Goal: Task Accomplishment & Management: Complete application form

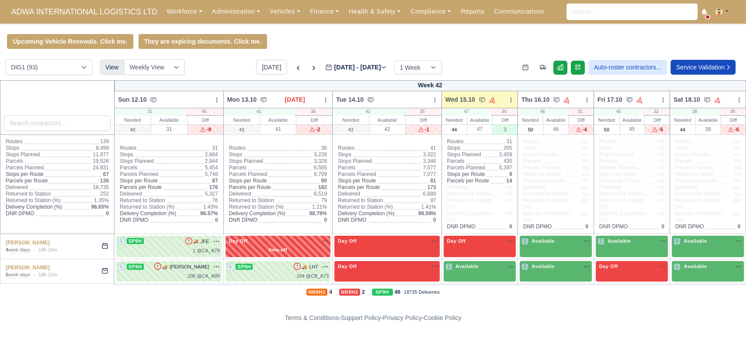
click at [724, 38] on div "Upcoming Vehicle Renewals. Click me. They are expiring documents. Click me." at bounding box center [373, 41] width 746 height 15
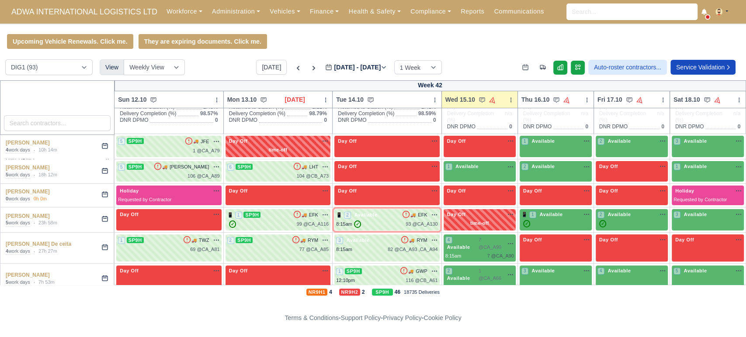
scroll to position [89, 0]
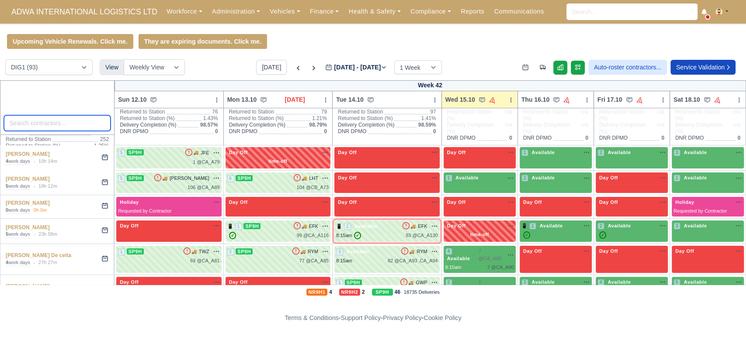
click at [98, 125] on input "search" at bounding box center [57, 123] width 107 height 16
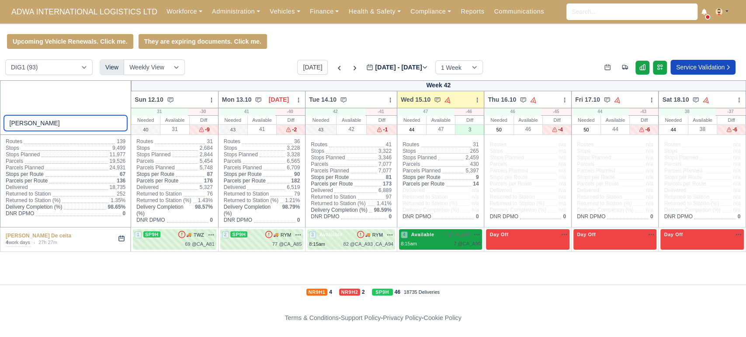
type input "anderson"
click at [431, 236] on span "Available" at bounding box center [422, 235] width 27 height 6
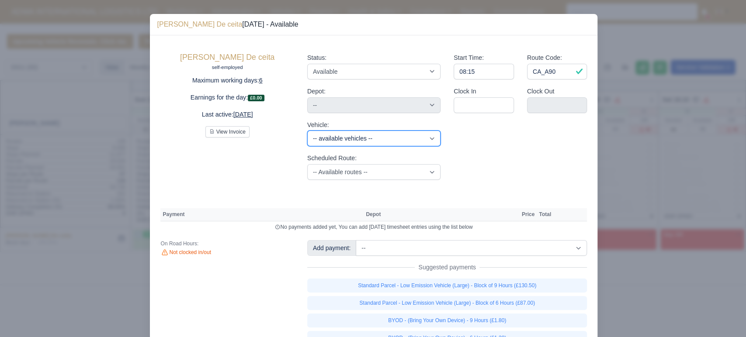
click at [349, 142] on select "-- available vehicles -- JMU (KN70JMU) UWZ (KM70UWZ) HYL (KM70HYL) HTV (KM70HTV…" at bounding box center [373, 139] width 133 height 16
select select "18"
click at [307, 131] on select "-- available vehicles -- JMU (KN70JMU) UWZ (KM70UWZ) HYL (KM70HYL) HTV (KM70HTV…" at bounding box center [373, 139] width 133 height 16
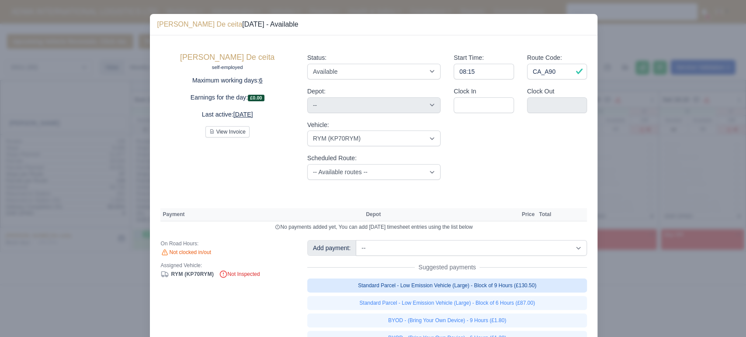
click at [441, 288] on link "Standard Parcel - Low Emission Vehicle (Large) - Block of 9 Hours (£130.50)" at bounding box center [447, 286] width 280 height 14
select select "1"
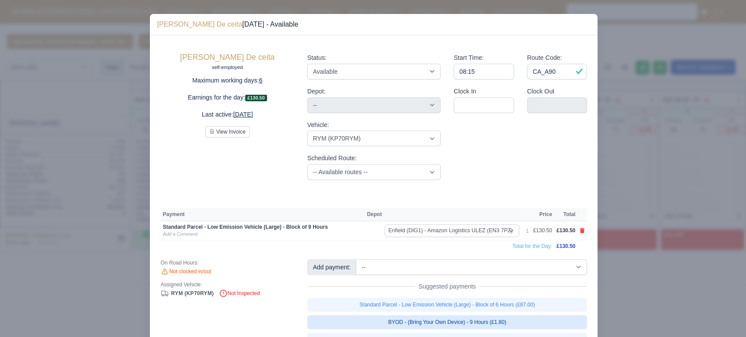
click at [442, 324] on link "BYOD - (Bring Your Own Device) - 9 Hours (£1.80)" at bounding box center [447, 322] width 280 height 14
select select "1"
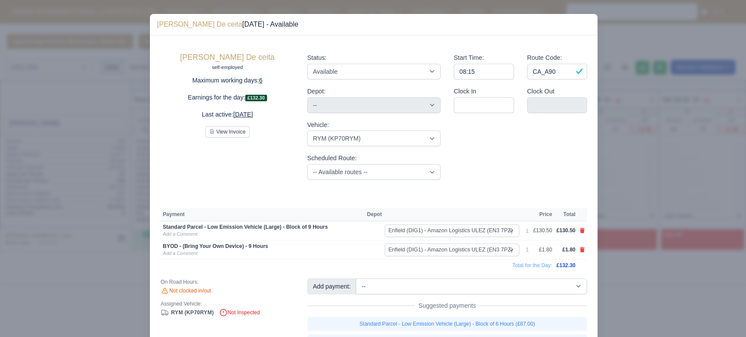
click at [40, 148] on div at bounding box center [373, 168] width 746 height 337
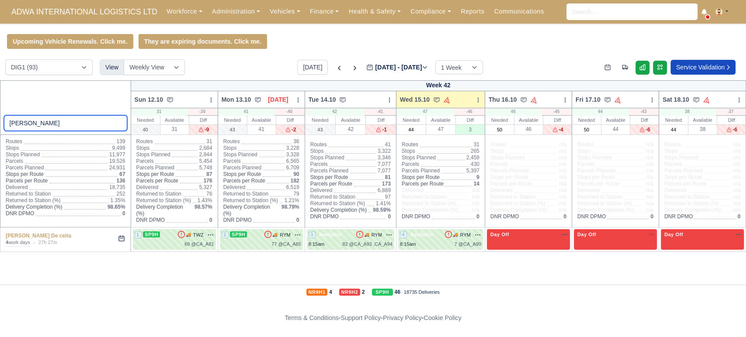
drag, startPoint x: 53, startPoint y: 125, endPoint x: 0, endPoint y: 156, distance: 61.5
click at [0, 156] on thead "anderson Week 42 Sun 12.10 Bulk Status Change Daily Tasks Planned Routes Servic…" at bounding box center [372, 153] width 745 height 147
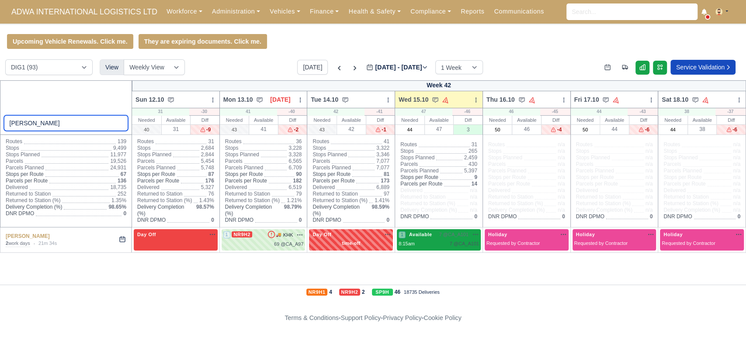
type input "andrei"
click at [428, 239] on div "1 Available 7 @ CA_A101" at bounding box center [438, 239] width 80 height 17
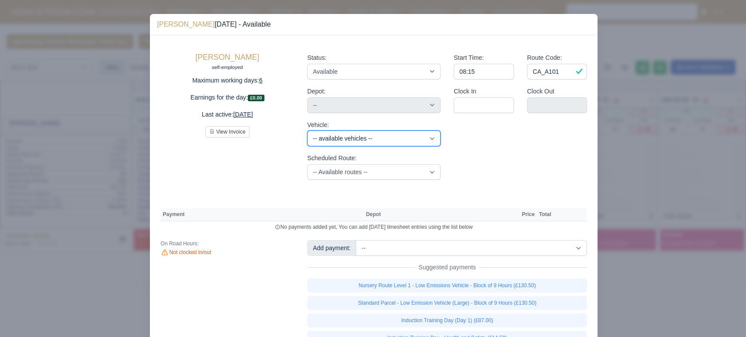
click at [369, 137] on select "-- available vehicles -- JMU (KN70JMU) UWZ (KM70UWZ) HYL (KM70HYL) HTV (KM70HTV…" at bounding box center [373, 139] width 133 height 16
select select "27"
click at [307, 131] on select "-- available vehicles -- JMU (KN70JMU) UWZ (KM70UWZ) HYL (KM70HYL) HTV (KM70HTV…" at bounding box center [373, 139] width 133 height 16
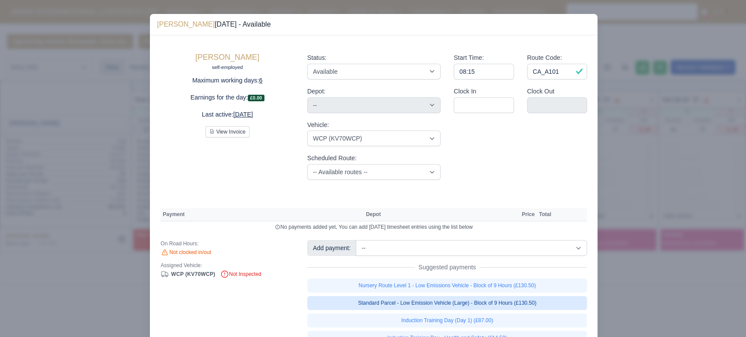
click at [438, 304] on link "Standard Parcel - Low Emission Vehicle (Large) - Block of 9 Hours (£130.50)" at bounding box center [447, 303] width 280 height 14
select select "1"
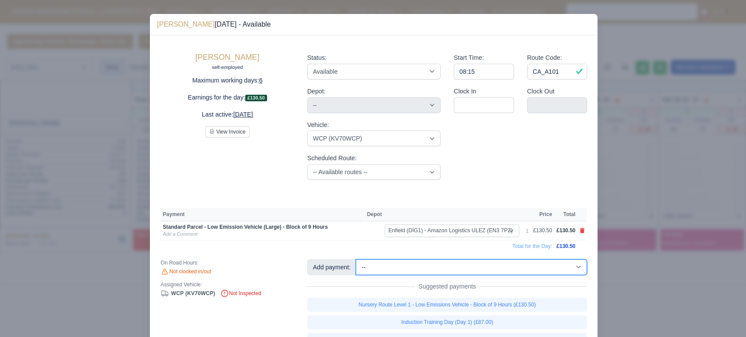
click at [405, 266] on select "-- Additional Hour Support (£14.50) Additional Stop Support (£1.00) Additional …" at bounding box center [471, 268] width 231 height 16
select select "2"
click at [356, 260] on select "-- Additional Hour Support (£14.50) Additional Stop Support (£1.00) Additional …" at bounding box center [471, 268] width 231 height 16
select select "1"
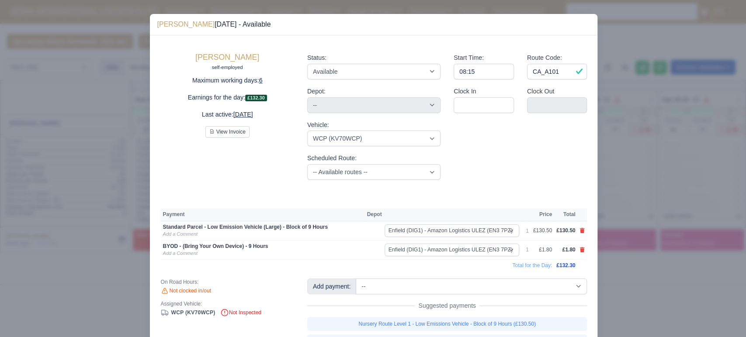
click at [179, 153] on div "Andrei Stefan self-employed Maximum working days: 6 Earnings for the day: £132.…" at bounding box center [227, 116] width 146 height 141
click at [72, 281] on div at bounding box center [373, 168] width 746 height 337
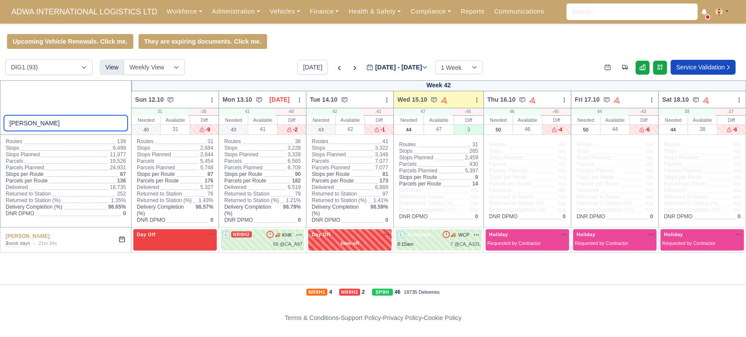
drag, startPoint x: 31, startPoint y: 121, endPoint x: 0, endPoint y: 137, distance: 35.2
click at [0, 137] on thead "andrei Week 42 Sun 12.10 Bulk Status Change Daily Tasks Planned Routes Service …" at bounding box center [372, 153] width 745 height 147
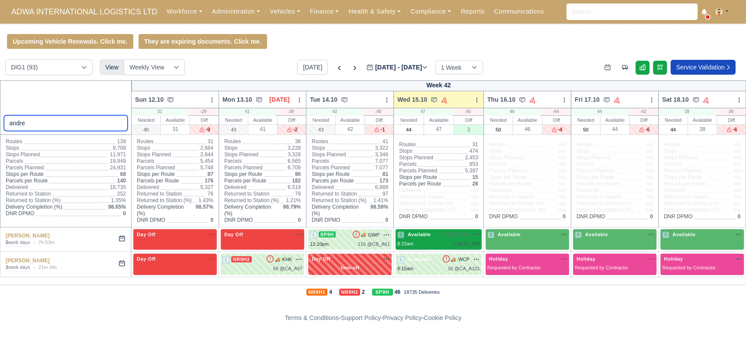
type input "andre"
click at [452, 236] on span "7 @ CA_A66" at bounding box center [456, 234] width 27 height 7
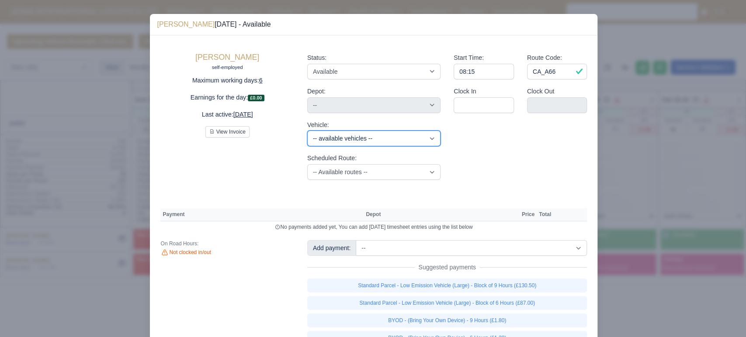
click at [360, 142] on select "-- available vehicles -- JMU (KN70JMU) UWZ (KM70UWZ) HYL (KM70HYL) HTV (KM70HTV…" at bounding box center [373, 139] width 133 height 16
select select "110"
click at [307, 131] on select "-- available vehicles -- JMU (KN70JMU) UWZ (KM70UWZ) HYL (KM70HYL) HTV (KM70HTV…" at bounding box center [373, 139] width 133 height 16
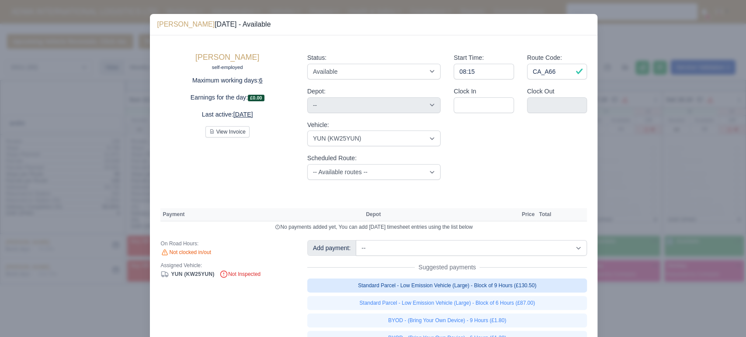
click at [442, 288] on link "Standard Parcel - Low Emission Vehicle (Large) - Block of 9 Hours (£130.50)" at bounding box center [447, 286] width 280 height 14
select select "1"
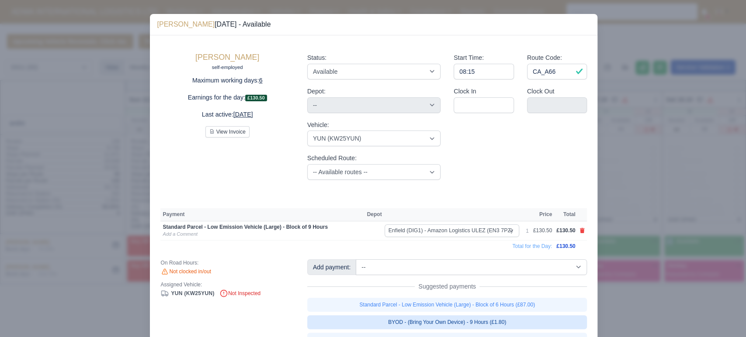
click at [466, 321] on link "BYOD - (Bring Your Own Device) - 9 Hours (£1.80)" at bounding box center [447, 322] width 280 height 14
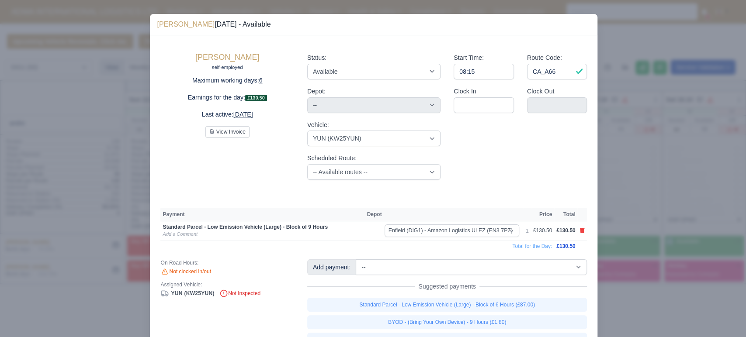
select select "1"
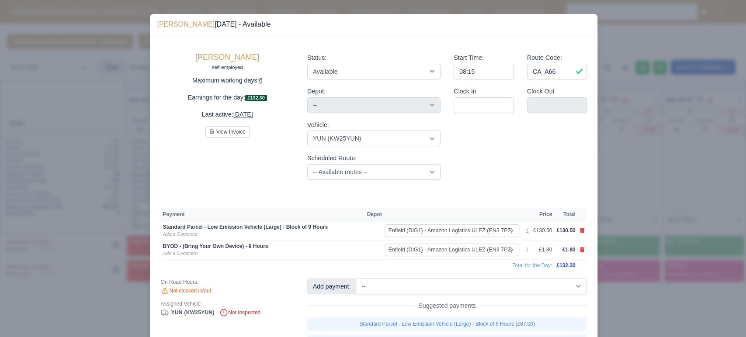
click at [97, 134] on div at bounding box center [373, 168] width 746 height 337
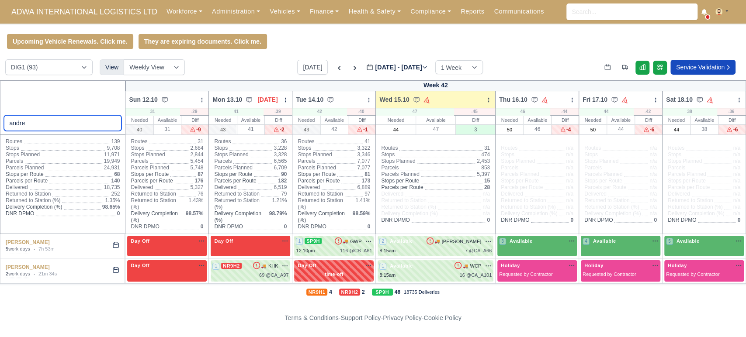
drag, startPoint x: 31, startPoint y: 125, endPoint x: 0, endPoint y: 121, distance: 30.9
click at [0, 121] on div "andre" at bounding box center [63, 107] width 126 height 55
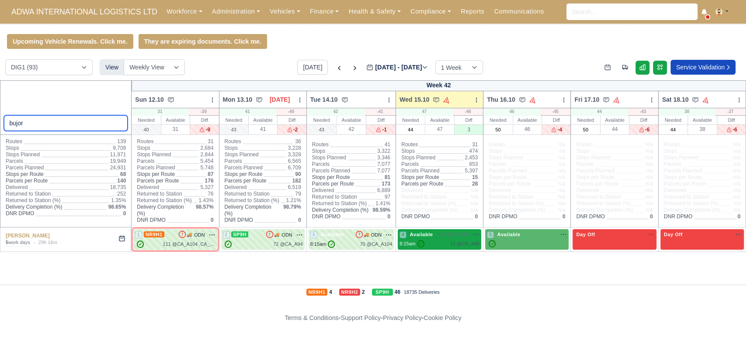
type input "bujor"
click at [444, 239] on div "4 Available 15 @ CA_A86" at bounding box center [439, 239] width 80 height 17
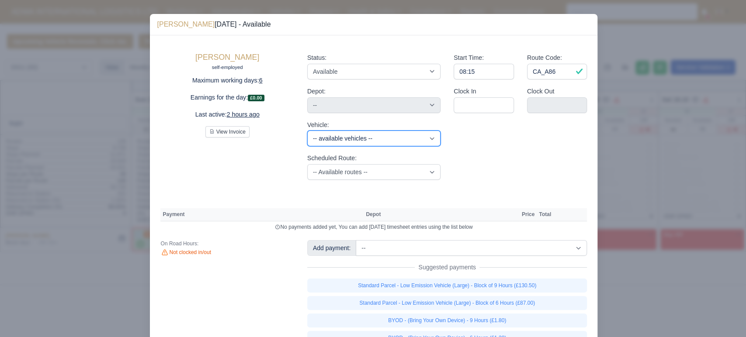
click at [358, 138] on select "-- available vehicles -- JMU (KN70JMU) UWZ (KM70UWZ) HYL (KM70HYL) HTV (KM70HTV…" at bounding box center [373, 139] width 133 height 16
select select "14"
click at [307, 131] on select "-- available vehicles -- JMU (KN70JMU) UWZ (KM70UWZ) HYL (KM70HYL) HTV (KM70HTV…" at bounding box center [373, 139] width 133 height 16
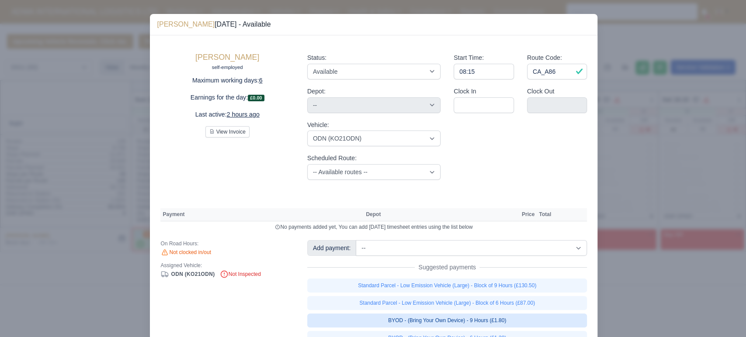
click at [490, 319] on link "BYOD - (Bring Your Own Device) - 9 Hours (£1.80)" at bounding box center [447, 321] width 280 height 14
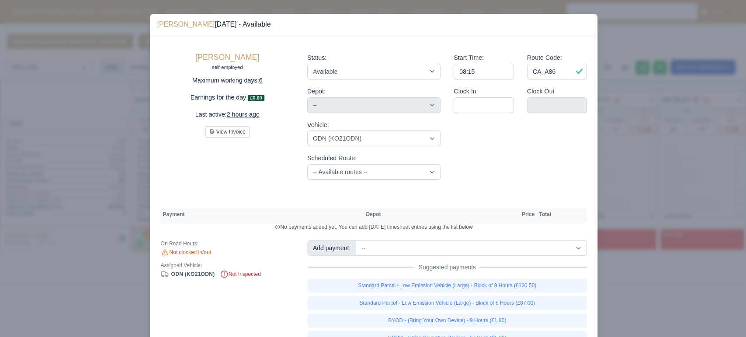
select select "1"
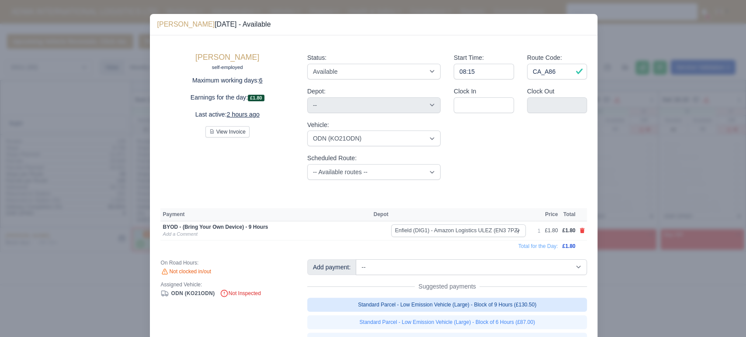
click at [498, 305] on link "Standard Parcel - Low Emission Vehicle (Large) - Block of 9 Hours (£130.50)" at bounding box center [447, 305] width 280 height 14
select select "1"
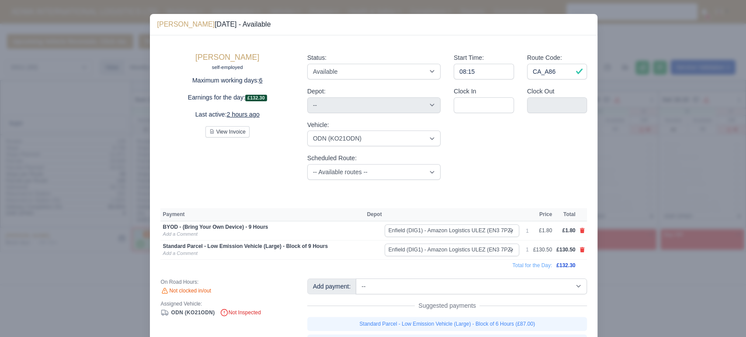
click at [104, 90] on div at bounding box center [373, 168] width 746 height 337
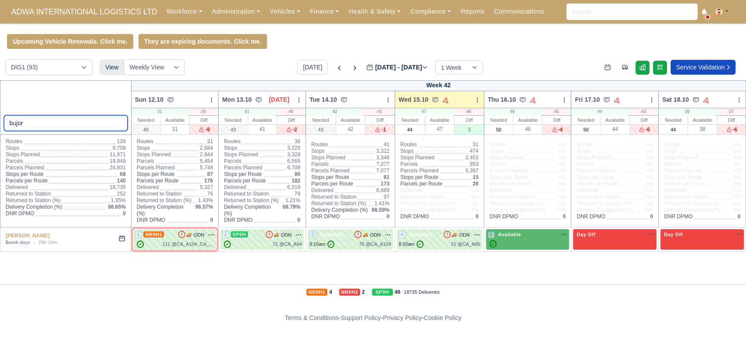
drag, startPoint x: 54, startPoint y: 121, endPoint x: 0, endPoint y: 116, distance: 54.0
click at [0, 116] on div "bujor" at bounding box center [66, 107] width 132 height 55
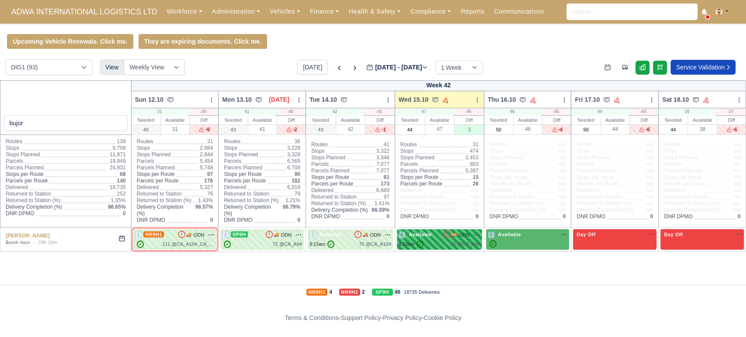
click at [420, 244] on span "✓" at bounding box center [419, 244] width 7 height 7
select select "14"
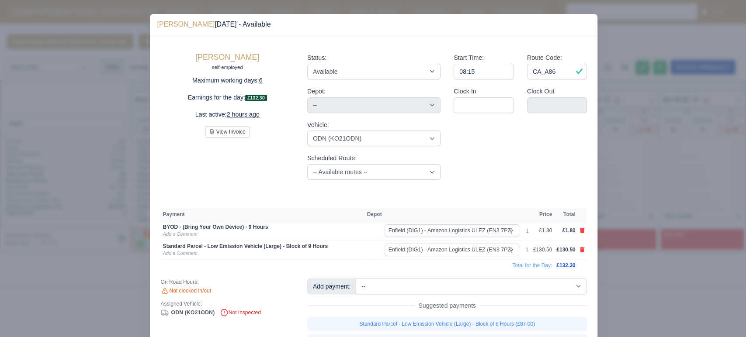
click at [82, 253] on div at bounding box center [373, 168] width 746 height 337
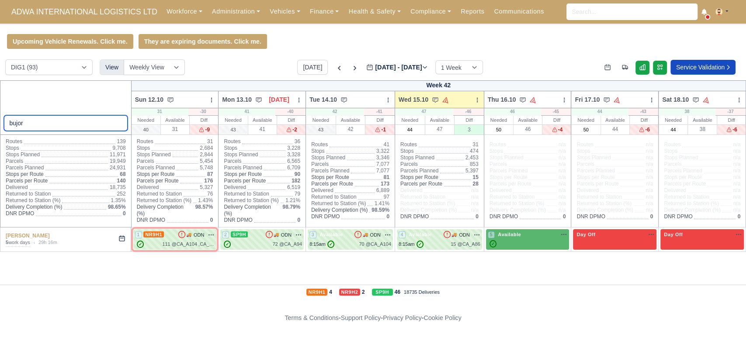
drag, startPoint x: 70, startPoint y: 124, endPoint x: 0, endPoint y: 116, distance: 70.8
click at [0, 116] on div "bujor" at bounding box center [66, 107] width 132 height 55
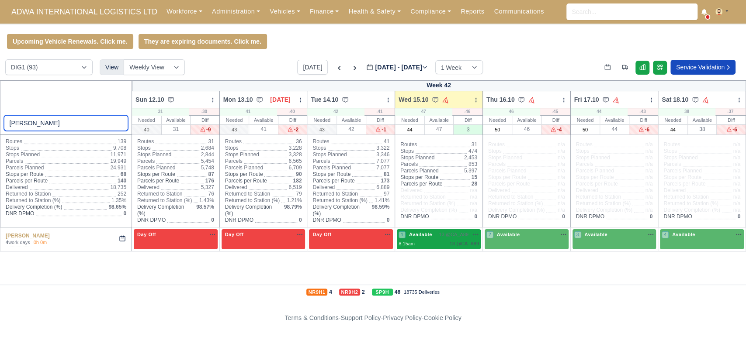
type input "danilo"
click at [450, 238] on span "13 @ CA_A89" at bounding box center [453, 234] width 29 height 7
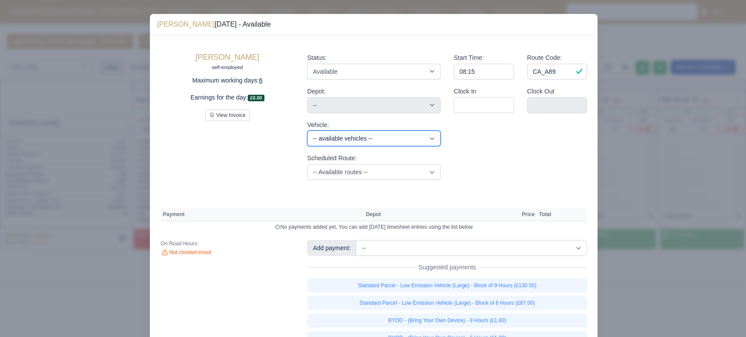
click at [347, 140] on select "-- available vehicles -- JMU (KN70JMU) UWZ (KM70UWZ) HYL (KM70HYL) HTV (KM70HTV…" at bounding box center [373, 139] width 133 height 16
select select "20"
click at [307, 131] on select "-- available vehicles -- JMU (KN70JMU) UWZ (KM70UWZ) HYL (KM70HYL) HTV (KM70HTV…" at bounding box center [373, 139] width 133 height 16
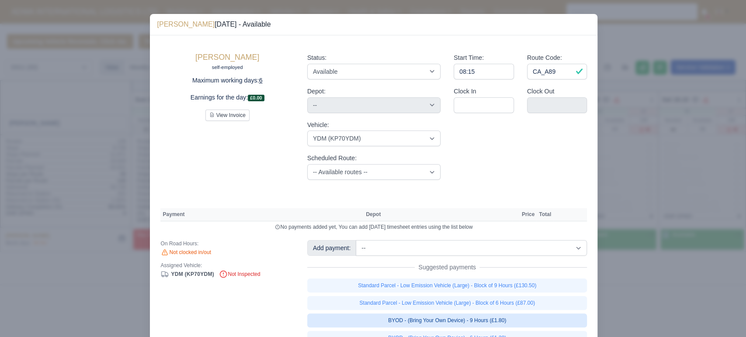
click at [495, 321] on link "BYOD - (Bring Your Own Device) - 9 Hours (£1.80)" at bounding box center [447, 321] width 280 height 14
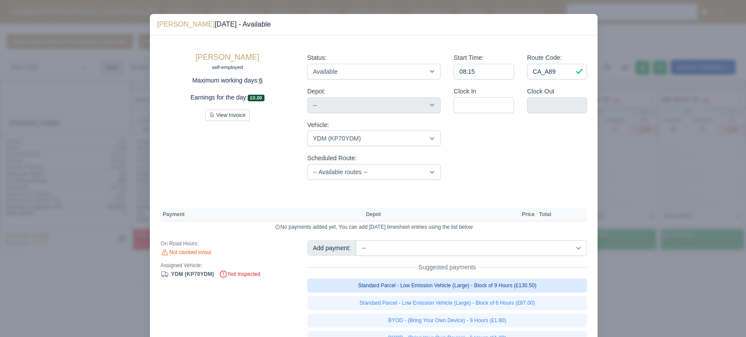
select select "1"
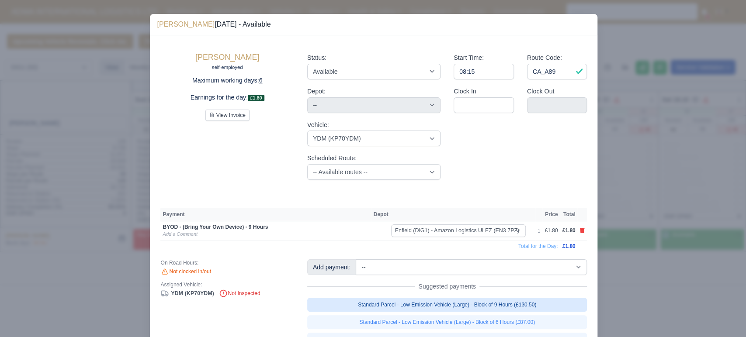
click at [477, 304] on link "Standard Parcel - Low Emission Vehicle (Large) - Block of 9 Hours (£130.50)" at bounding box center [447, 305] width 280 height 14
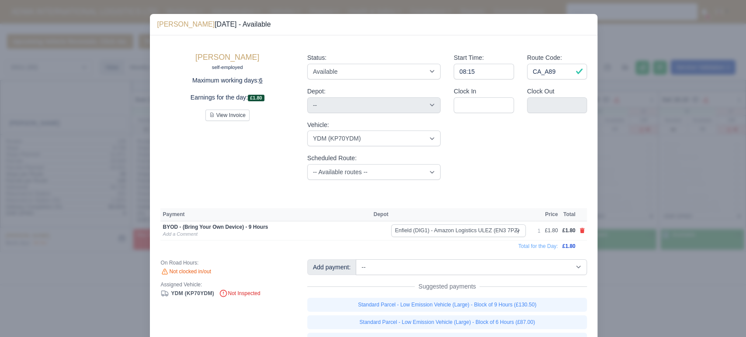
select select "1"
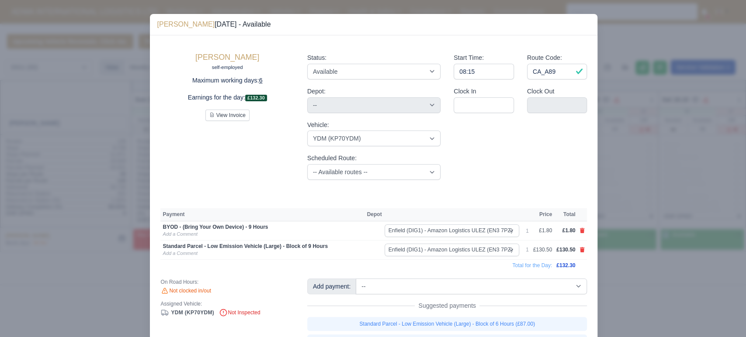
click at [59, 151] on div at bounding box center [373, 168] width 746 height 337
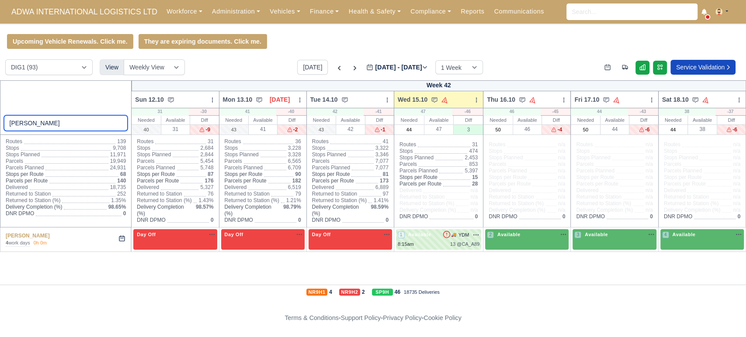
drag, startPoint x: 47, startPoint y: 122, endPoint x: 0, endPoint y: 124, distance: 47.2
click at [0, 124] on div "danilo" at bounding box center [66, 107] width 132 height 55
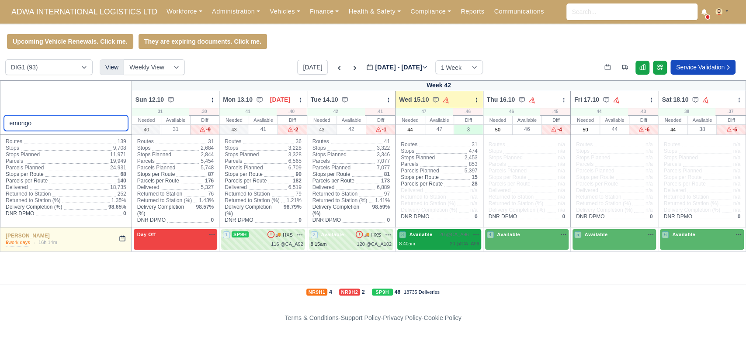
type input "emongo"
click at [437, 240] on div "8:40am 20 @ CA_A96" at bounding box center [439, 243] width 80 height 7
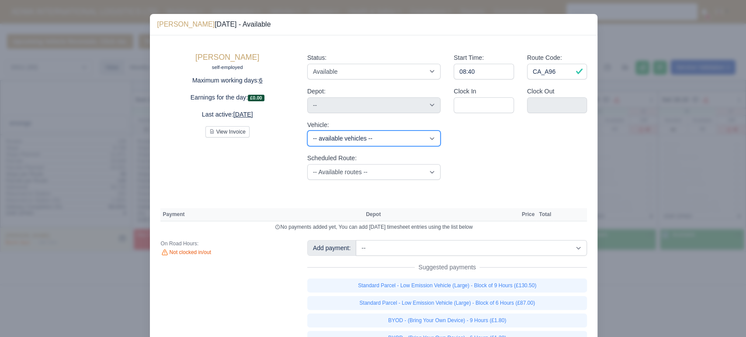
click at [361, 136] on select "-- available vehicles -- JMU (KN70JMU) UWZ (KM70UWZ) HYL (KM70HYL) HTV (KM70HTV…" at bounding box center [373, 139] width 133 height 16
select select "100"
click at [307, 131] on select "-- available vehicles -- JMU (KN70JMU) UWZ (KM70UWZ) HYL (KM70HYL) HTV (KM70HTV…" at bounding box center [373, 139] width 133 height 16
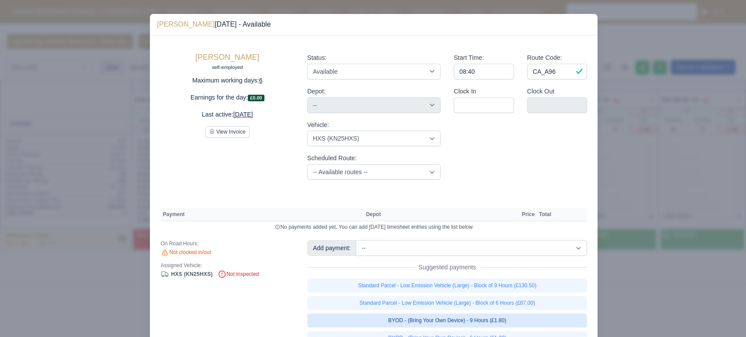
click at [420, 320] on link "BYOD - (Bring Your Own Device) - 9 Hours (£1.80)" at bounding box center [447, 321] width 280 height 14
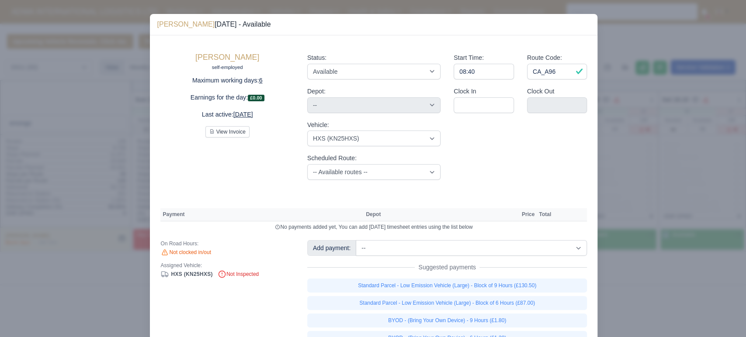
select select "1"
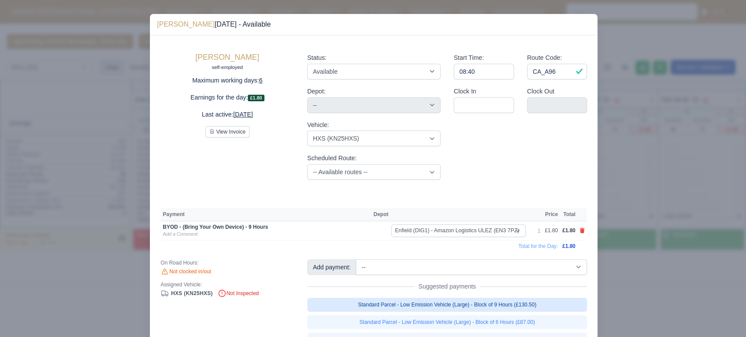
click at [421, 304] on link "Standard Parcel - Low Emission Vehicle (Large) - Block of 9 Hours (£130.50)" at bounding box center [447, 305] width 280 height 14
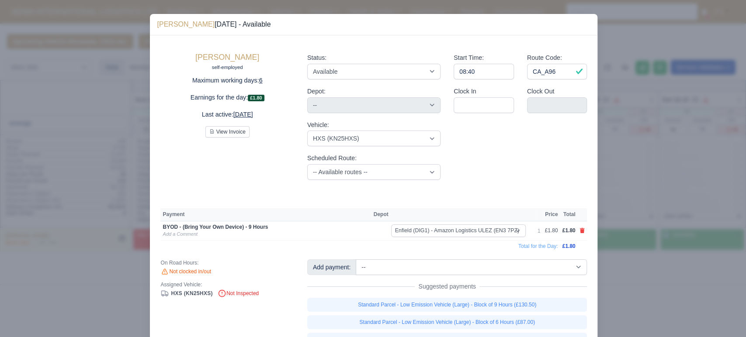
select select "1"
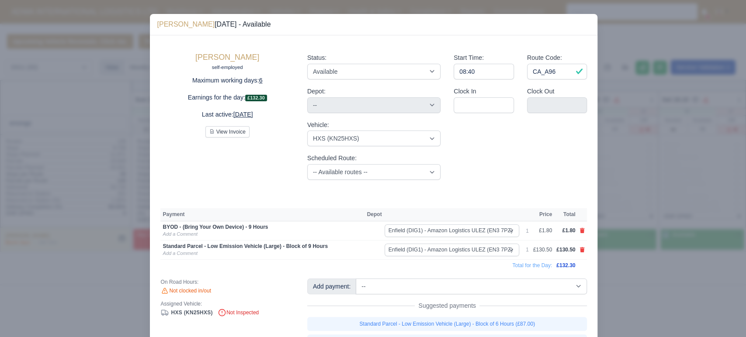
click at [102, 64] on div at bounding box center [373, 168] width 746 height 337
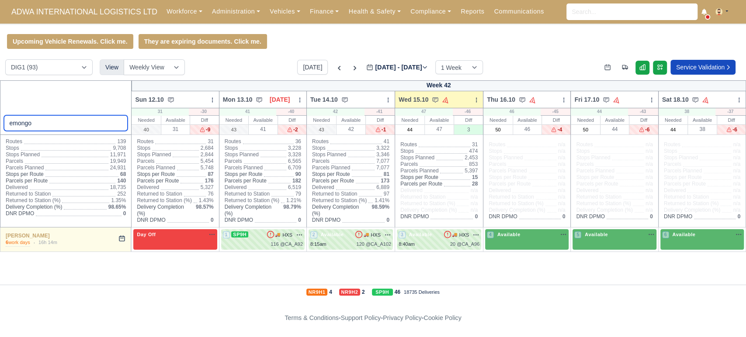
drag, startPoint x: 46, startPoint y: 122, endPoint x: 0, endPoint y: 105, distance: 49.5
click at [0, 105] on div "emongo" at bounding box center [66, 107] width 132 height 55
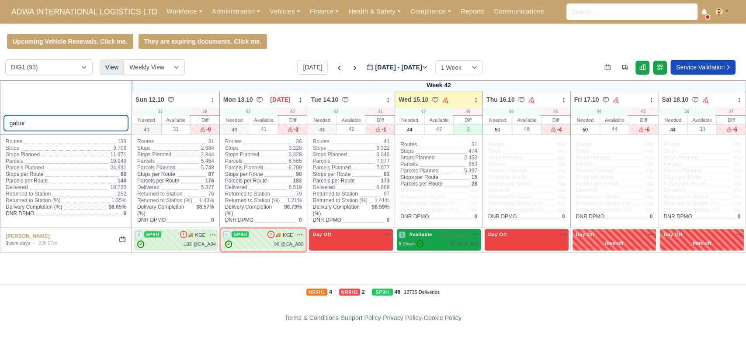
type input "gabor"
click at [442, 243] on div "8:15am ✓ 23 @ CA_A92" at bounding box center [438, 243] width 80 height 7
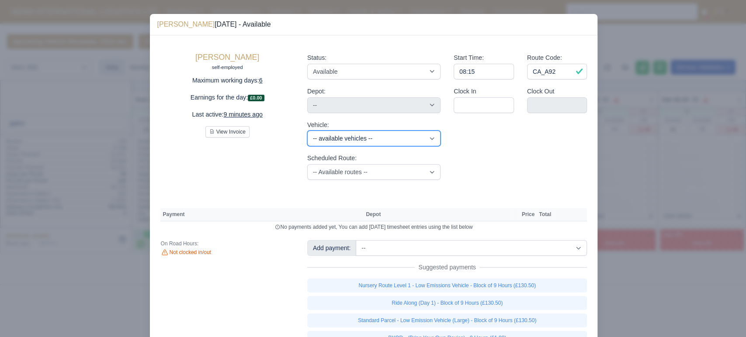
click at [342, 142] on select "-- available vehicles -- JMU (KN70JMU) UWZ (KM70UWZ) HYL (KM70HYL) HTV (KM70HTV…" at bounding box center [373, 139] width 133 height 16
select select "9"
click at [307, 131] on select "-- available vehicles -- JMU (KN70JMU) UWZ (KM70UWZ) HYL (KM70HYL) HTV (KM70HTV…" at bounding box center [373, 139] width 133 height 16
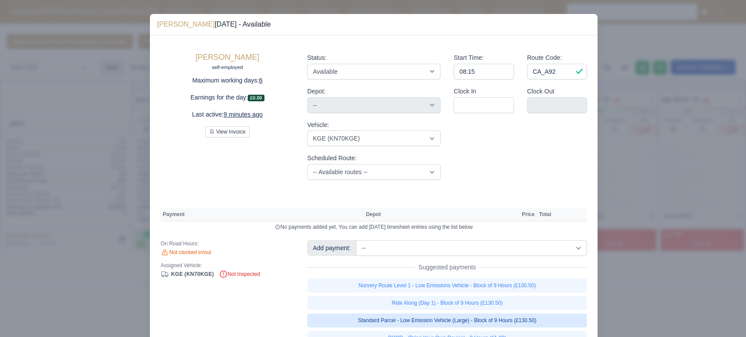
click at [433, 321] on link "Standard Parcel - Low Emission Vehicle (Large) - Block of 9 Hours (£130.50)" at bounding box center [447, 321] width 280 height 14
select select "1"
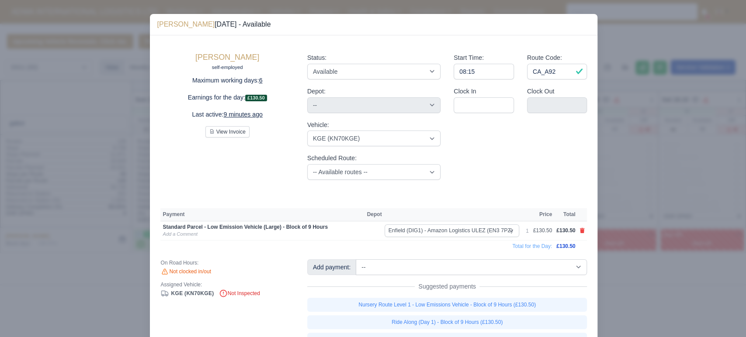
click at [282, 290] on div "KGE (KN70KGE) Not Inspected" at bounding box center [226, 294] width 133 height 8
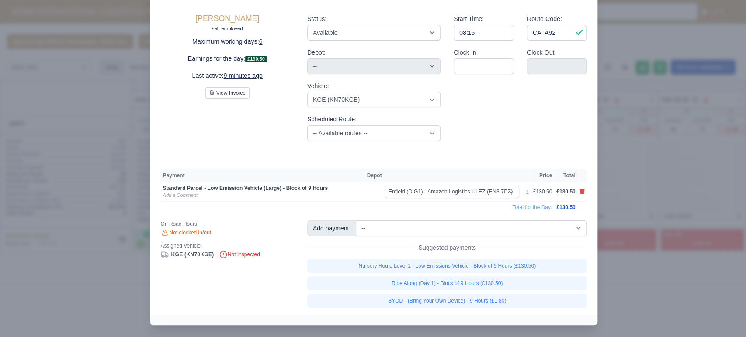
scroll to position [41, 0]
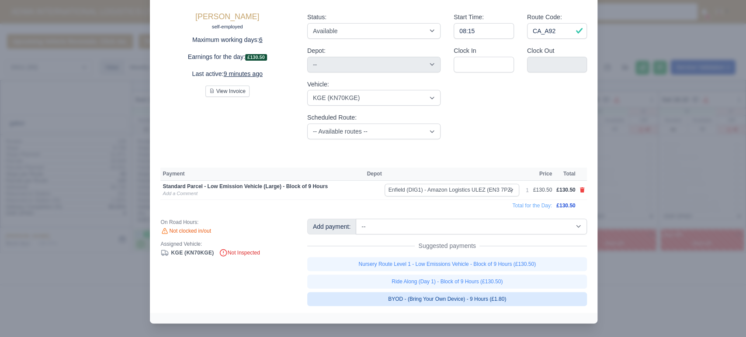
click at [462, 298] on link "BYOD - (Bring Your Own Device) - 9 Hours (£1.80)" at bounding box center [447, 299] width 280 height 14
select select "1"
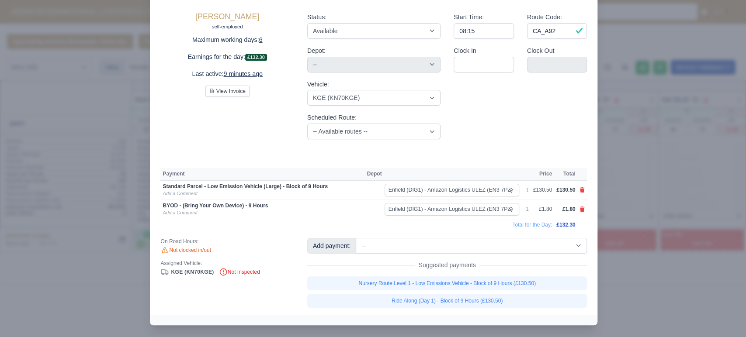
scroll to position [42, 0]
click at [187, 121] on div "Gabor Dozsai self-employed Maximum working days: 6 Earnings for the day: £132.3…" at bounding box center [227, 74] width 146 height 141
click at [51, 139] on div at bounding box center [373, 168] width 746 height 337
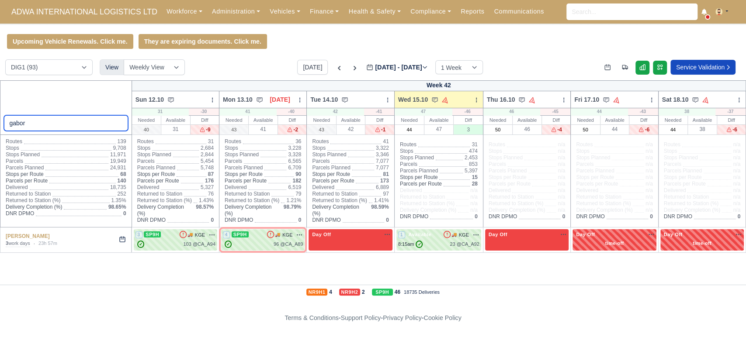
drag, startPoint x: 42, startPoint y: 125, endPoint x: 0, endPoint y: 115, distance: 43.2
click at [0, 115] on div "gabor" at bounding box center [66, 107] width 132 height 55
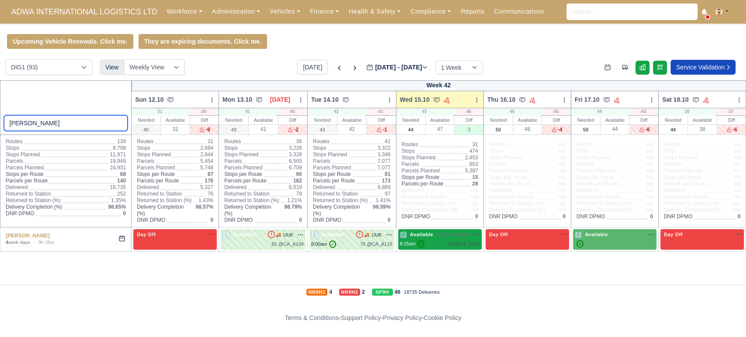
type input "gideon"
click at [458, 241] on span "10 @" at bounding box center [452, 243] width 11 height 5
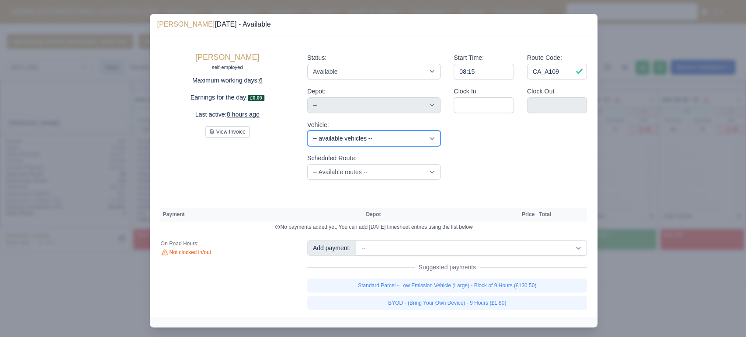
click at [340, 137] on select "-- available vehicles -- JMU (KN70JMU) UWZ (KM70UWZ) HYL (KM70HYL) HTV (KM70HTV…" at bounding box center [373, 139] width 133 height 16
select select "109"
click at [307, 131] on select "-- available vehicles -- JMU (KN70JMU) UWZ (KM70UWZ) HYL (KM70HYL) HTV (KM70HTV…" at bounding box center [373, 139] width 133 height 16
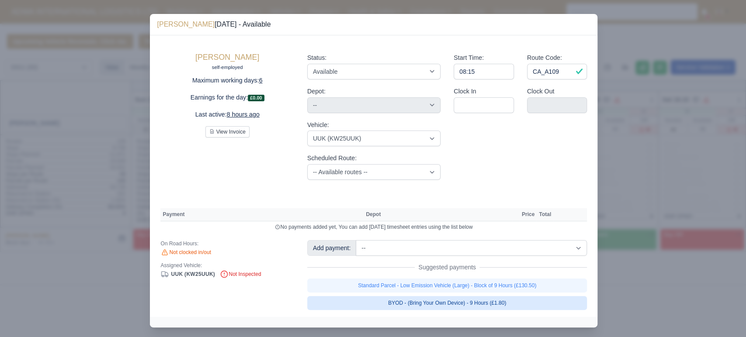
click at [475, 303] on link "BYOD - (Bring Your Own Device) - 9 Hours (£1.80)" at bounding box center [447, 303] width 280 height 14
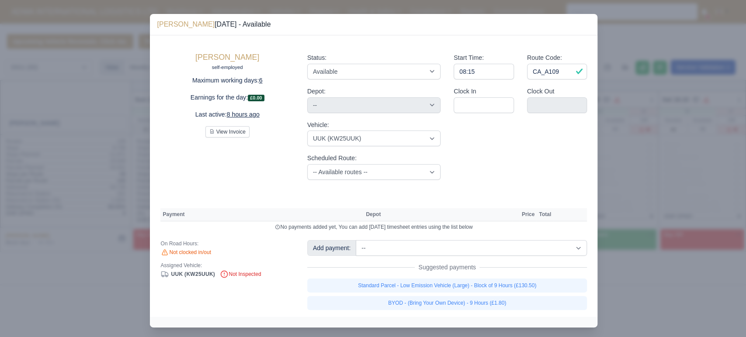
select select "1"
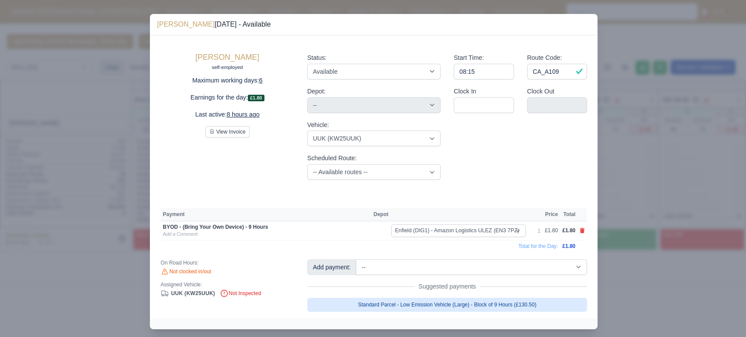
click at [465, 304] on link "Standard Parcel - Low Emission Vehicle (Large) - Block of 9 Hours (£130.50)" at bounding box center [447, 305] width 280 height 14
select select "1"
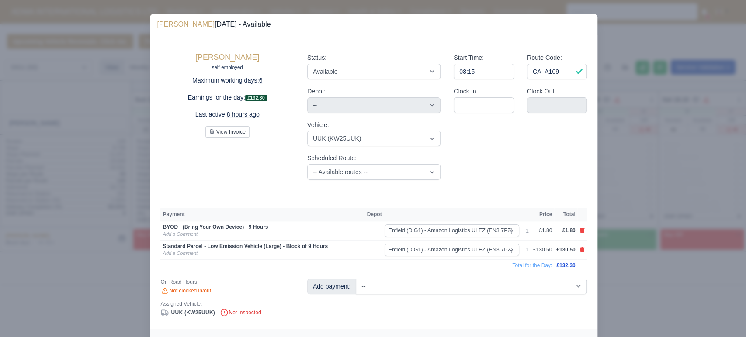
click at [103, 78] on div at bounding box center [373, 168] width 746 height 337
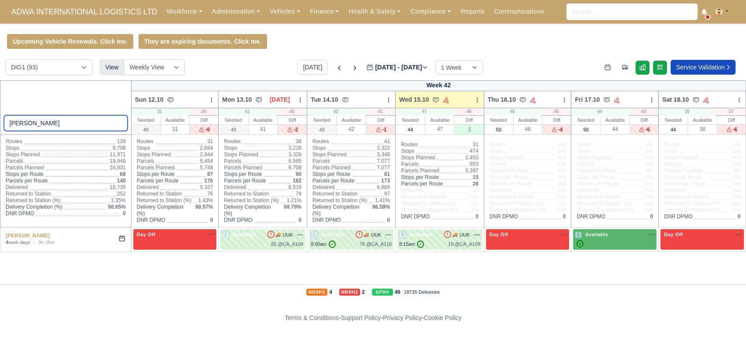
drag, startPoint x: 31, startPoint y: 121, endPoint x: 0, endPoint y: 114, distance: 31.8
click at [0, 114] on div "gideon" at bounding box center [66, 107] width 132 height 55
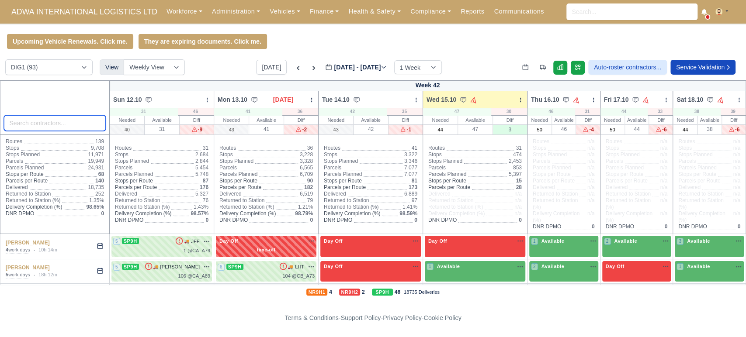
click at [93, 119] on input "search" at bounding box center [55, 123] width 102 height 16
click at [435, 46] on div "Upcoming Vehicle Renewals. Click me. They are expiring documents. Click me." at bounding box center [373, 41] width 746 height 15
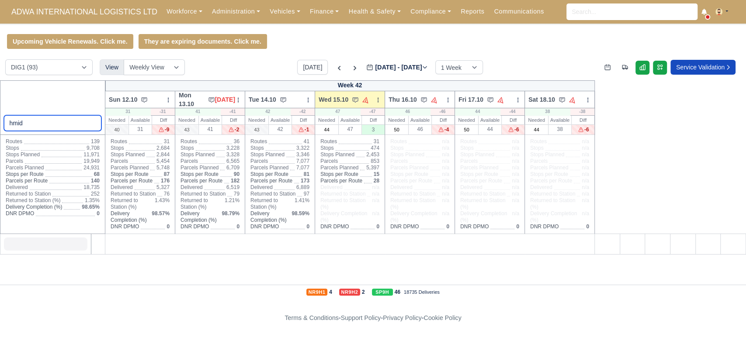
drag, startPoint x: 35, startPoint y: 121, endPoint x: 0, endPoint y: 104, distance: 38.7
click at [0, 104] on div "hmid" at bounding box center [53, 107] width 106 height 55
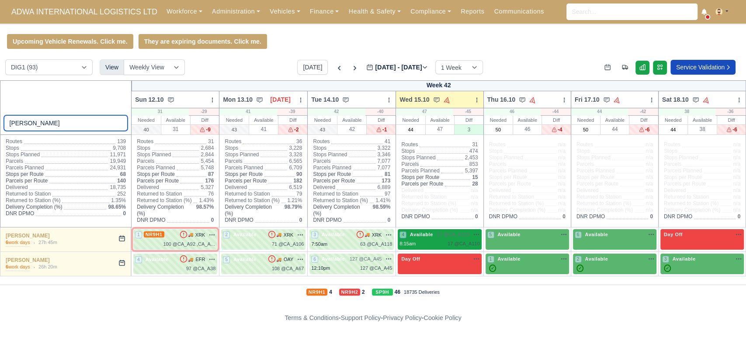
type input "hamid"
click at [430, 238] on div "4 Available" at bounding box center [416, 234] width 35 height 7
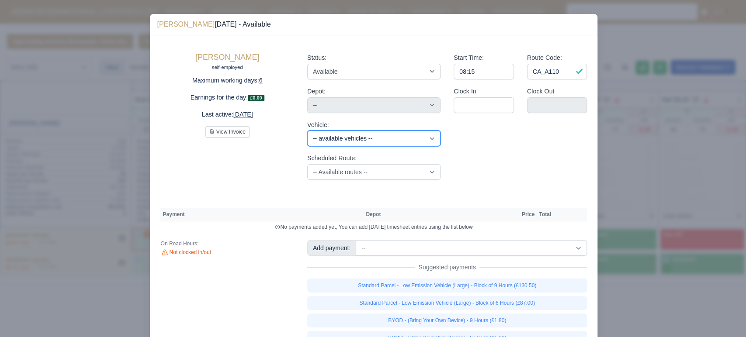
click at [350, 138] on select "-- available vehicles -- JMU (KN70JMU) UWZ (KM70UWZ) HYL (KM70HYL) HTV (KM70HTV…" at bounding box center [373, 139] width 133 height 16
select select "118"
click at [307, 131] on select "-- available vehicles -- JMU (KN70JMU) UWZ (KM70UWZ) HYL (KM70HYL) HTV (KM70HTV…" at bounding box center [373, 139] width 133 height 16
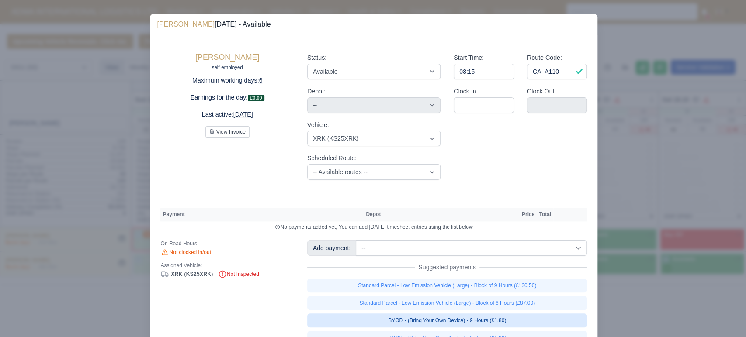
click at [435, 321] on link "BYOD - (Bring Your Own Device) - 9 Hours (£1.80)" at bounding box center [447, 321] width 280 height 14
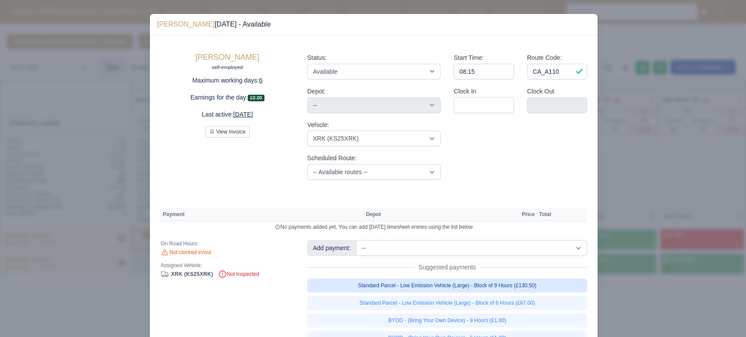
select select "1"
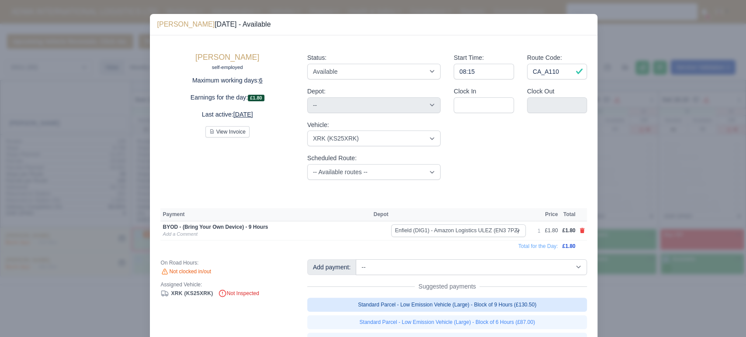
click at [462, 303] on link "Standard Parcel - Low Emission Vehicle (Large) - Block of 9 Hours (£130.50)" at bounding box center [447, 305] width 280 height 14
select select "1"
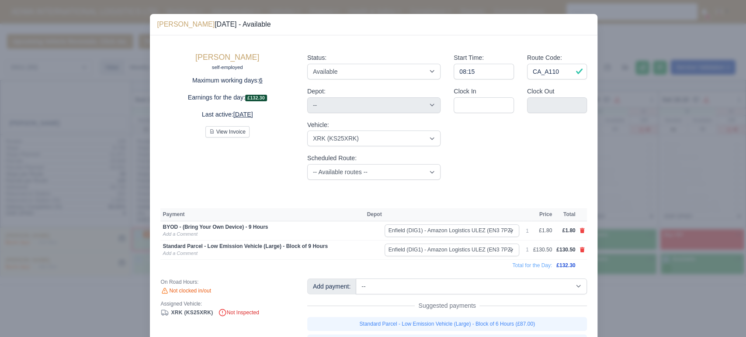
click at [96, 37] on div at bounding box center [373, 168] width 746 height 337
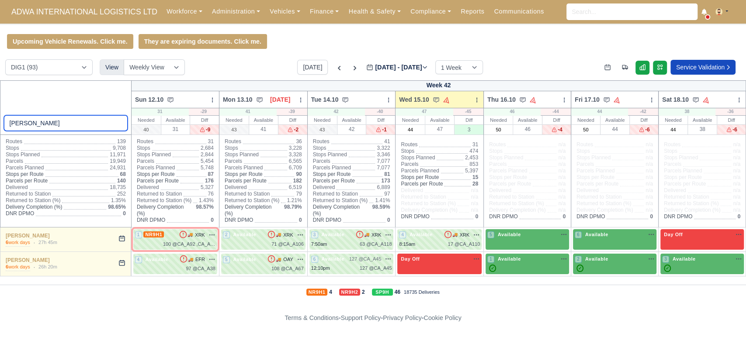
drag, startPoint x: 38, startPoint y: 124, endPoint x: 0, endPoint y: 123, distance: 38.0
click at [0, 123] on div "hamid" at bounding box center [66, 107] width 132 height 55
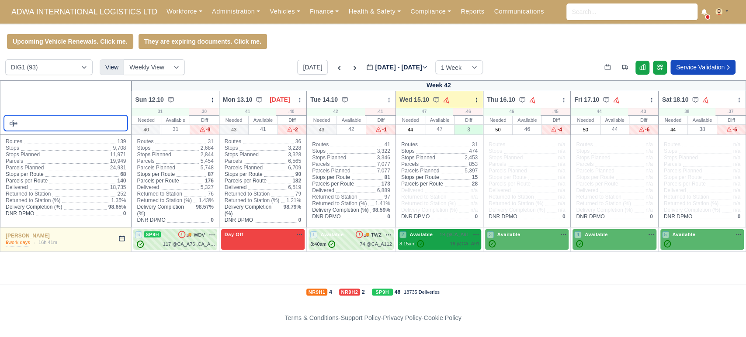
type input "dje"
click at [440, 242] on div "8:15am ✓ 19 @ CA_A91" at bounding box center [439, 243] width 80 height 7
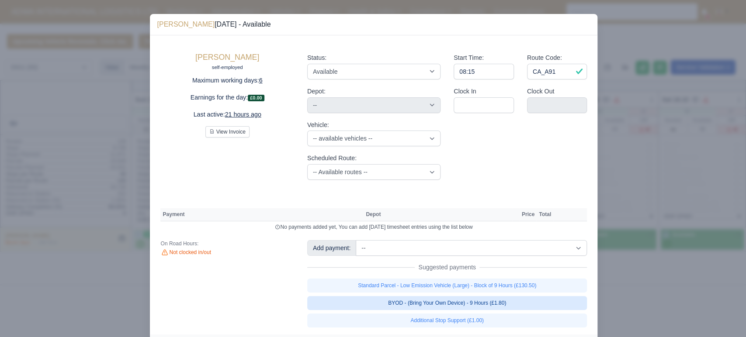
click at [452, 305] on link "BYOD - (Bring Your Own Device) - 9 Hours (£1.80)" at bounding box center [447, 303] width 280 height 14
select select "1"
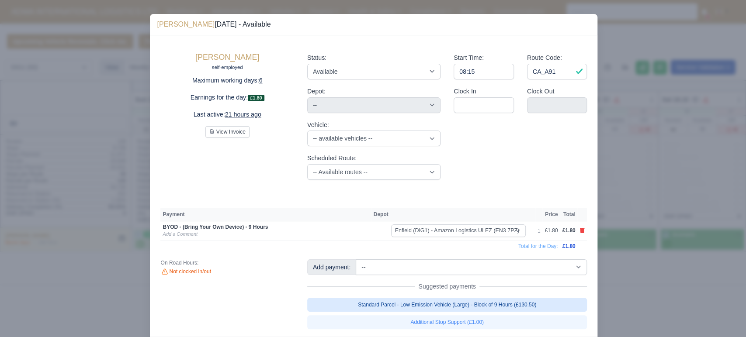
click at [450, 308] on link "Standard Parcel - Low Emission Vehicle (Large) - Block of 9 Hours (£130.50)" at bounding box center [447, 305] width 280 height 14
select select "1"
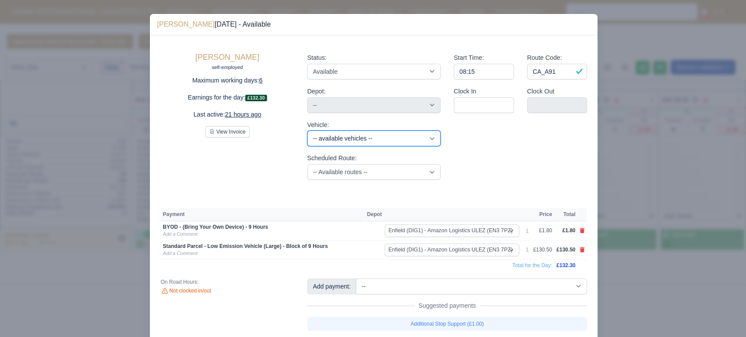
click at [359, 137] on select "-- available vehicles -- JMU (KN70JMU) UWZ (KM70UWZ) HYL (KM70HYL) HTV (KM70HTV…" at bounding box center [373, 139] width 133 height 16
select select "93"
click at [307, 131] on select "-- available vehicles -- JMU (KN70JMU) UWZ (KM70UWZ) HYL (KM70HYL) HTV (KM70HTV…" at bounding box center [373, 139] width 133 height 16
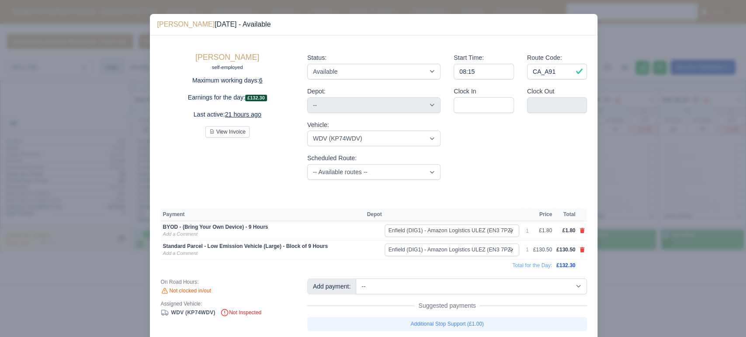
click at [90, 161] on div at bounding box center [373, 168] width 746 height 337
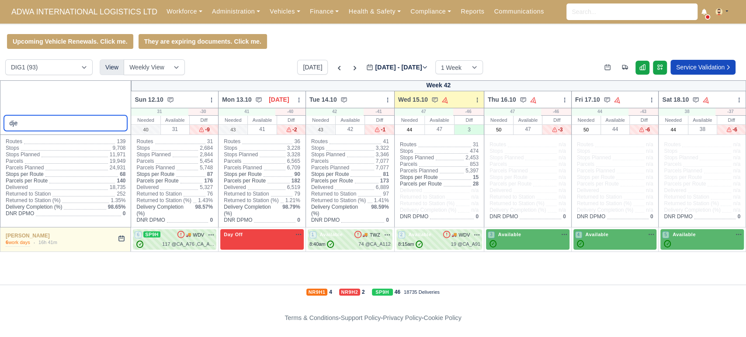
drag, startPoint x: 39, startPoint y: 123, endPoint x: 0, endPoint y: 90, distance: 51.1
click at [0, 90] on div "dje" at bounding box center [66, 107] width 132 height 55
click at [45, 127] on input "dje" at bounding box center [66, 123] width 124 height 16
type input "d"
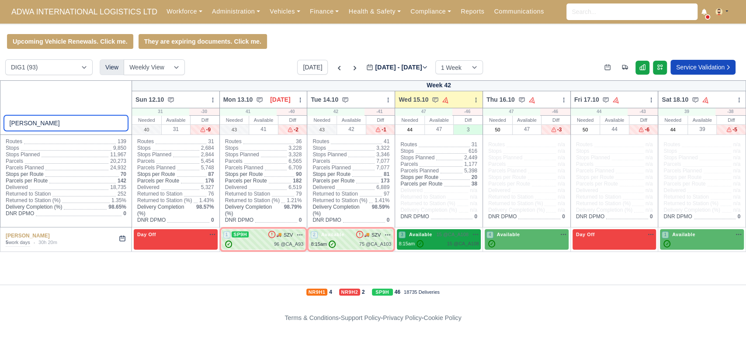
type input "ingle"
click at [426, 242] on div "8:15am ✓ 15 @ CA_A108" at bounding box center [438, 243] width 80 height 7
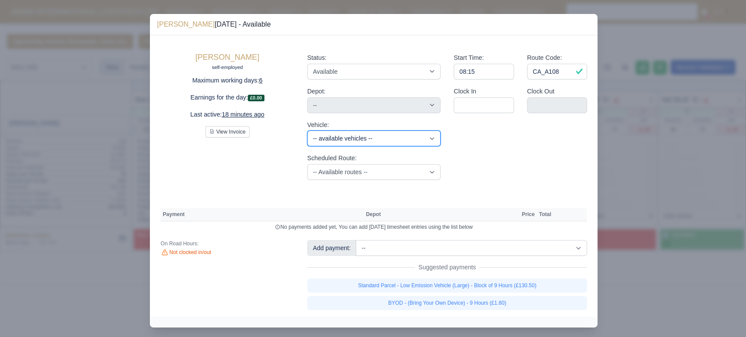
click at [354, 142] on select "-- available vehicles -- JMU (KN70JMU) UWZ (KM70UWZ) HYL (KM70HYL) HTV (KM70HTV…" at bounding box center [373, 139] width 133 height 16
select select "62"
click at [307, 131] on select "-- available vehicles -- JMU (KN70JMU) UWZ (KM70UWZ) HYL (KM70HYL) HTV (KM70HTV…" at bounding box center [373, 139] width 133 height 16
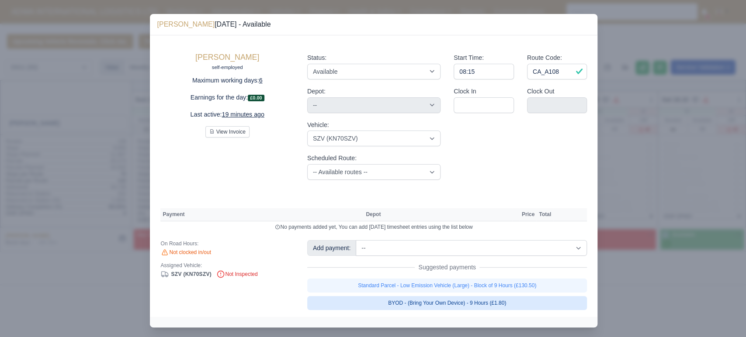
click at [488, 302] on link "BYOD - (Bring Your Own Device) - 9 Hours (£1.80)" at bounding box center [447, 303] width 280 height 14
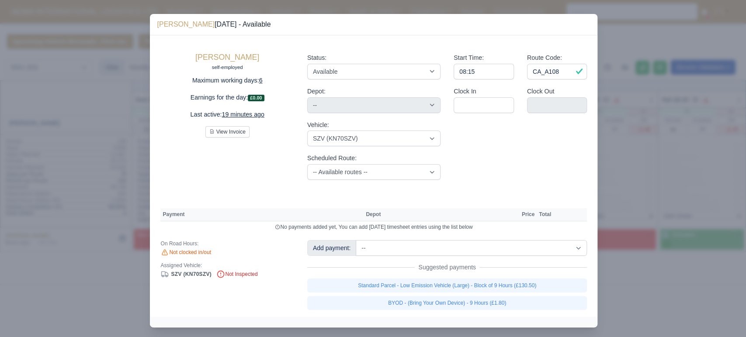
select select "1"
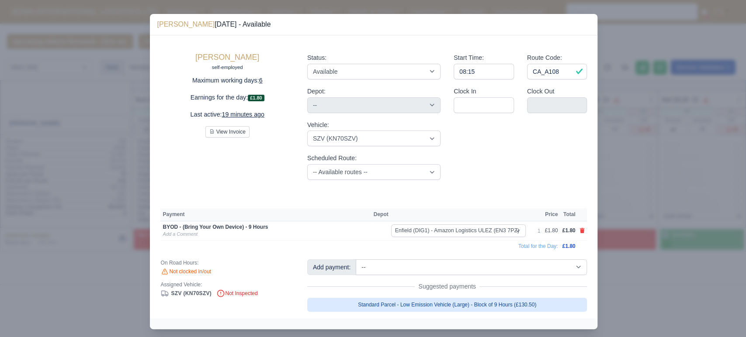
click at [432, 304] on link "Standard Parcel - Low Emission Vehicle (Large) - Block of 9 Hours (£130.50)" at bounding box center [447, 305] width 280 height 14
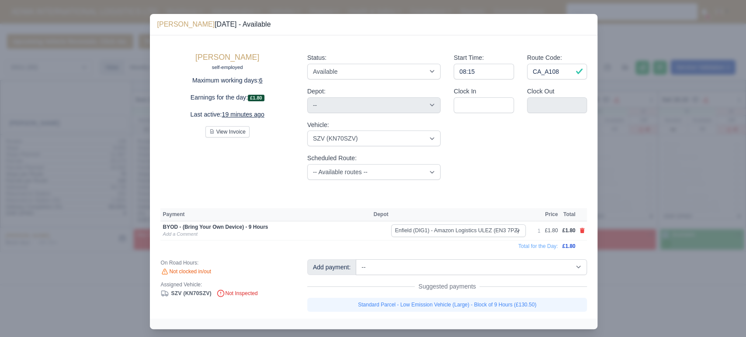
select select "1"
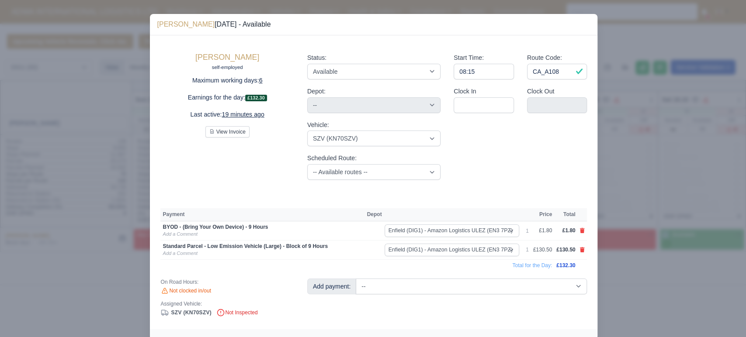
click at [37, 220] on div at bounding box center [373, 168] width 746 height 337
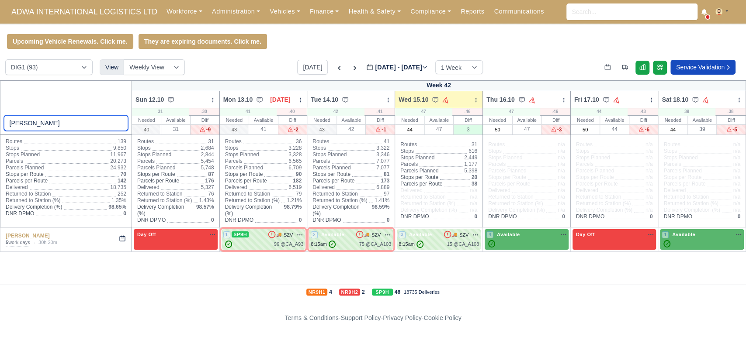
drag, startPoint x: 48, startPoint y: 124, endPoint x: 0, endPoint y: 118, distance: 48.1
click at [0, 118] on div "ingle" at bounding box center [66, 107] width 132 height 55
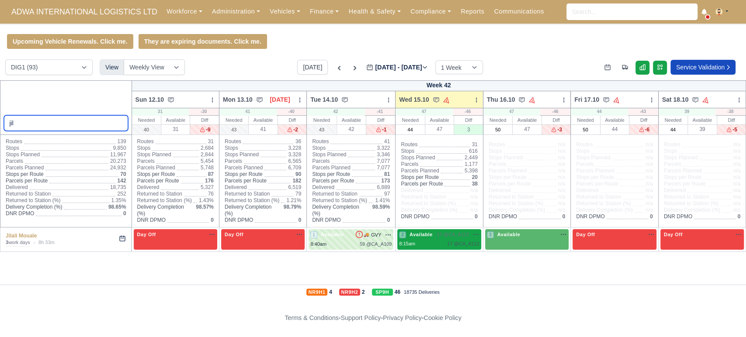
type input "jil"
click at [440, 243] on div "8:15am 17 @ CA_A112" at bounding box center [439, 243] width 80 height 7
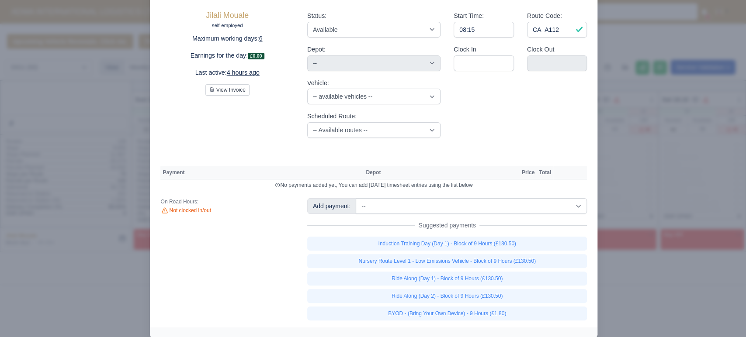
scroll to position [48, 0]
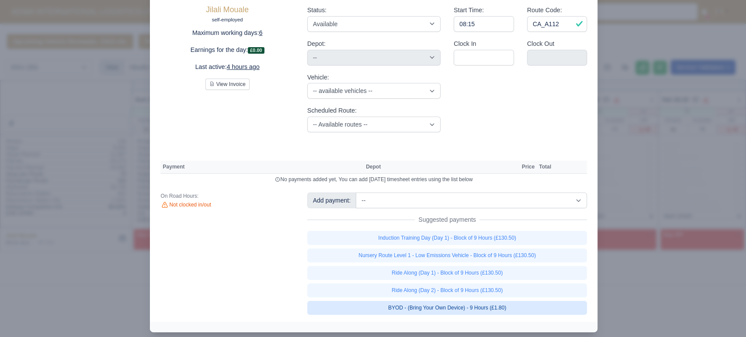
click at [488, 308] on link "BYOD - (Bring Your Own Device) - 9 Hours (£1.80)" at bounding box center [447, 308] width 280 height 14
select select "1"
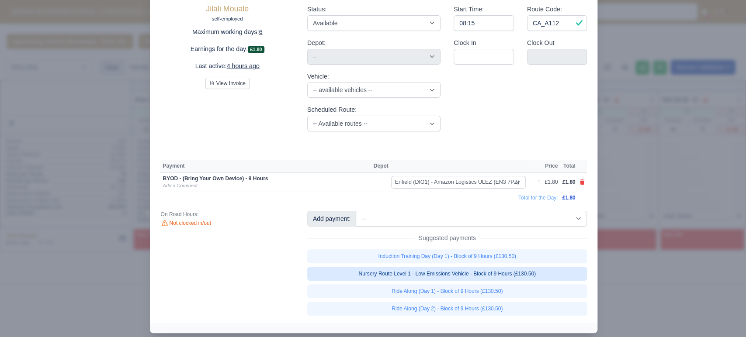
click at [452, 273] on link "Nursery Route Level 1 - Low Emissions Vehicle - Block of 9 Hours (£130.50)" at bounding box center [447, 274] width 280 height 14
select select "1"
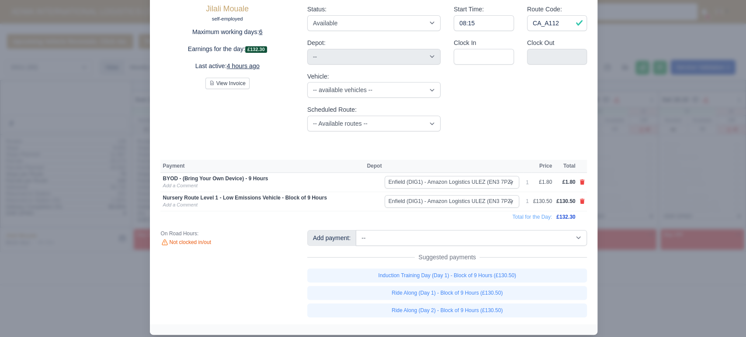
scroll to position [49, 0]
click at [115, 181] on div at bounding box center [373, 168] width 746 height 337
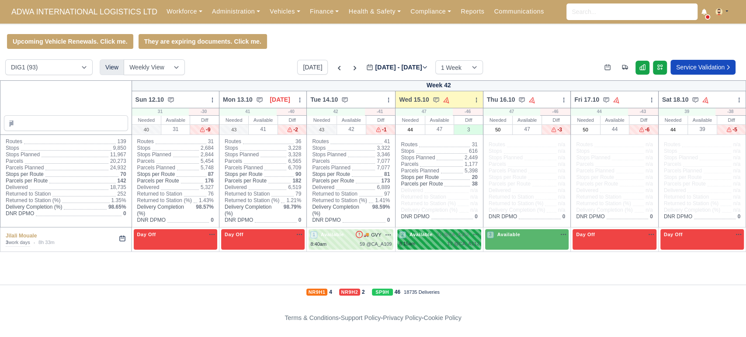
click at [469, 240] on div "17 @ CA_A112" at bounding box center [463, 243] width 32 height 7
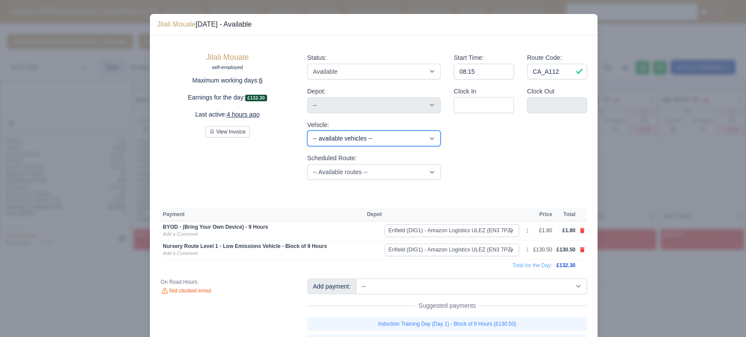
click at [408, 142] on select "-- available vehicles -- JMU (KN70JMU) UWZ (KM70UWZ) HYL (KM70HYL) HTV (KM70HTV…" at bounding box center [373, 139] width 133 height 16
select select "3"
click at [307, 131] on select "-- available vehicles -- JMU (KN70JMU) UWZ (KM70UWZ) HYL (KM70HYL) HTV (KM70HTV…" at bounding box center [373, 139] width 133 height 16
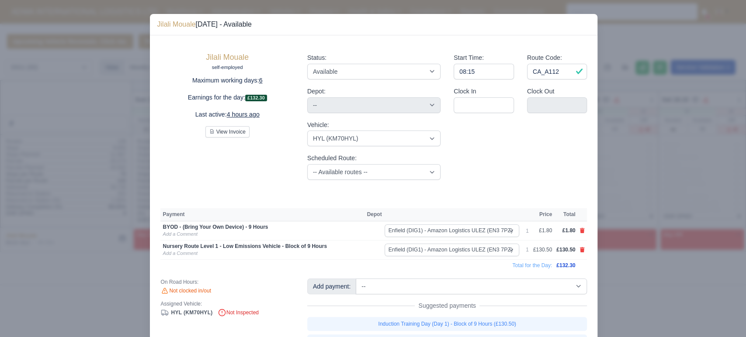
click at [98, 178] on div at bounding box center [373, 168] width 746 height 337
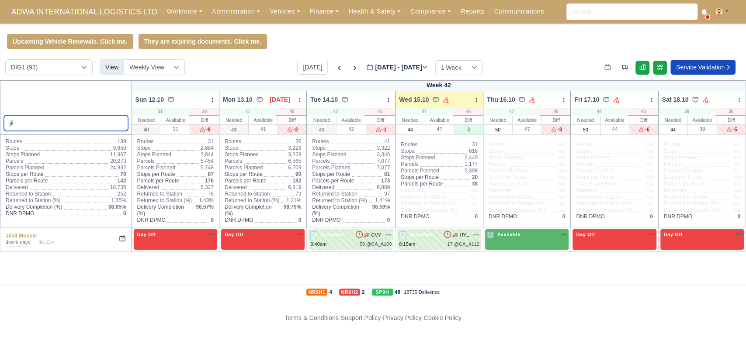
drag, startPoint x: 23, startPoint y: 128, endPoint x: 0, endPoint y: 123, distance: 23.7
click at [0, 123] on div "jil" at bounding box center [66, 107] width 132 height 55
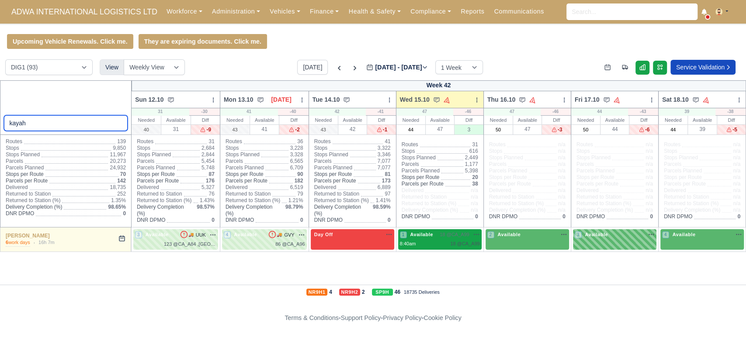
type input "kayah"
click at [427, 242] on div "8:40am 18 @ CA_A99" at bounding box center [440, 243] width 80 height 7
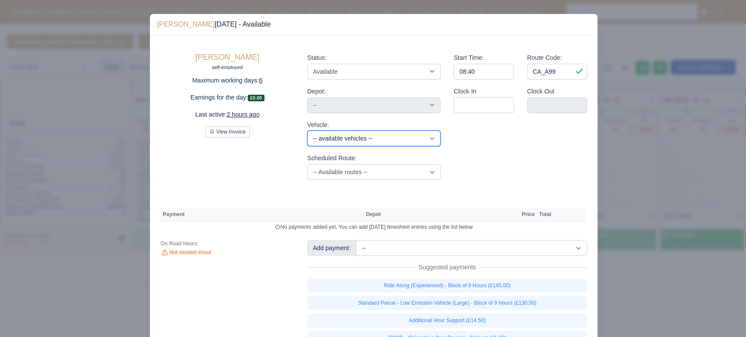
click at [387, 139] on select "-- available vehicles -- JMU (KN70JMU) UWZ (KM70UWZ) HTV (KM70HTV) HMO (KM70HMO…" at bounding box center [373, 139] width 133 height 16
select select "21"
click at [307, 131] on select "-- available vehicles -- JMU (KN70JMU) UWZ (KM70UWZ) HTV (KM70HTV) HMO (KM70HMO…" at bounding box center [373, 139] width 133 height 16
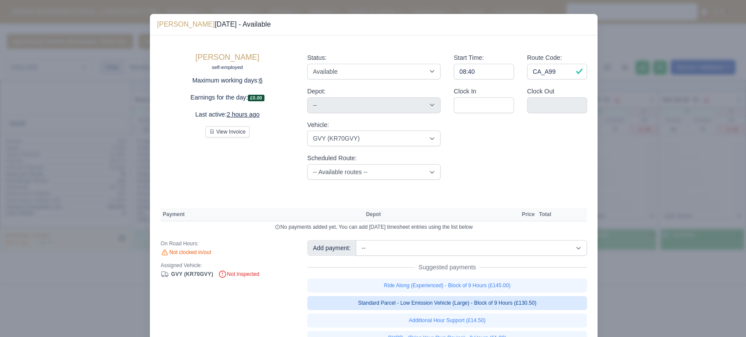
click at [476, 301] on link "Standard Parcel - Low Emission Vehicle (Large) - Block of 9 Hours (£130.50)" at bounding box center [447, 303] width 280 height 14
select select "1"
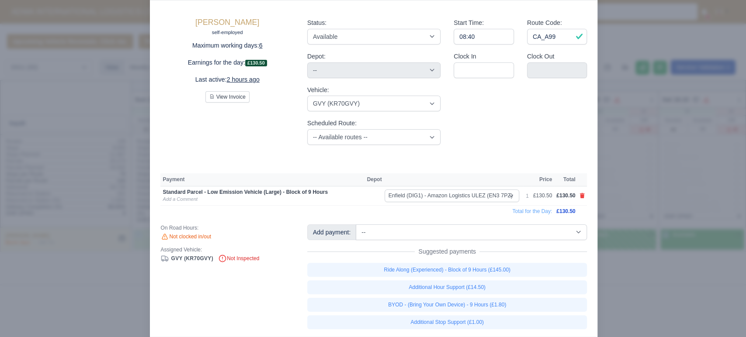
scroll to position [40, 0]
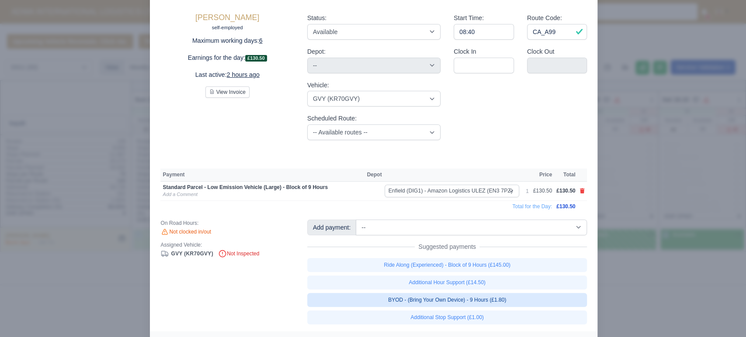
click at [459, 298] on link "BYOD - (Bring Your Own Device) - 9 Hours (£1.80)" at bounding box center [447, 300] width 280 height 14
select select "1"
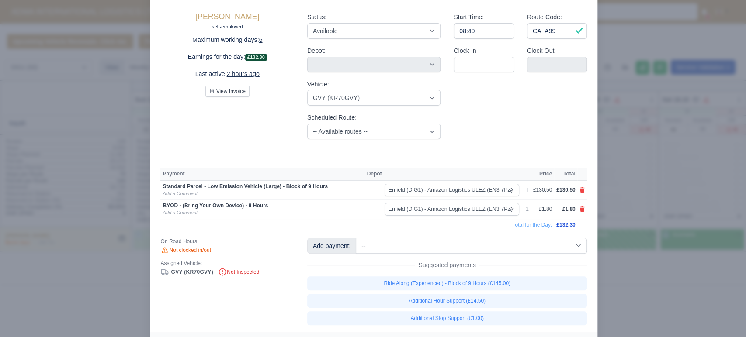
click at [100, 170] on div at bounding box center [373, 168] width 746 height 337
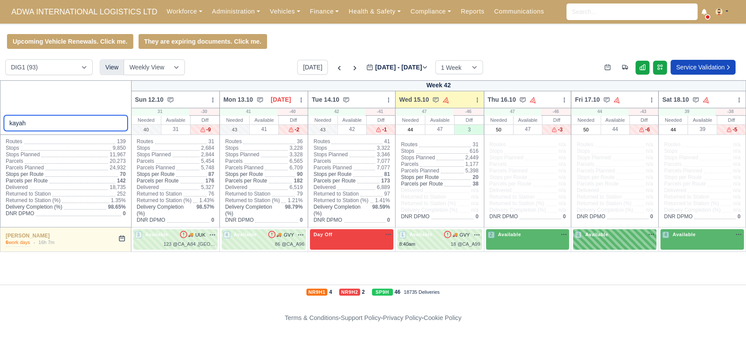
drag, startPoint x: 68, startPoint y: 121, endPoint x: 0, endPoint y: 107, distance: 69.8
click at [0, 107] on div "kayah" at bounding box center [66, 107] width 132 height 55
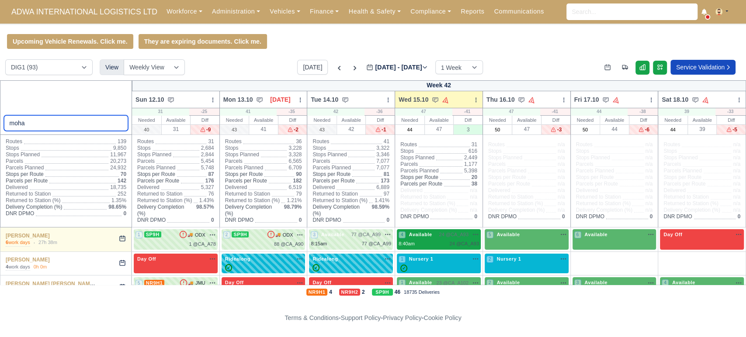
type input "moha"
click at [436, 239] on div "4 Available 24 @ CA_A93" at bounding box center [438, 239] width 80 height 17
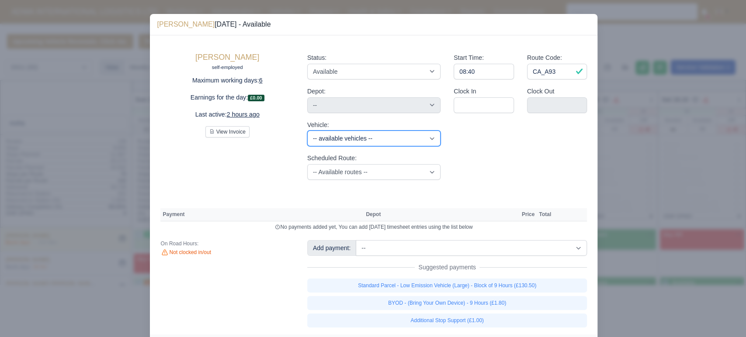
click at [351, 141] on select "-- available vehicles -- JMU (KN70JMU) UWZ (KM70UWZ) HTV (KM70HTV) HMO (KM70HMO…" at bounding box center [373, 139] width 133 height 16
select select "15"
click at [307, 131] on select "-- available vehicles -- JMU (KN70JMU) UWZ (KM70UWZ) HTV (KM70HTV) HMO (KM70HMO…" at bounding box center [373, 139] width 133 height 16
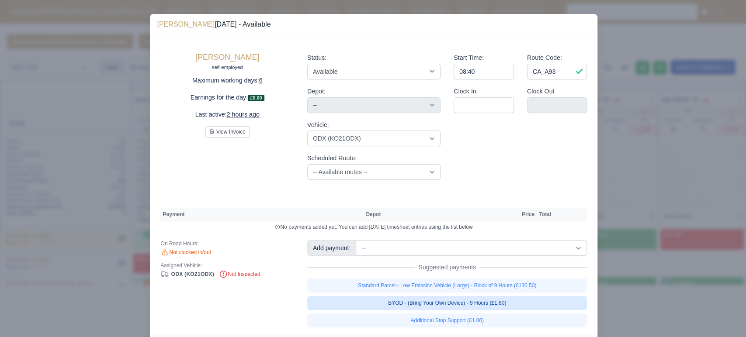
click at [475, 302] on link "BYOD - (Bring Your Own Device) - 9 Hours (£1.80)" at bounding box center [447, 303] width 280 height 14
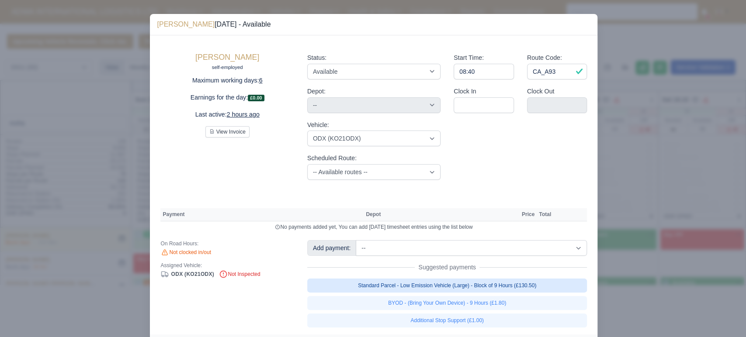
select select "1"
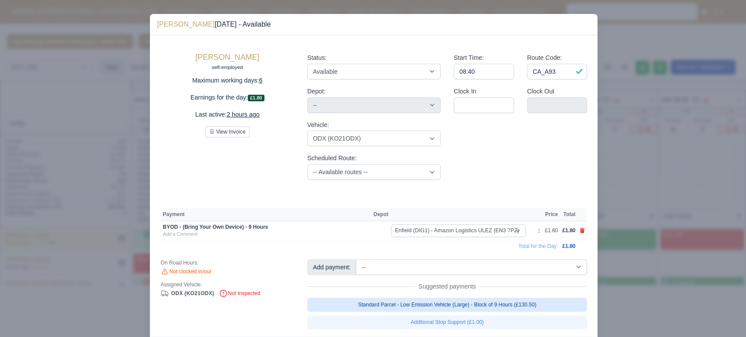
click at [431, 305] on link "Standard Parcel - Low Emission Vehicle (Large) - Block of 9 Hours (£130.50)" at bounding box center [447, 305] width 280 height 14
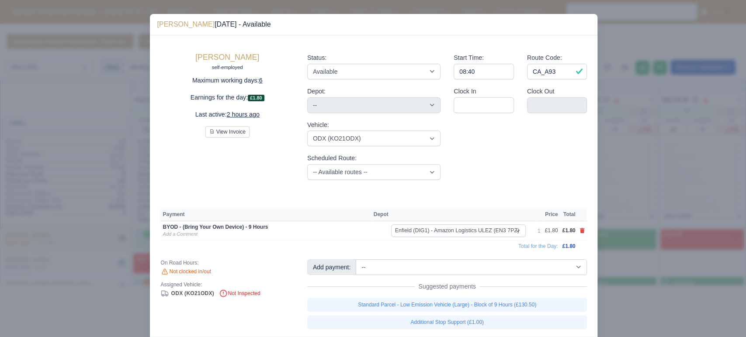
select select "1"
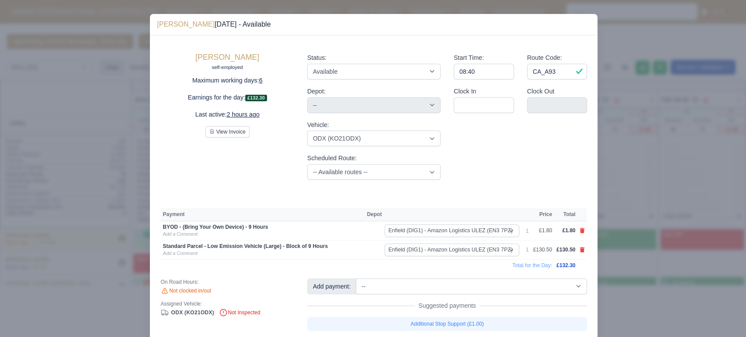
click at [55, 167] on div at bounding box center [373, 168] width 746 height 337
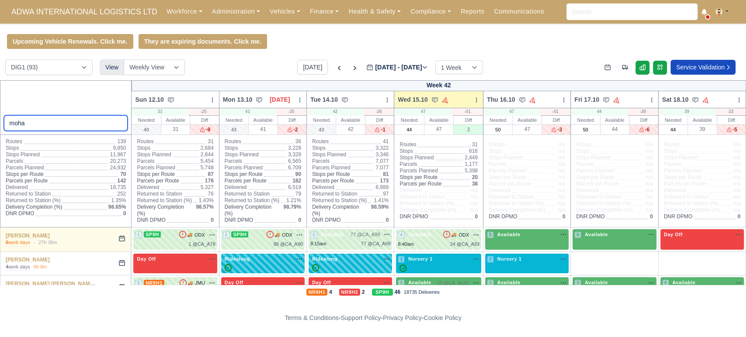
drag, startPoint x: 38, startPoint y: 125, endPoint x: 0, endPoint y: 108, distance: 41.7
click at [0, 108] on div "moha" at bounding box center [66, 107] width 132 height 55
type input "moha"
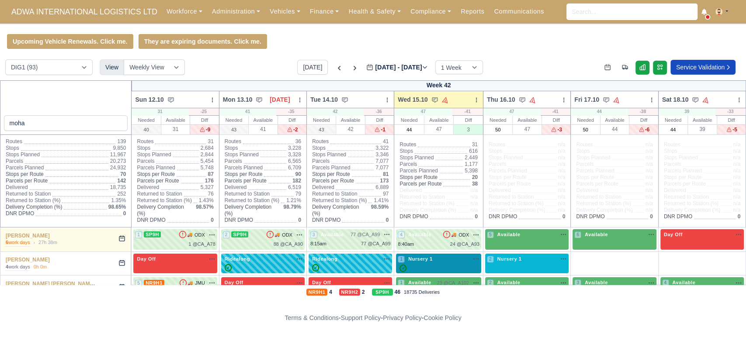
click at [449, 264] on div "1 Nursery 1 na" at bounding box center [439, 264] width 82 height 17
click at [58, 94] on div "moha" at bounding box center [66, 107] width 132 height 55
click at [441, 259] on div "1 Nursery 1 na" at bounding box center [439, 259] width 82 height 7
select select "Nursery 1"
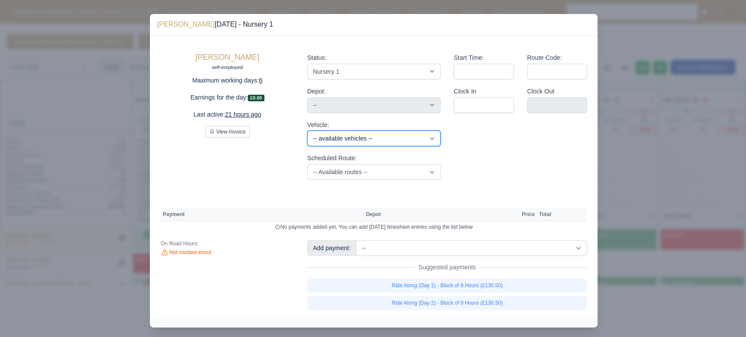
click at [381, 138] on select "-- available vehicles -- JMU (KN70JMU) UWZ (KM70UWZ) HTV (KM70HTV) HMO (KM70HMO…" at bounding box center [373, 139] width 133 height 16
select select "11"
click at [307, 131] on select "-- available vehicles -- JMU (KN70JMU) UWZ (KM70UWZ) HTV (KM70HTV) HMO (KM70HMO…" at bounding box center [373, 139] width 133 height 16
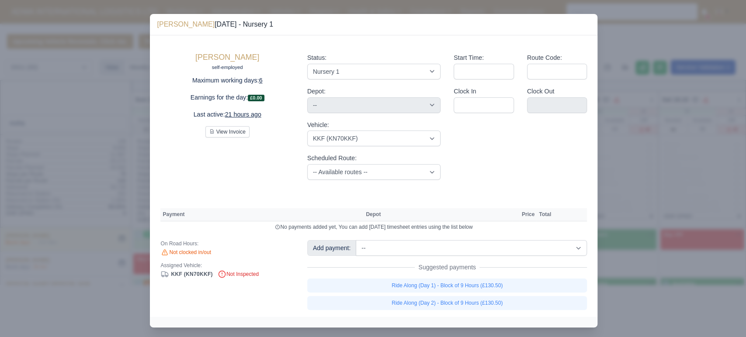
click at [523, 188] on div "Mohamed Arrache self-employed Maximum working days: 6 Earnings for the day: £0.…" at bounding box center [373, 176] width 447 height 282
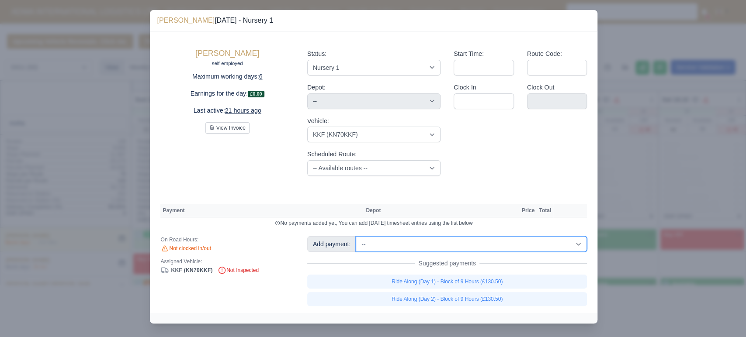
click at [439, 239] on select "-- Additional Hour Support (£14.50) Additional Stop Support (£1.00) Additional …" at bounding box center [471, 244] width 231 height 16
select select "2"
click at [356, 236] on select "-- Additional Hour Support (£14.50) Additional Stop Support (£1.00) Additional …" at bounding box center [471, 244] width 231 height 16
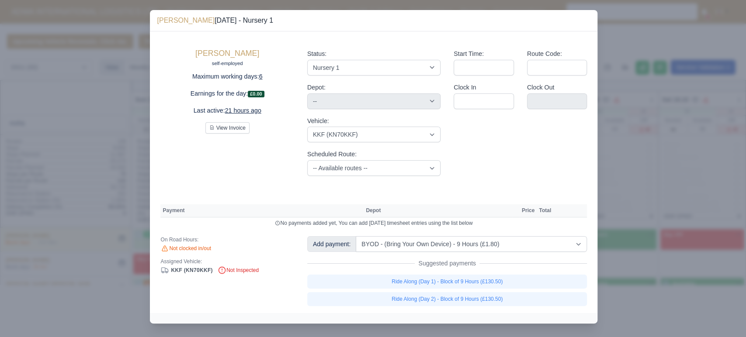
select select "1"
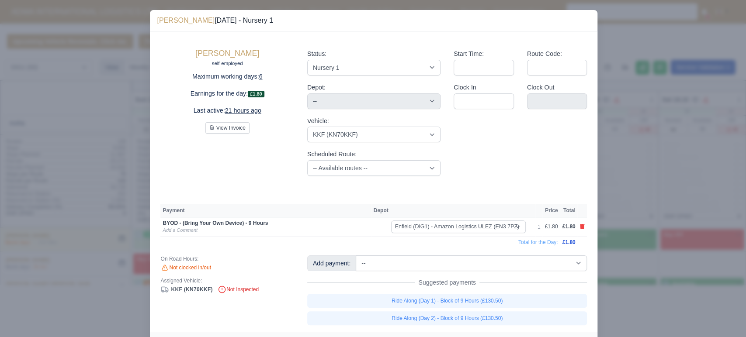
scroll to position [14, 0]
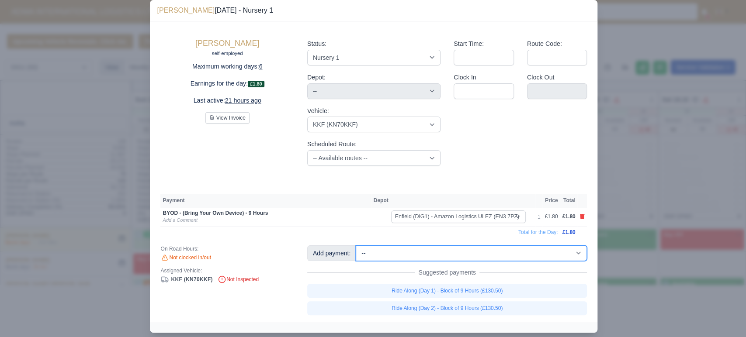
click at [430, 257] on select "-- Additional Hour Support (£14.50) Additional Stop Support (£1.00) Additional …" at bounding box center [471, 254] width 231 height 16
select select "88"
click at [356, 246] on select "-- Additional Hour Support (£14.50) Additional Stop Support (£1.00) Additional …" at bounding box center [471, 254] width 231 height 16
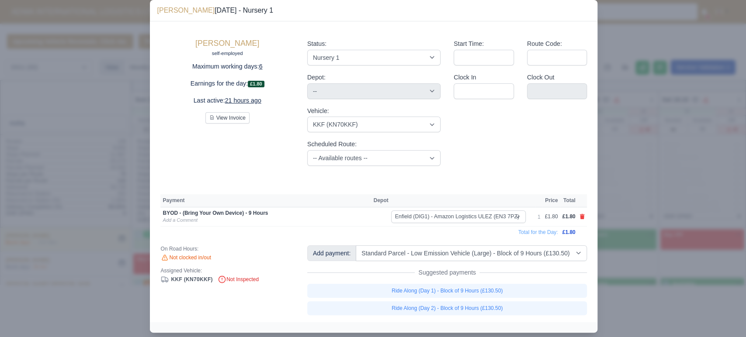
select select "1"
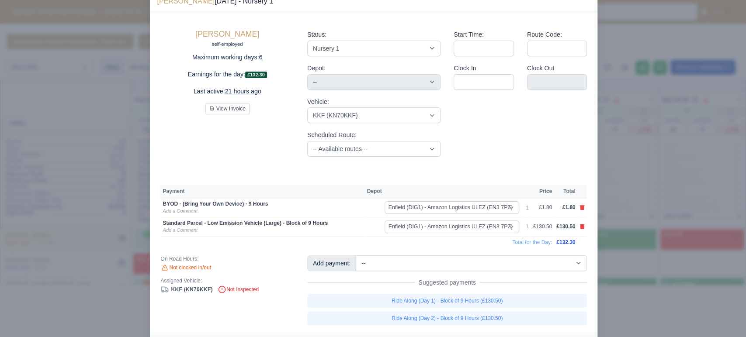
click at [261, 152] on div "Mohamed Arrache self-employed Maximum working days: 6 Earnings for the day: £13…" at bounding box center [227, 93] width 146 height 141
click at [62, 118] on div at bounding box center [373, 168] width 746 height 337
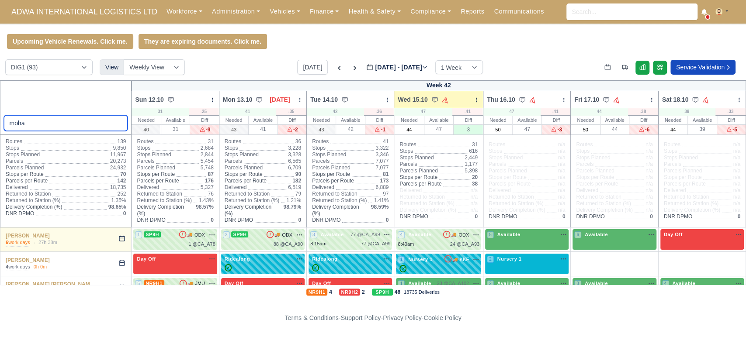
drag, startPoint x: 42, startPoint y: 121, endPoint x: 0, endPoint y: 107, distance: 44.5
click at [0, 107] on div "moha" at bounding box center [66, 107] width 132 height 55
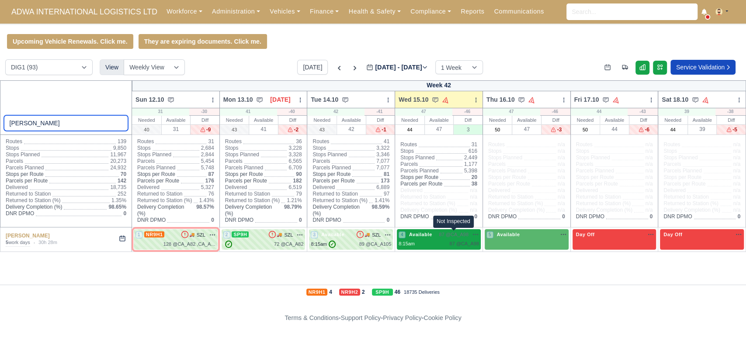
type input "mohammed j"
click at [454, 237] on span "87 @ CA_A98" at bounding box center [453, 234] width 29 height 7
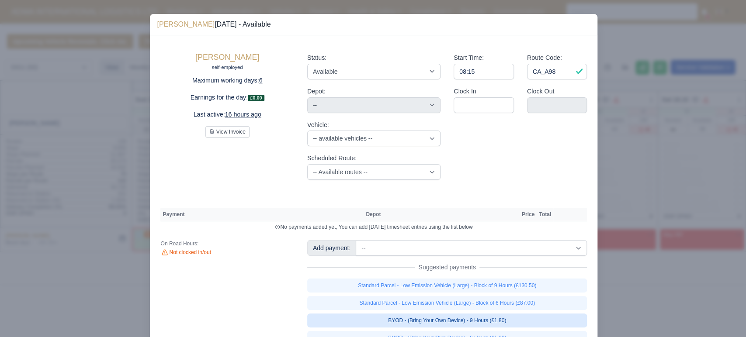
click at [420, 321] on link "BYOD - (Bring Your Own Device) - 9 Hours (£1.80)" at bounding box center [447, 321] width 280 height 14
select select "1"
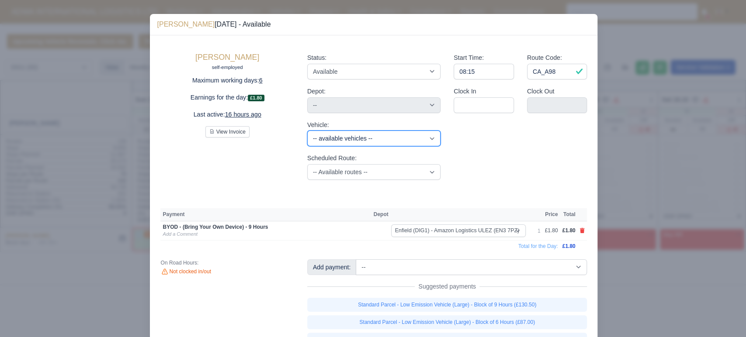
click at [361, 139] on select "-- available vehicles -- JMU (KN70JMU) UWZ (KM70UWZ) HTV (KM70HTV) HMO (KM70HMO…" at bounding box center [373, 139] width 133 height 16
select select "64"
click at [307, 131] on select "-- available vehicles -- JMU (KN70JMU) UWZ (KM70UWZ) HTV (KM70HTV) HMO (KM70HMO…" at bounding box center [373, 139] width 133 height 16
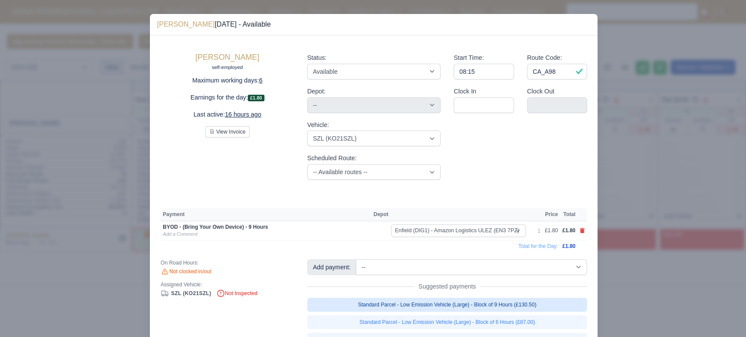
click at [465, 305] on link "Standard Parcel - Low Emission Vehicle (Large) - Block of 9 Hours (£130.50)" at bounding box center [447, 305] width 280 height 14
select select "1"
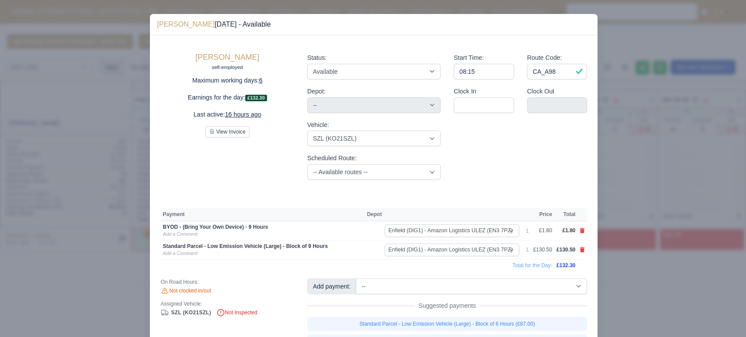
click at [239, 177] on div "Mohammed Jubayer self-employed Maximum working days: 6 Earnings for the day: £1…" at bounding box center [227, 116] width 146 height 141
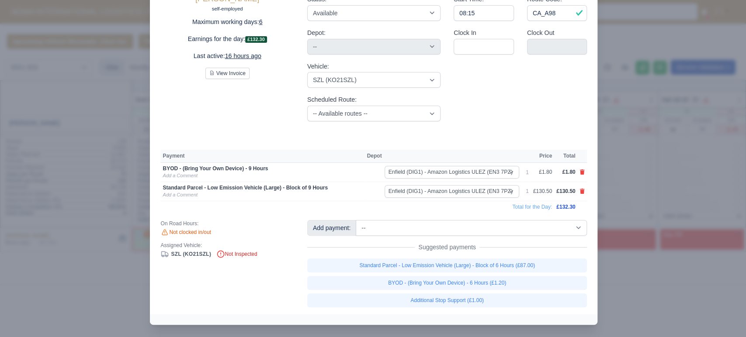
scroll to position [59, 0]
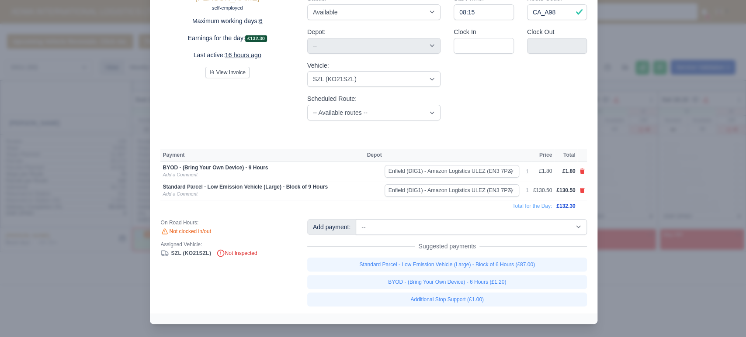
click at [270, 280] on div "On Road Hours: Not clocked in/out Assigned Vehicle: SZL (KO21SZL) Not Inspected" at bounding box center [227, 262] width 146 height 87
click at [100, 268] on div at bounding box center [373, 168] width 746 height 337
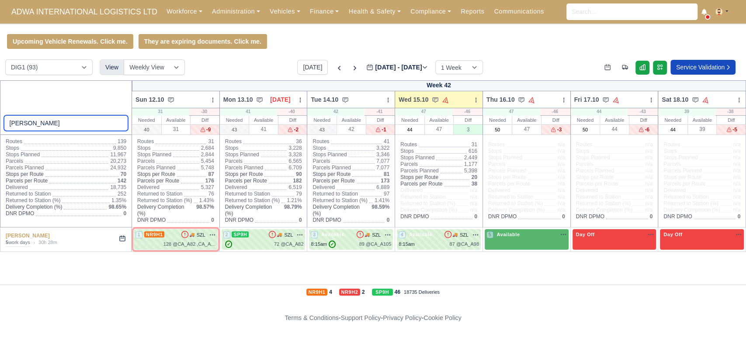
drag, startPoint x: 61, startPoint y: 122, endPoint x: 0, endPoint y: 138, distance: 62.8
click at [0, 138] on thead "mohammed j Week 42 Sun 12.10 Bulk Status Change Daily Tasks Planned Routes Serv…" at bounding box center [372, 153] width 745 height 147
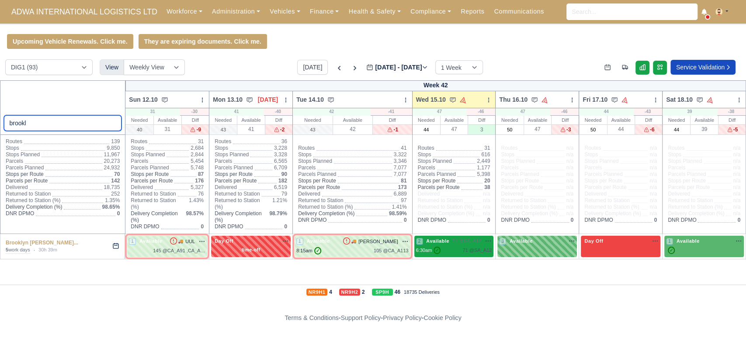
type input "brookl"
click at [460, 238] on span "71 @ SA_A12" at bounding box center [466, 241] width 29 height 7
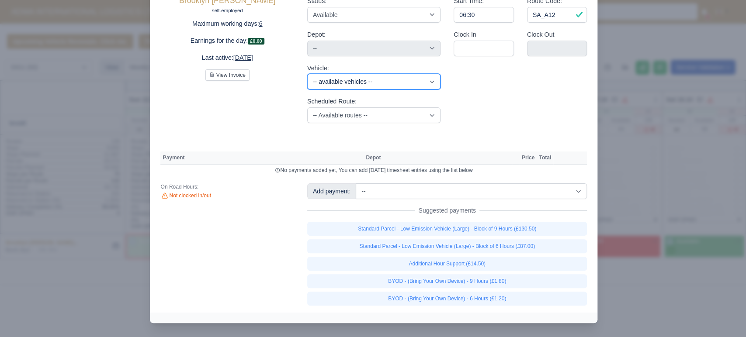
click at [342, 90] on select "-- available vehicles -- JMU (KN70JMU) UWZ (KM70UWZ) HTV (KM70HTV) HMO (KM70HMO…" at bounding box center [373, 82] width 133 height 16
select select "32"
click at [307, 90] on select "-- available vehicles -- JMU (KN70JMU) UWZ (KM70UWZ) HTV (KM70HTV) HMO (KM70HMO…" at bounding box center [373, 82] width 133 height 16
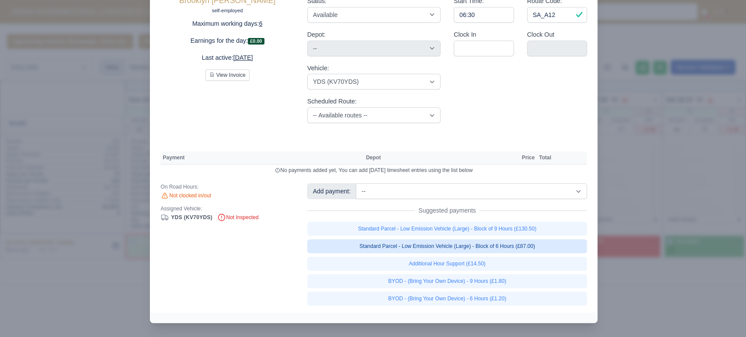
click at [526, 253] on link "Standard Parcel - Low Emission Vehicle (Large) - Block of 6 Hours (£87.00)" at bounding box center [447, 246] width 280 height 14
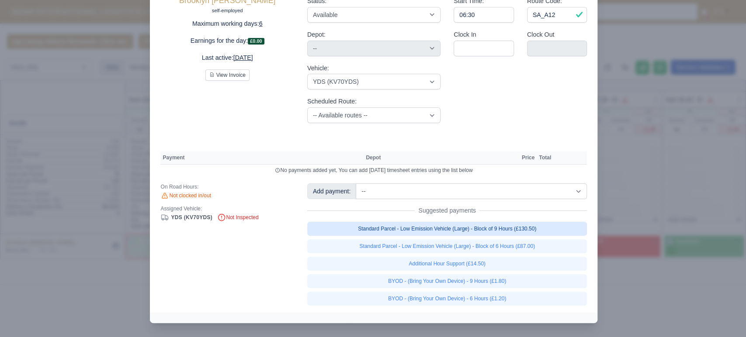
select select "1"
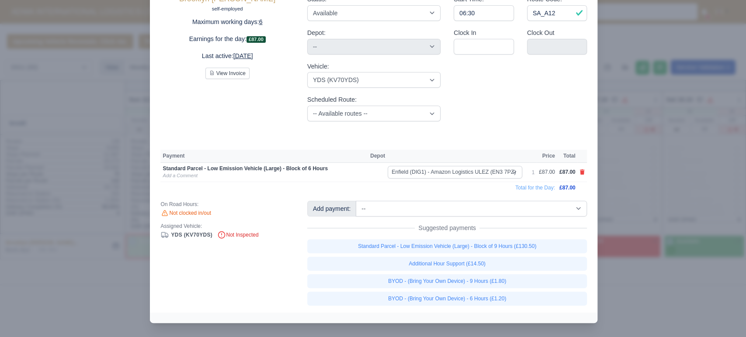
click at [547, 128] on div "Start Time: 06:30 Route Code: SA_A12 Clock In Clock Out" at bounding box center [520, 57] width 146 height 141
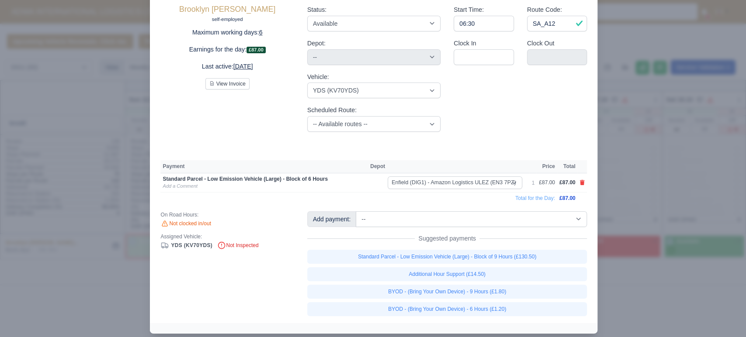
scroll to position [58, 0]
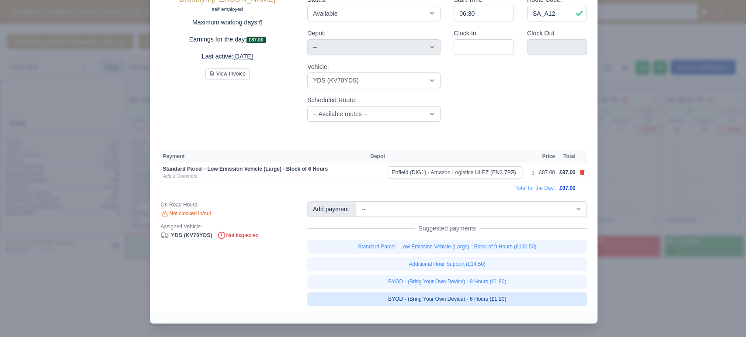
click at [488, 298] on link "BYOD - (Bring Your Own Device) - 6 Hours (£1.20)" at bounding box center [447, 299] width 280 height 14
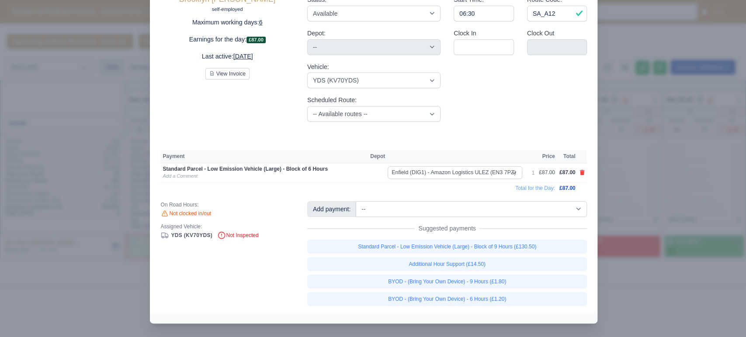
select select "1"
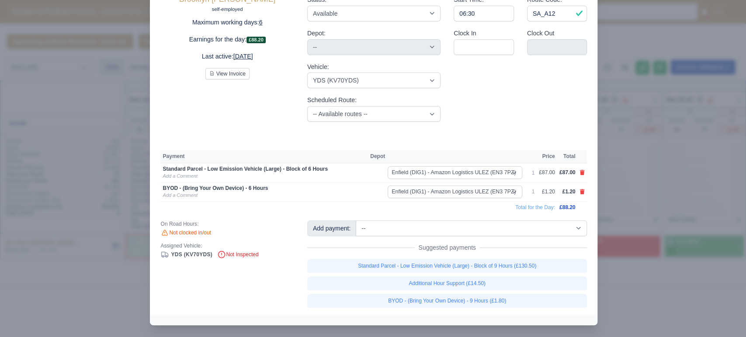
scroll to position [59, 0]
click at [103, 175] on div at bounding box center [373, 168] width 746 height 337
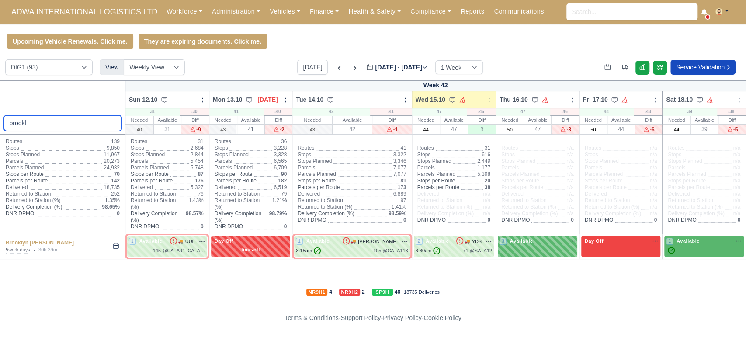
drag, startPoint x: 52, startPoint y: 123, endPoint x: 0, endPoint y: 111, distance: 52.9
click at [0, 111] on div "brookl" at bounding box center [62, 107] width 125 height 55
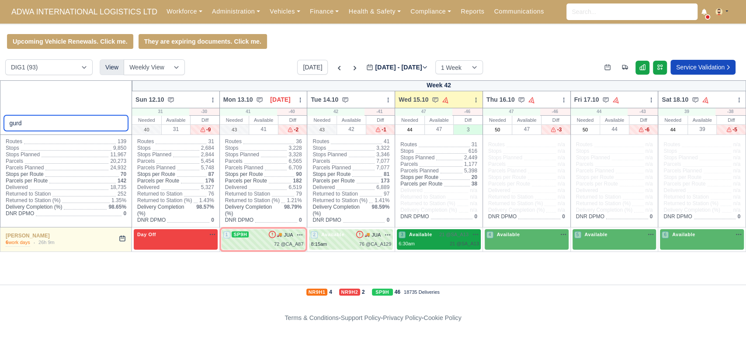
type input "gurd"
click at [429, 239] on div "3 Available 21 @ SA_A13" at bounding box center [438, 239] width 80 height 17
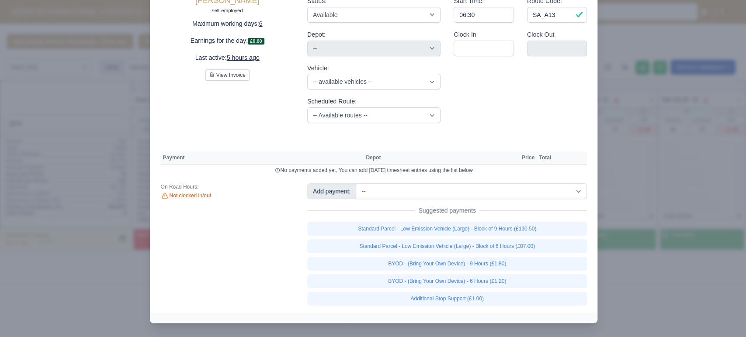
scroll to position [28, 0]
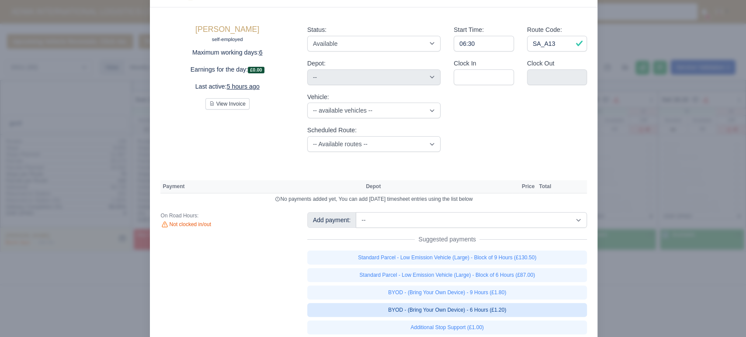
click at [428, 309] on link "BYOD - (Bring Your Own Device) - 6 Hours (£1.20)" at bounding box center [447, 310] width 280 height 14
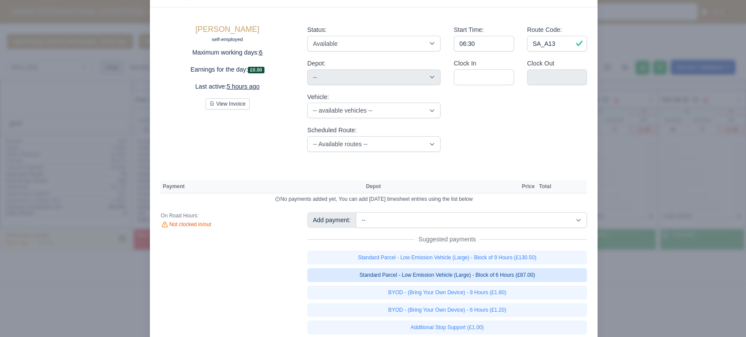
select select "1"
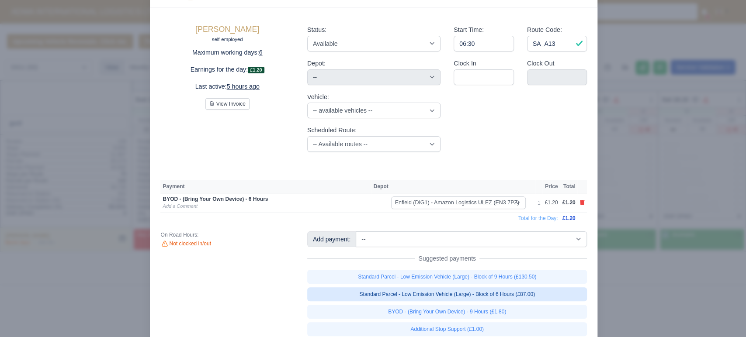
scroll to position [28, 0]
click at [457, 293] on link "Standard Parcel - Low Emission Vehicle (Large) - Block of 6 Hours (£87.00)" at bounding box center [447, 294] width 280 height 14
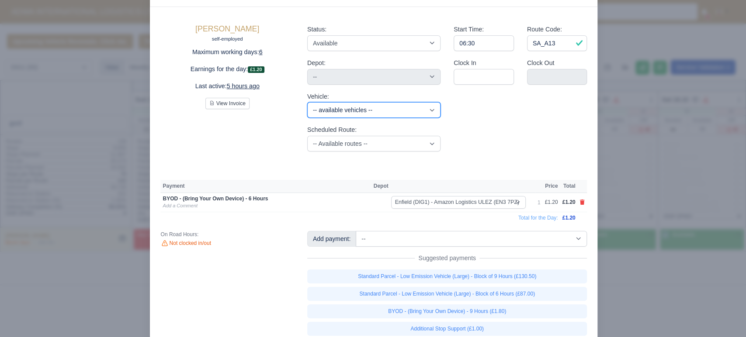
click at [341, 108] on select "-- available vehicles -- JMU (KN70JMU) UWZ (KM70UWZ) HTV (KM70HTV) HMO (KM70HMO…" at bounding box center [373, 110] width 133 height 16
select select "1"
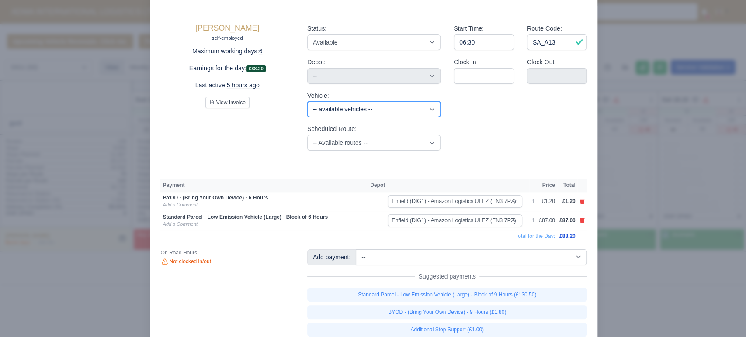
select select "5"
click at [307, 101] on select "-- available vehicles -- JMU (KN70JMU) UWZ (KM70UWZ) HTV (KM70HTV) HMO (KM70HMO…" at bounding box center [373, 109] width 133 height 16
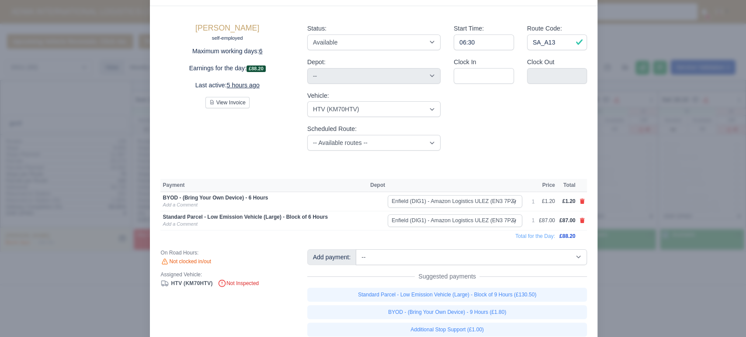
click at [124, 283] on div at bounding box center [373, 168] width 746 height 337
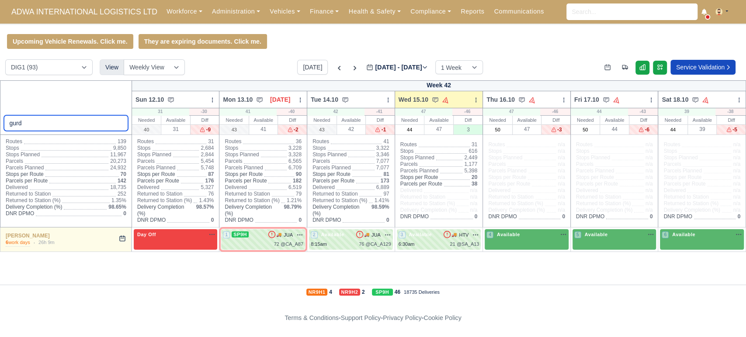
drag, startPoint x: 47, startPoint y: 127, endPoint x: 0, endPoint y: 114, distance: 48.4
click at [0, 114] on div "gurd" at bounding box center [66, 107] width 132 height 55
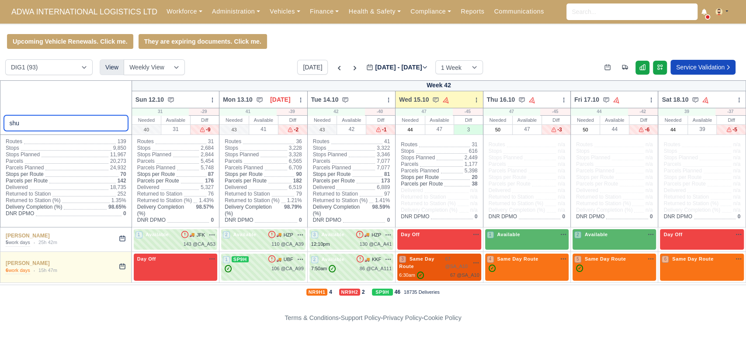
type input "shu"
click at [431, 270] on div "3 Same Day Route 67 @ SA_A10" at bounding box center [439, 268] width 80 height 24
select select "Same Day Route"
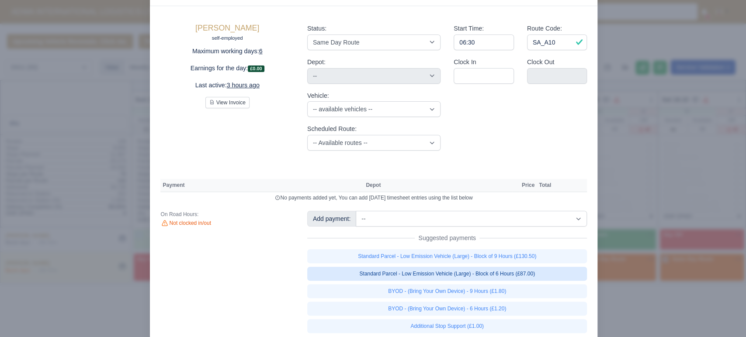
click at [455, 281] on link "Standard Parcel - Low Emission Vehicle (Large) - Block of 6 Hours (£87.00)" at bounding box center [447, 274] width 280 height 14
select select "1"
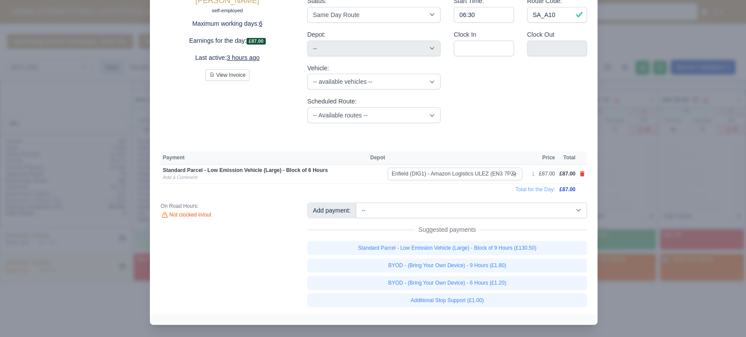
scroll to position [58, 0]
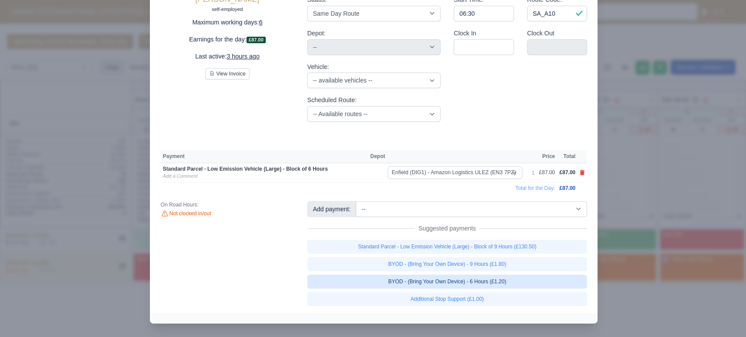
click at [484, 280] on link "BYOD - (Bring Your Own Device) - 6 Hours (£1.20)" at bounding box center [447, 282] width 280 height 14
select select "1"
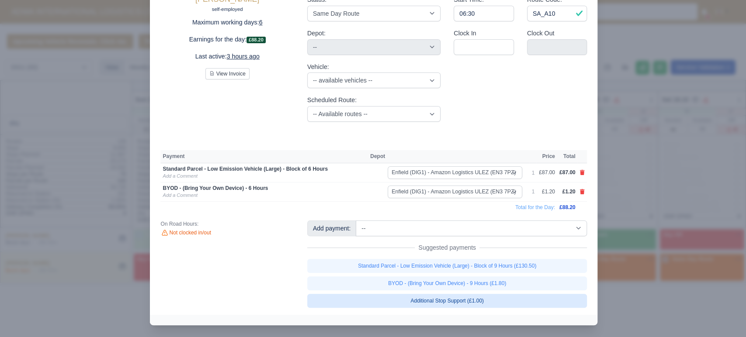
scroll to position [59, 0]
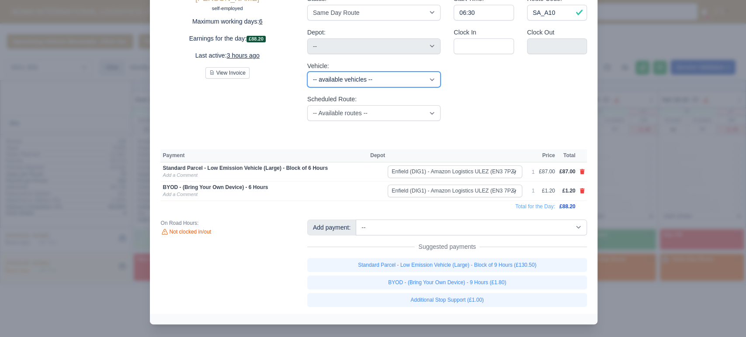
click at [326, 80] on select "-- available vehicles -- JMU (KN70JMU) UWZ (KM70UWZ) HMO (KM70HMO) EFK (KM70EFK…" at bounding box center [373, 80] width 133 height 16
click at [307, 72] on select "-- available vehicles -- JMU (KN70JMU) UWZ (KM70UWZ) HMO (KM70HMO) EFK (KM70EFK…" at bounding box center [373, 80] width 133 height 16
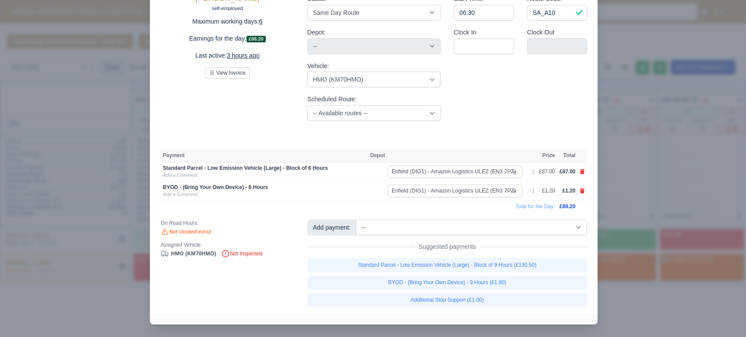
click at [93, 96] on div at bounding box center [373, 168] width 746 height 337
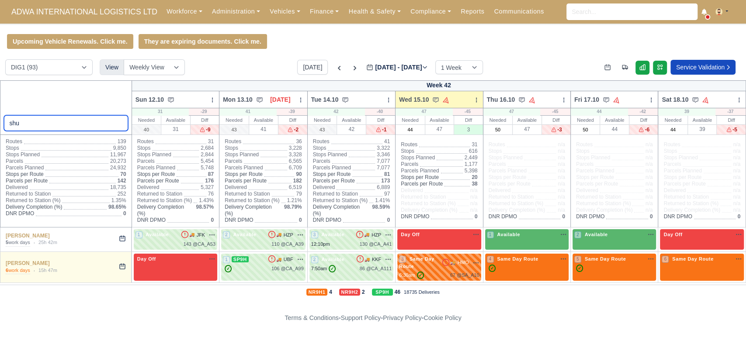
drag, startPoint x: 37, startPoint y: 125, endPoint x: 0, endPoint y: 138, distance: 39.4
click at [0, 138] on thead "shu Week 42 Sun 12.10 Bulk Status Change Daily Tasks Planned Routes Service Det…" at bounding box center [372, 153] width 745 height 147
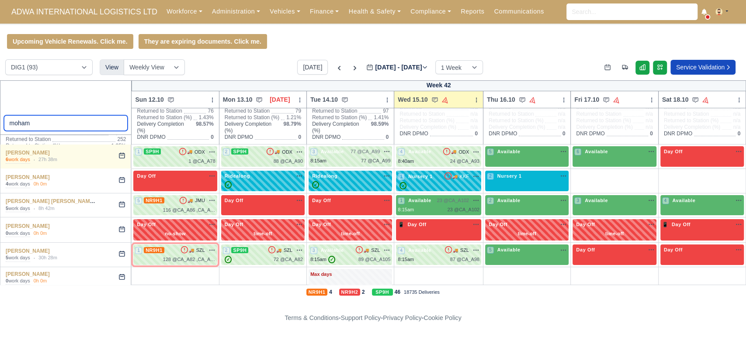
scroll to position [87, 0]
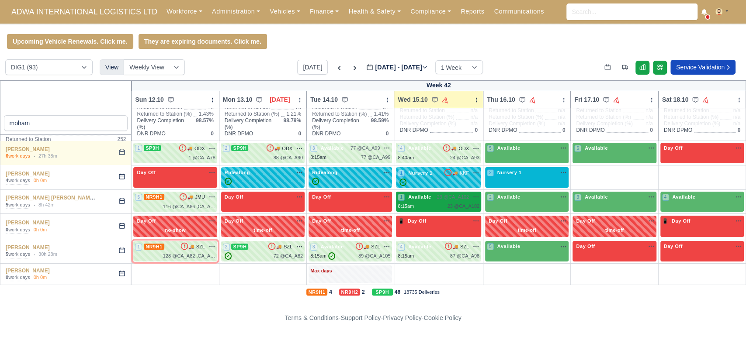
click at [448, 195] on span "23 @ CA_A102" at bounding box center [453, 197] width 32 height 7
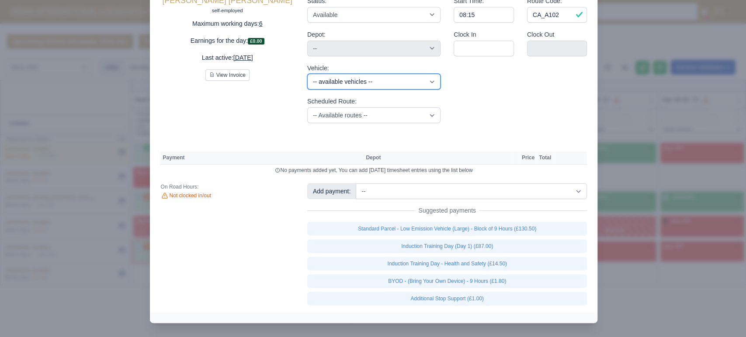
click at [381, 90] on select "-- available vehicles -- JMU (KN70JMU) UWZ (KM70UWZ) EFK (KM70EFK) KHK (KN70KHK…" at bounding box center [373, 82] width 133 height 16
click at [307, 90] on select "-- available vehicles -- JMU (KN70JMU) UWZ (KM70UWZ) EFK (KM70EFK) KHK (KN70KHK…" at bounding box center [373, 82] width 133 height 16
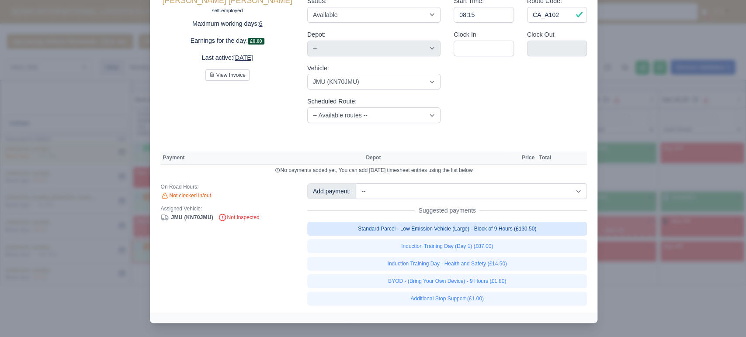
click at [491, 236] on link "Standard Parcel - Low Emission Vehicle (Large) - Block of 9 Hours (£130.50)" at bounding box center [447, 229] width 280 height 14
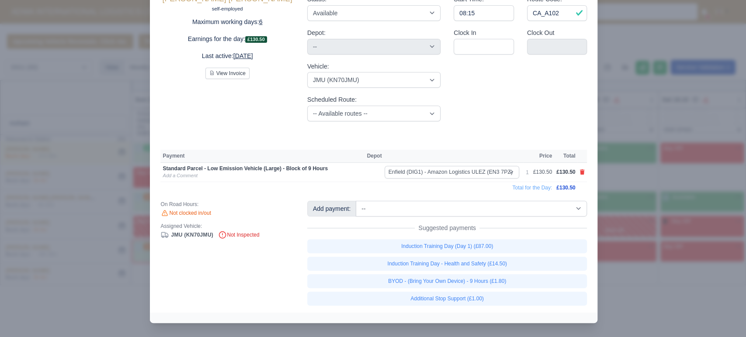
click at [585, 128] on div "Start Time: 08:15 Route Code: CA_A102 Clock In Clock Out" at bounding box center [520, 57] width 146 height 141
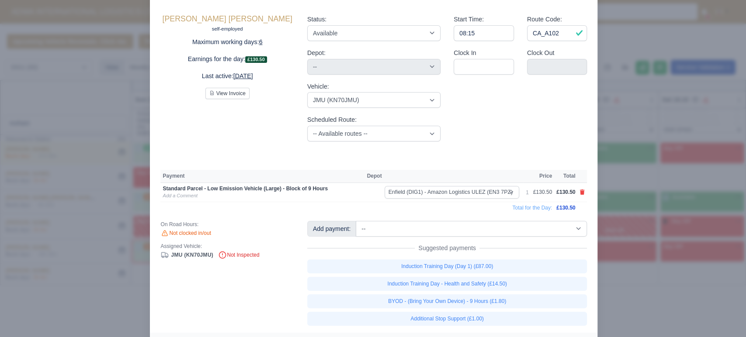
scroll to position [58, 0]
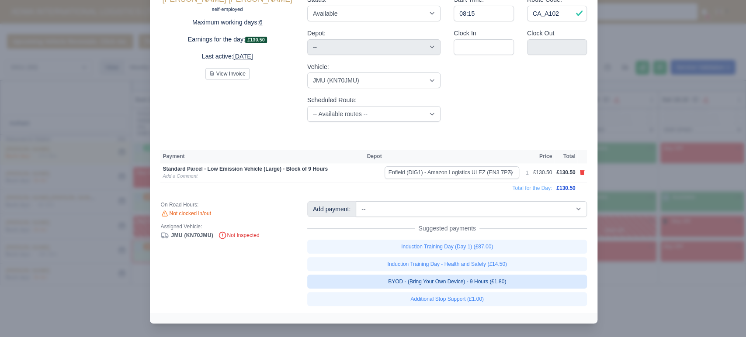
click at [480, 282] on link "BYOD - (Bring Your Own Device) - 9 Hours (£1.80)" at bounding box center [447, 282] width 280 height 14
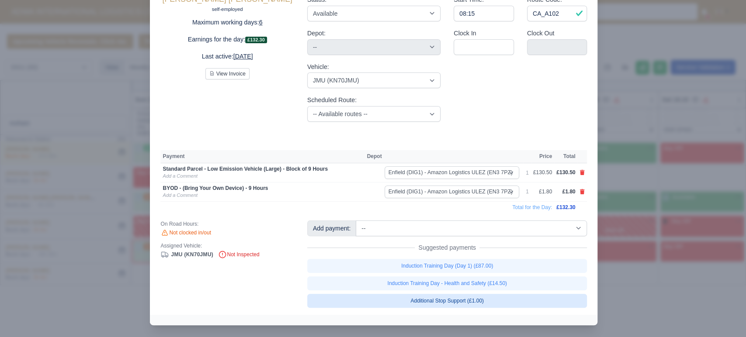
scroll to position [59, 0]
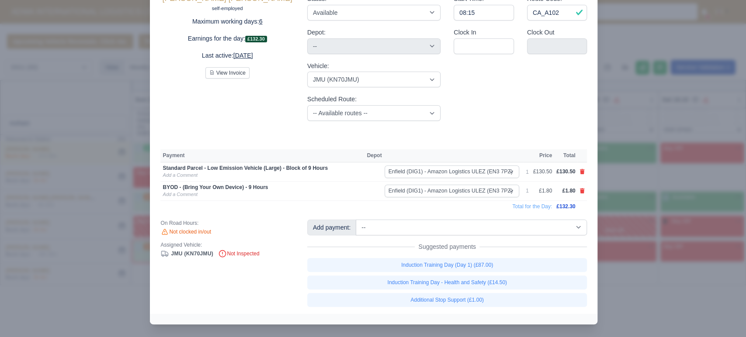
click at [55, 116] on div at bounding box center [373, 168] width 746 height 337
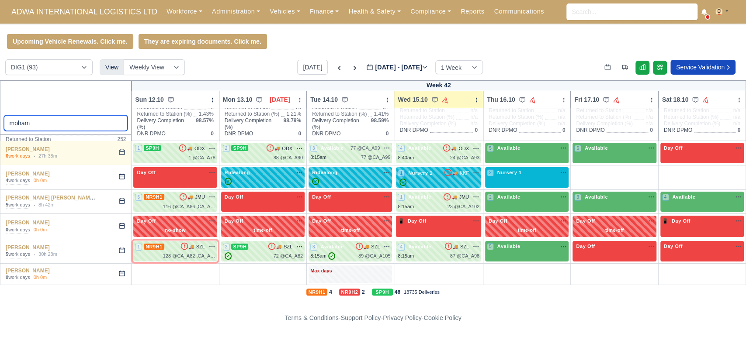
drag, startPoint x: 39, startPoint y: 122, endPoint x: 0, endPoint y: 130, distance: 40.0
click at [0, 130] on div "moham" at bounding box center [66, 107] width 132 height 55
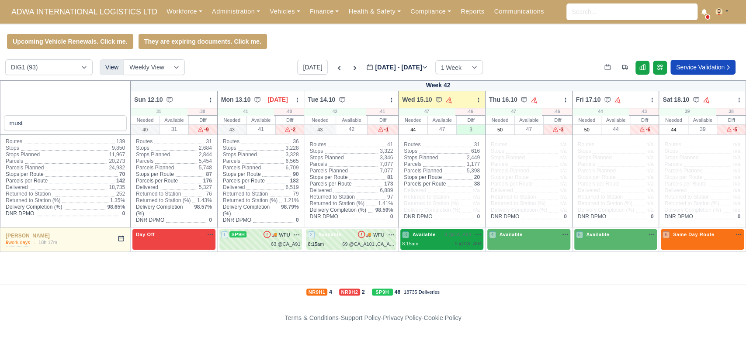
click at [430, 239] on div "3 Available 9 @ CA_A94" at bounding box center [442, 239] width 80 height 17
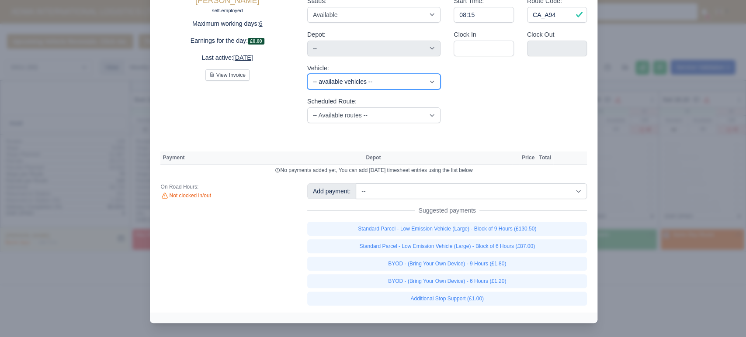
click at [376, 90] on select "-- available vehicles -- UWZ (KM70UWZ) EFK (KM70EFK) KHK (KN70KHK) DYJ (KO21DYJ…" at bounding box center [373, 82] width 133 height 16
click at [307, 90] on select "-- available vehicles -- UWZ (KM70UWZ) EFK (KM70EFK) KHK (KN70KHK) DYJ (KO21DYJ…" at bounding box center [373, 82] width 133 height 16
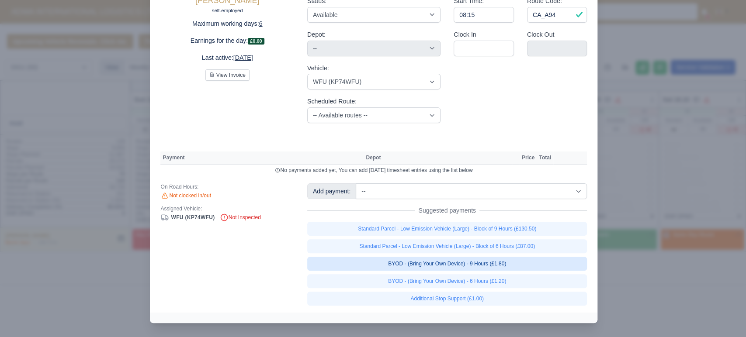
click at [464, 271] on link "BYOD - (Bring Your Own Device) - 9 Hours (£1.80)" at bounding box center [447, 264] width 280 height 14
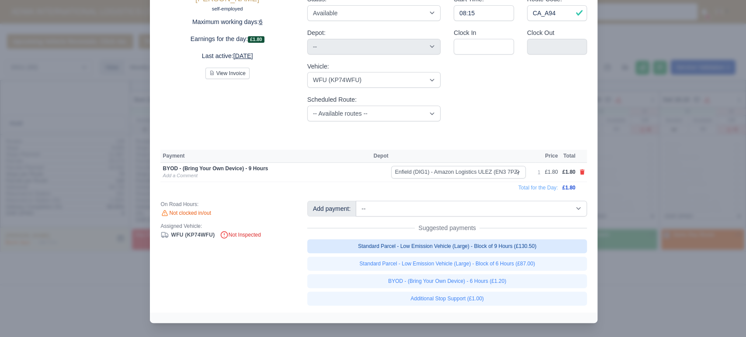
click at [458, 253] on link "Standard Parcel - Low Emission Vehicle (Large) - Block of 9 Hours (£130.50)" at bounding box center [447, 246] width 280 height 14
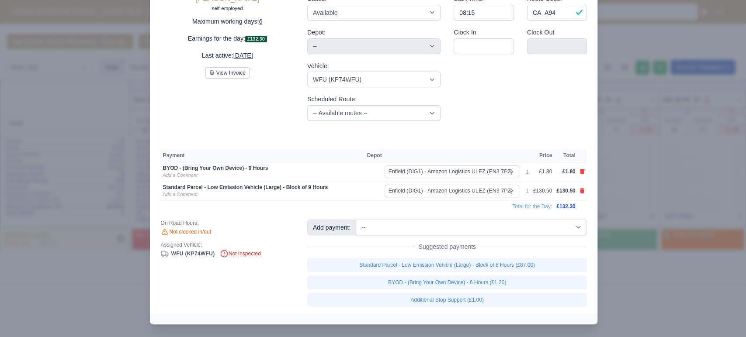
click at [132, 144] on div at bounding box center [373, 168] width 746 height 337
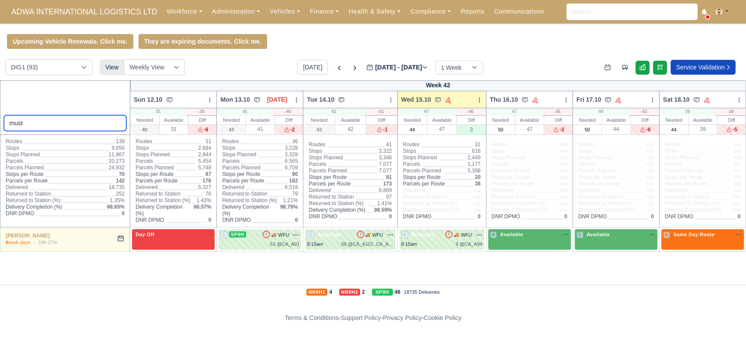
drag, startPoint x: 52, startPoint y: 120, endPoint x: 0, endPoint y: 86, distance: 62.5
click at [0, 86] on div "must" at bounding box center [65, 107] width 131 height 55
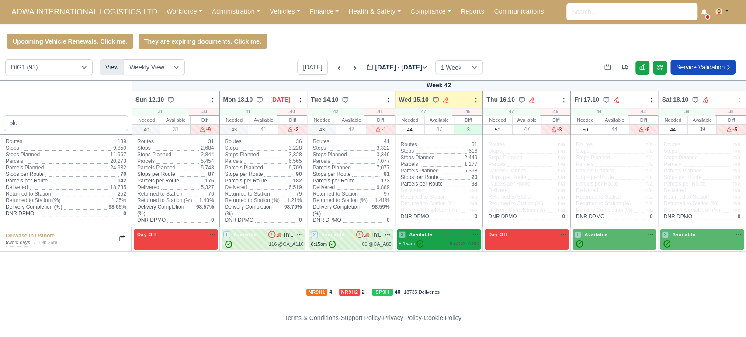
click at [458, 242] on div "6 @ CA_A100" at bounding box center [464, 243] width 29 height 7
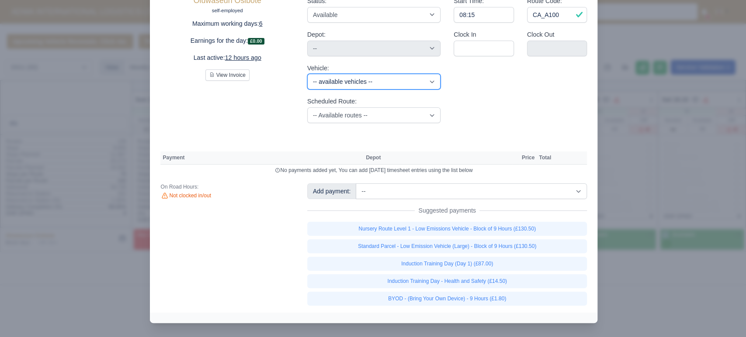
click at [336, 90] on select "-- available vehicles -- UWZ (KM70UWZ) EFK (KM70EFK) KHK (KN70KHK) DYJ (KO21DYJ…" at bounding box center [373, 82] width 133 height 16
click at [307, 90] on select "-- available vehicles -- UWZ (KM70UWZ) EFK (KM70EFK) KHK (KN70KHK) DYJ (KO21DYJ…" at bounding box center [373, 82] width 133 height 16
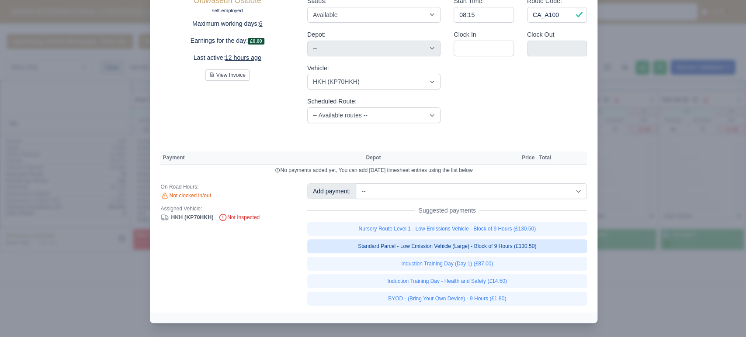
click at [465, 253] on link "Standard Parcel - Low Emission Vehicle (Large) - Block of 9 Hours (£130.50)" at bounding box center [447, 246] width 280 height 14
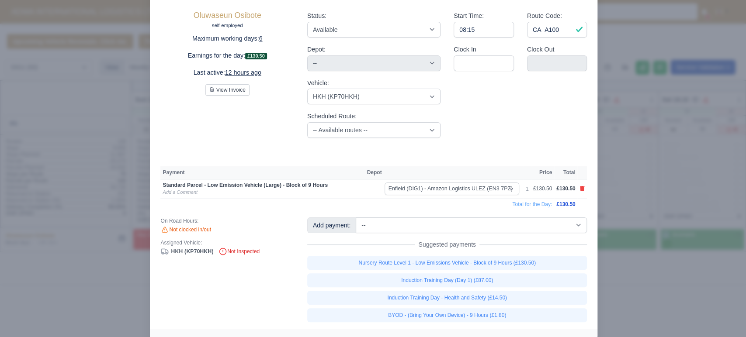
scroll to position [58, 0]
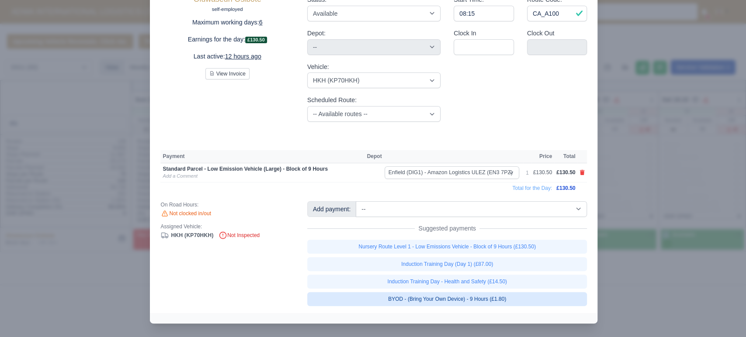
click at [449, 295] on link "BYOD - (Bring Your Own Device) - 9 Hours (£1.80)" at bounding box center [447, 299] width 280 height 14
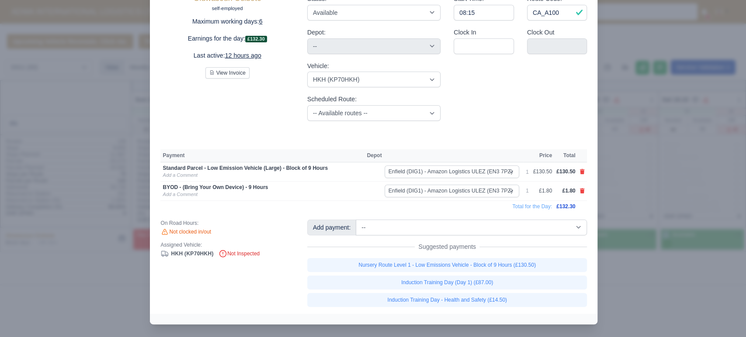
click at [88, 120] on div at bounding box center [373, 168] width 746 height 337
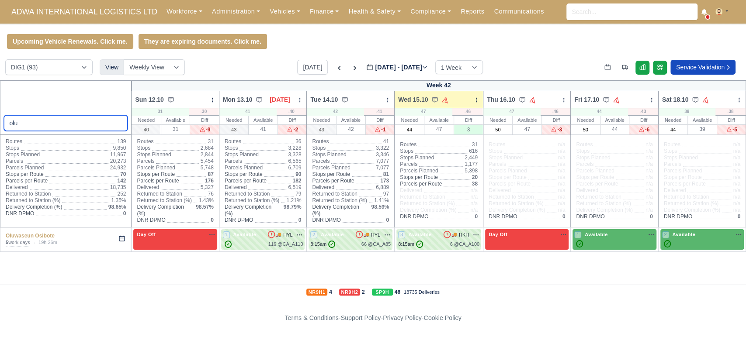
drag, startPoint x: 40, startPoint y: 124, endPoint x: 0, endPoint y: 89, distance: 52.9
click at [0, 89] on div "olu" at bounding box center [66, 107] width 132 height 55
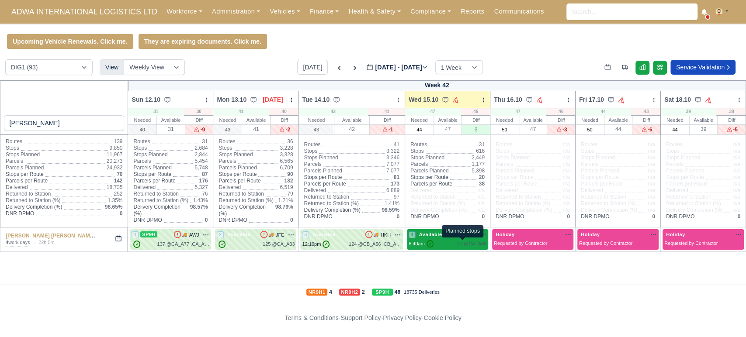
click at [461, 241] on span "27 @" at bounding box center [462, 243] width 11 height 5
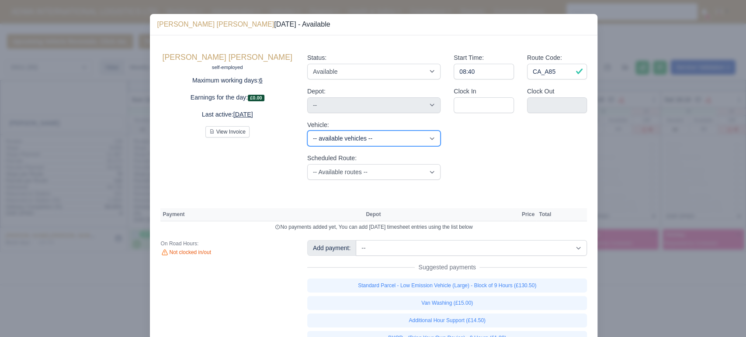
click at [343, 142] on select "-- available vehicles -- UWZ (KM70UWZ) EFK (KM70EFK) KHK (KN70KHK) DYJ (KO21DYJ…" at bounding box center [373, 139] width 133 height 16
click at [307, 131] on select "-- available vehicles -- UWZ (KM70UWZ) EFK (KM70EFK) KHK (KN70KHK) DYJ (KO21DYJ…" at bounding box center [373, 139] width 133 height 16
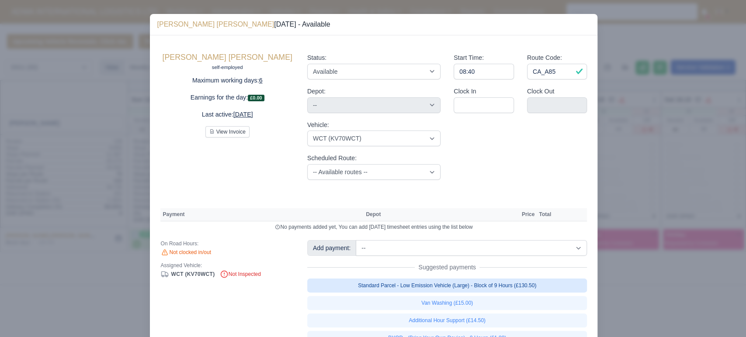
click at [477, 286] on link "Standard Parcel - Low Emission Vehicle (Large) - Block of 9 Hours (£130.50)" at bounding box center [447, 286] width 280 height 14
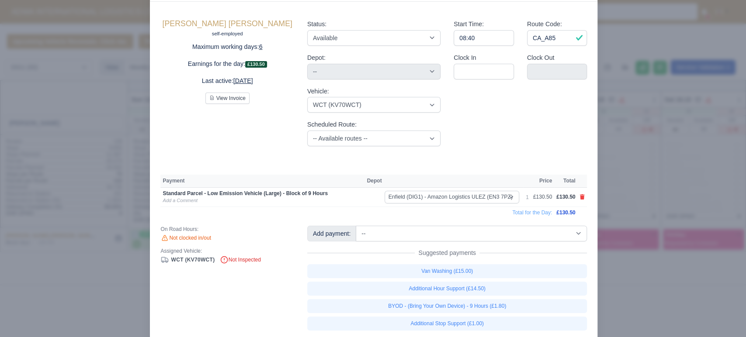
scroll to position [58, 0]
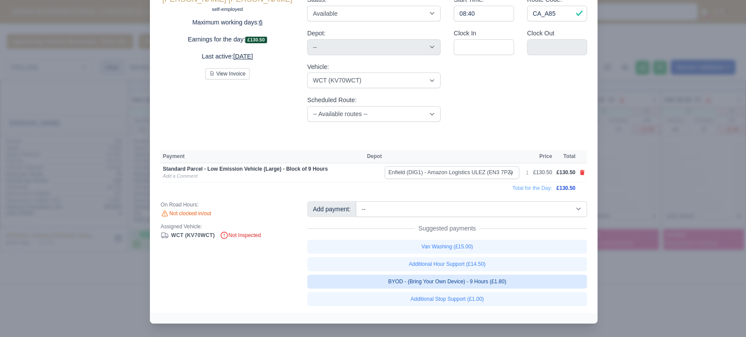
click at [468, 281] on link "BYOD - (Bring Your Own Device) - 9 Hours (£1.80)" at bounding box center [447, 282] width 280 height 14
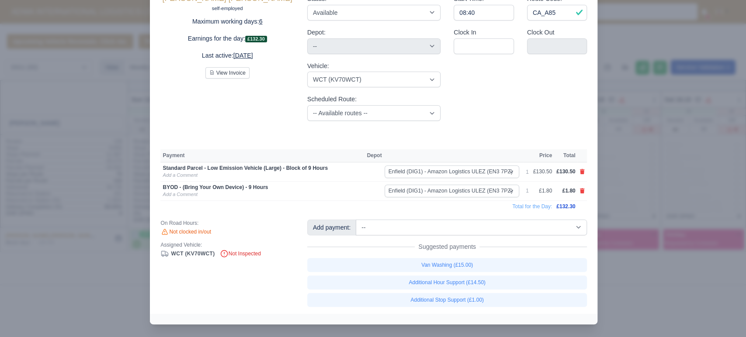
click at [118, 219] on div at bounding box center [373, 168] width 746 height 337
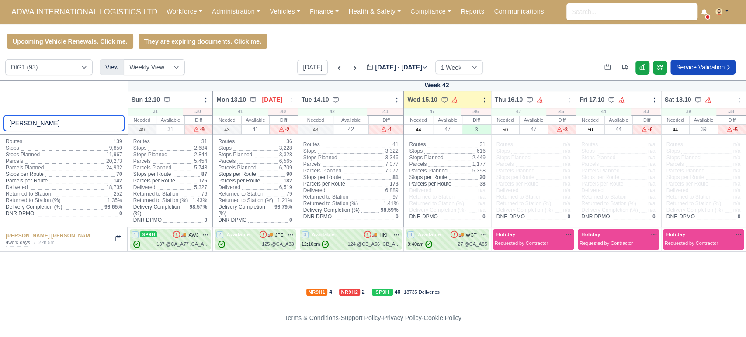
drag, startPoint x: 57, startPoint y: 126, endPoint x: 0, endPoint y: 121, distance: 57.0
click at [0, 121] on div "paul" at bounding box center [64, 107] width 128 height 55
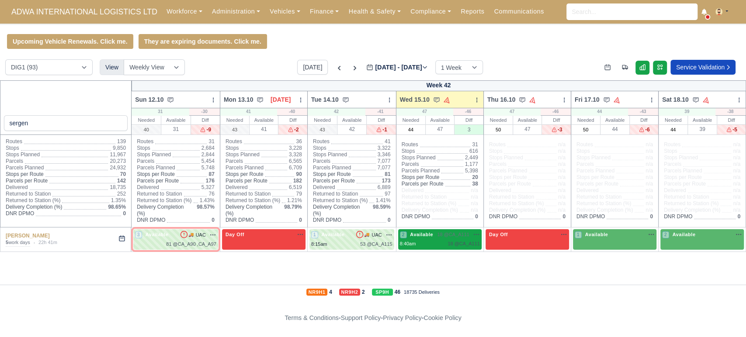
click at [435, 234] on div "2 Available 18 @ CA_A111" at bounding box center [440, 234] width 80 height 7
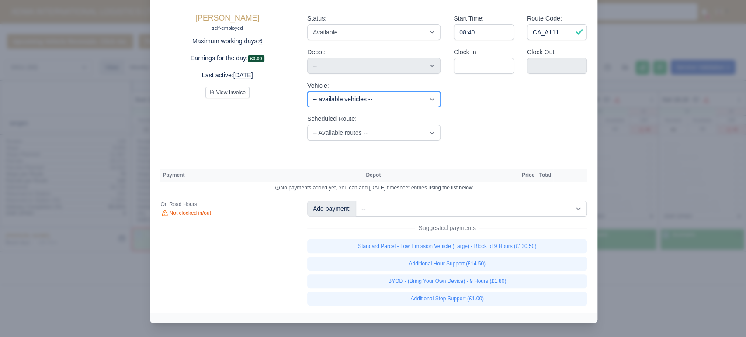
click at [351, 107] on select "-- available vehicles -- UWZ (KM70UWZ) EFK (KM70EFK) KHK (KN70KHK) DYJ (KO21DYJ…" at bounding box center [373, 99] width 133 height 16
click at [307, 107] on select "-- available vehicles -- UWZ (KM70UWZ) EFK (KM70EFK) KHK (KN70KHK) DYJ (KO21DYJ…" at bounding box center [373, 99] width 133 height 16
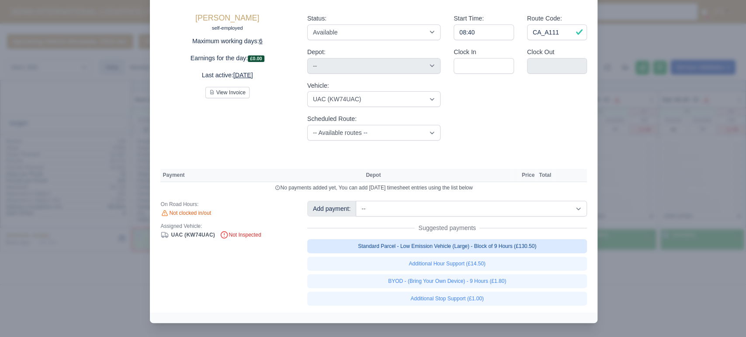
click at [475, 253] on link "Standard Parcel - Low Emission Vehicle (Large) - Block of 9 Hours (£130.50)" at bounding box center [447, 246] width 280 height 14
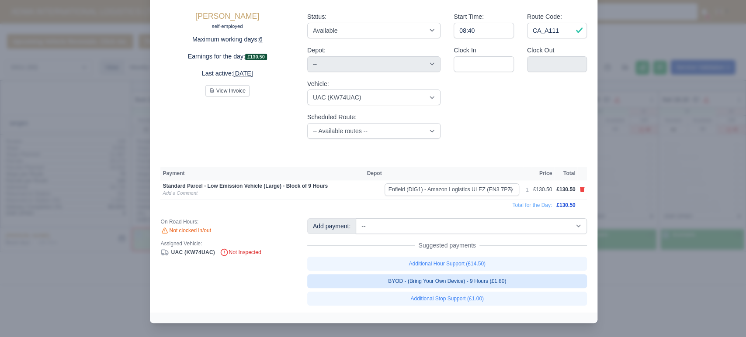
click at [471, 288] on link "BYOD - (Bring Your Own Device) - 9 Hours (£1.80)" at bounding box center [447, 281] width 280 height 14
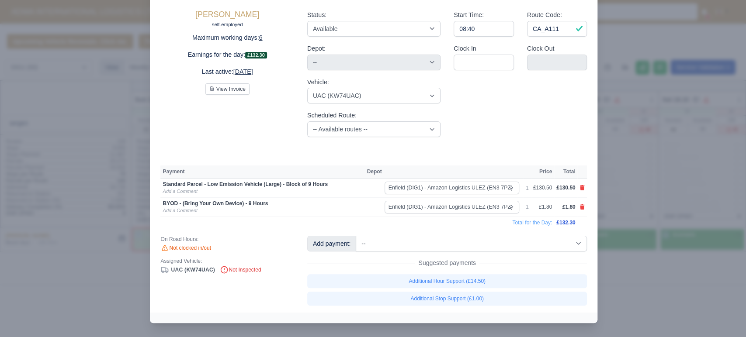
click at [111, 109] on div at bounding box center [373, 168] width 746 height 337
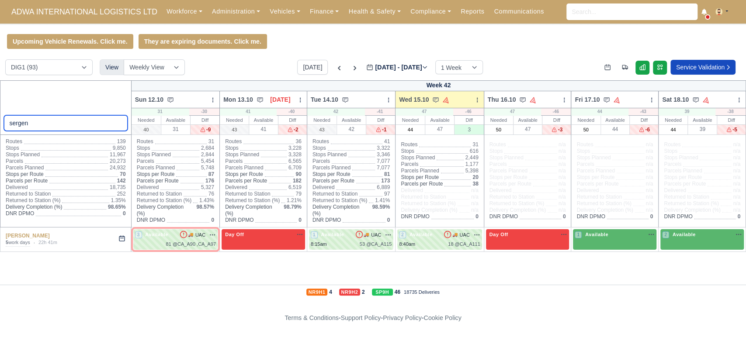
drag, startPoint x: 32, startPoint y: 121, endPoint x: 0, endPoint y: 121, distance: 32.3
click at [0, 121] on div "sergen" at bounding box center [66, 107] width 132 height 55
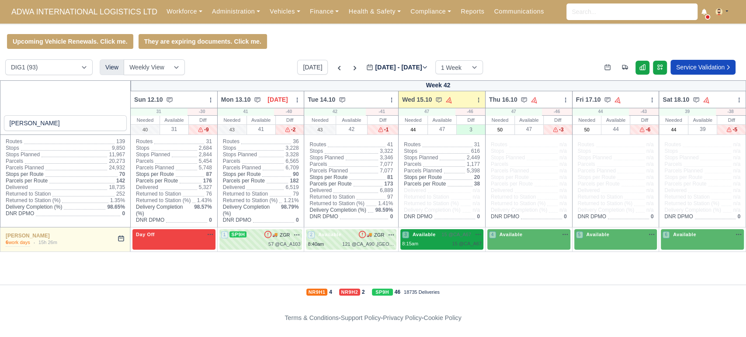
click at [426, 242] on div "8:15am 15 @ CA_A67" at bounding box center [442, 243] width 80 height 7
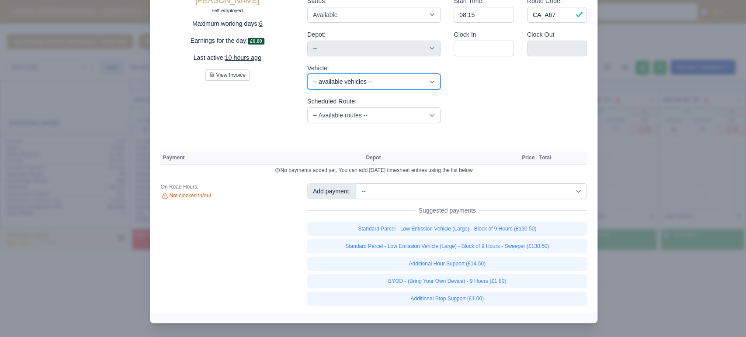
click at [340, 90] on select "-- available vehicles -- UWZ (KM70UWZ) EFK (KM70EFK) KHK (KN70KHK) DYJ (KO21DYJ…" at bounding box center [373, 82] width 133 height 16
click at [307, 90] on select "-- available vehicles -- UWZ (KM70UWZ) EFK (KM70EFK) KHK (KN70KHK) DYJ (KO21DYJ…" at bounding box center [373, 82] width 133 height 16
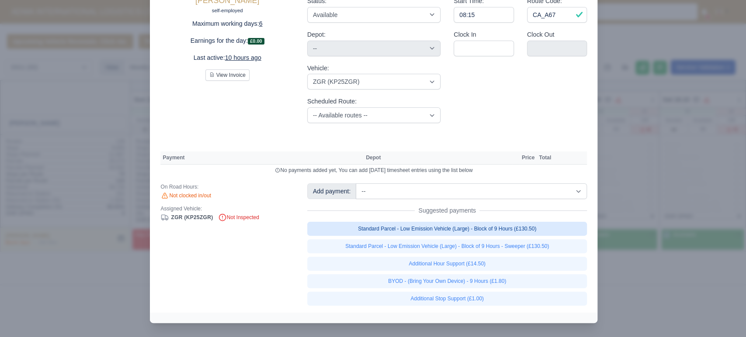
click at [440, 236] on link "Standard Parcel - Low Emission Vehicle (Large) - Block of 9 Hours (£130.50)" at bounding box center [447, 229] width 280 height 14
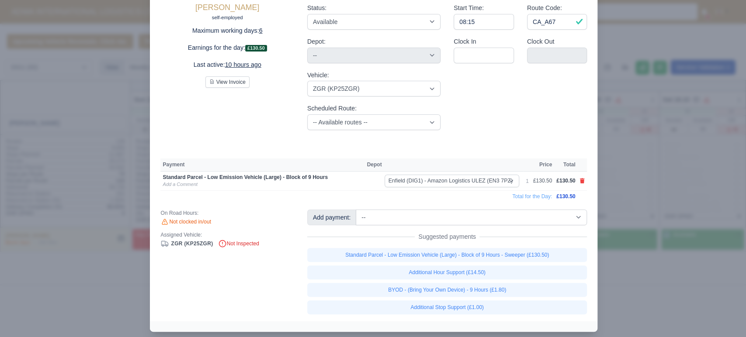
scroll to position [58, 0]
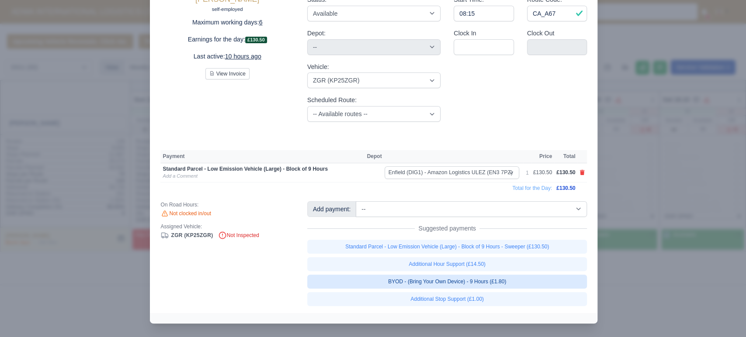
click at [492, 279] on link "BYOD - (Bring Your Own Device) - 9 Hours (£1.80)" at bounding box center [447, 282] width 280 height 14
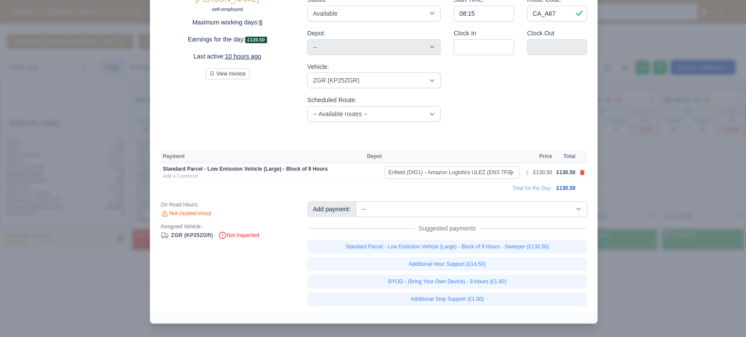
scroll to position [59, 0]
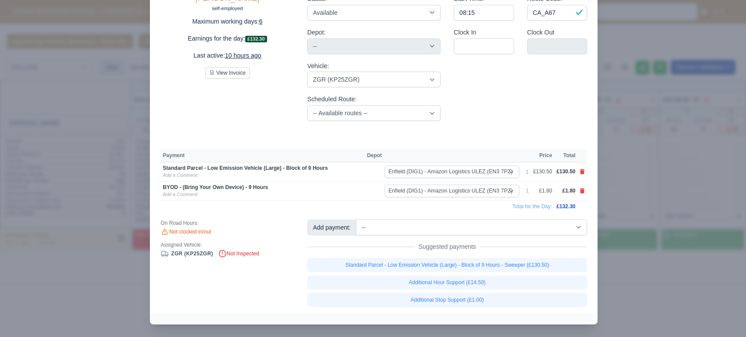
click at [99, 138] on div at bounding box center [373, 168] width 746 height 337
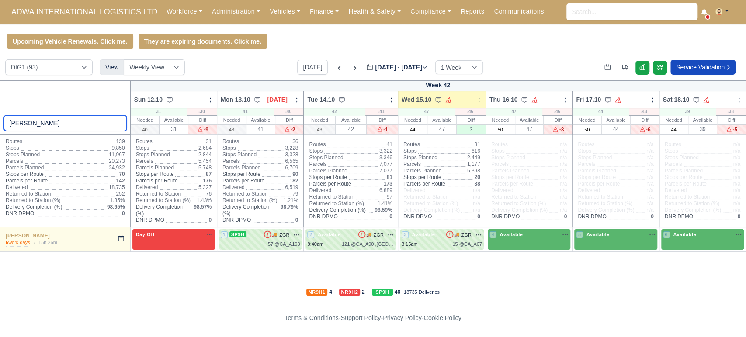
drag, startPoint x: 63, startPoint y: 125, endPoint x: 0, endPoint y: 110, distance: 64.8
click at [0, 110] on div "shaun" at bounding box center [65, 107] width 131 height 55
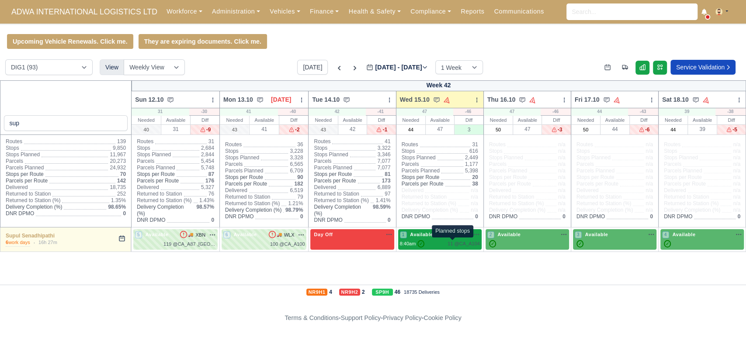
click at [451, 244] on span "11 @" at bounding box center [452, 243] width 11 height 5
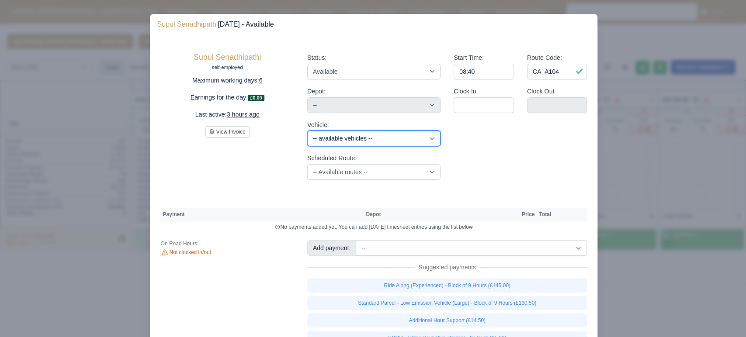
click at [336, 138] on select "-- available vehicles -- UWZ (KM70UWZ) EFK (KM70EFK) KHK (KN70KHK) DYJ (KO21DYJ…" at bounding box center [373, 139] width 133 height 16
click at [307, 131] on select "-- available vehicles -- UWZ (KM70UWZ) EFK (KM70EFK) KHK (KN70KHK) DYJ (KO21DYJ…" at bounding box center [373, 139] width 133 height 16
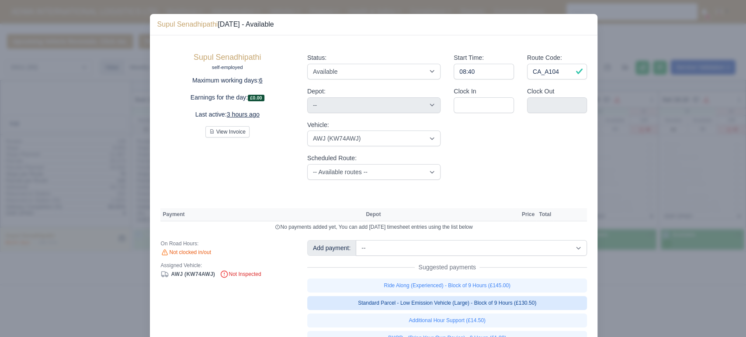
click at [513, 304] on link "Standard Parcel - Low Emission Vehicle (Large) - Block of 9 Hours (£130.50)" at bounding box center [447, 303] width 280 height 14
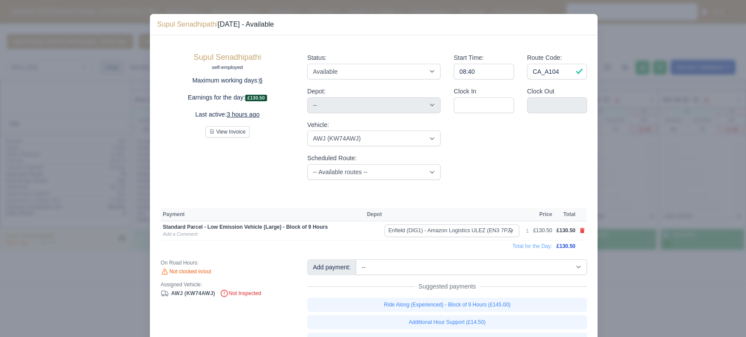
scroll to position [58, 0]
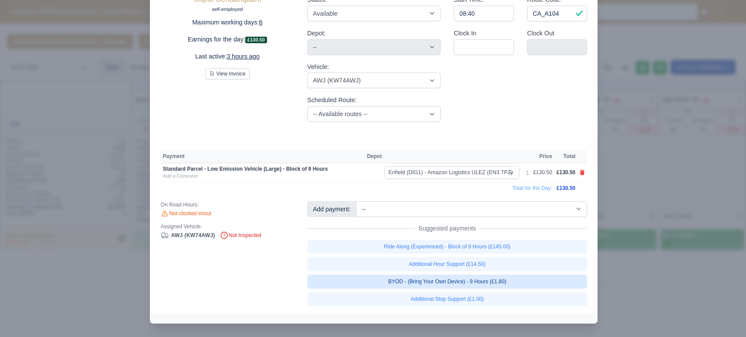
click at [484, 281] on link "BYOD - (Bring Your Own Device) - 9 Hours (£1.80)" at bounding box center [447, 282] width 280 height 14
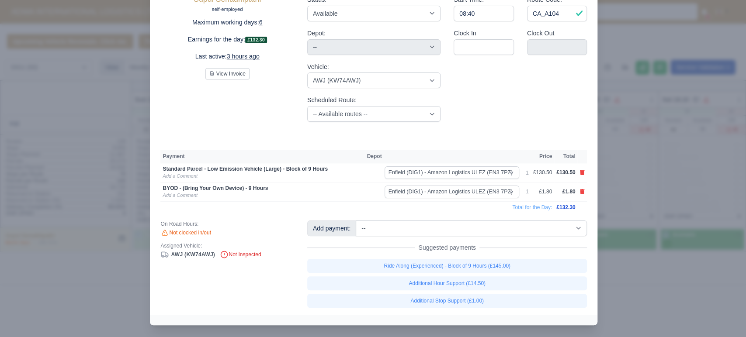
scroll to position [59, 0]
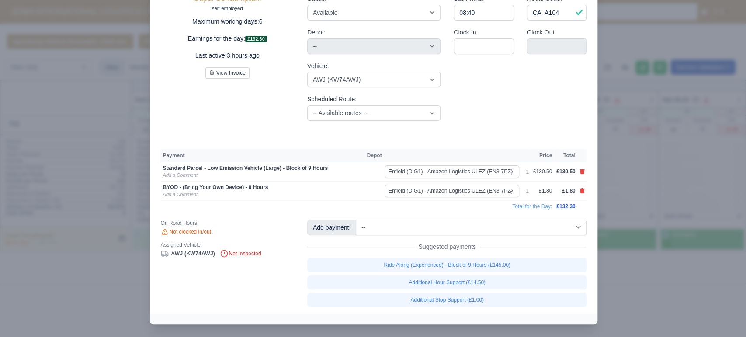
click at [110, 180] on div at bounding box center [373, 168] width 746 height 337
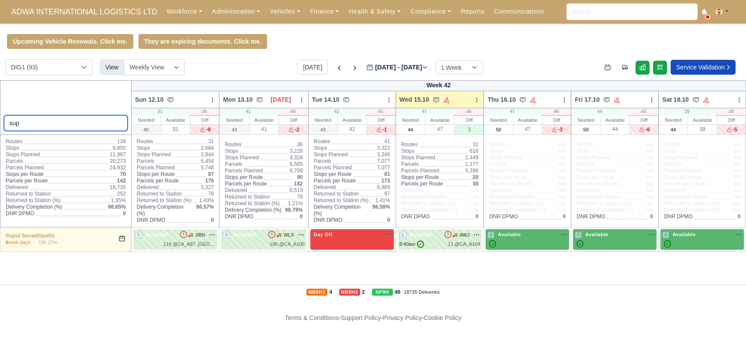
drag, startPoint x: 83, startPoint y: 126, endPoint x: 0, endPoint y: 131, distance: 82.7
click at [0, 131] on div "sup" at bounding box center [66, 107] width 132 height 55
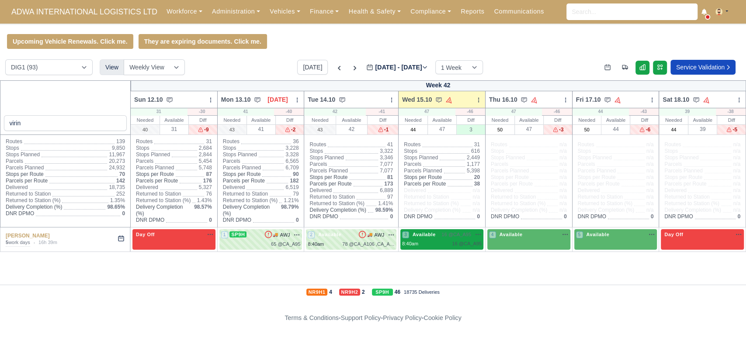
click at [421, 246] on div "8:40am 16 @ CA_A95" at bounding box center [442, 243] width 80 height 7
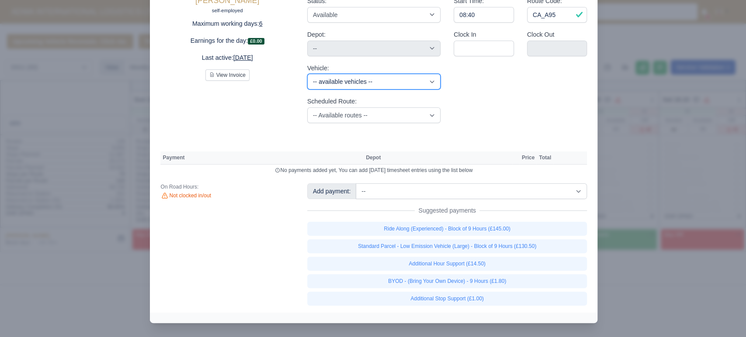
click at [344, 90] on select "-- available vehicles -- UWZ (KM70UWZ) EFK (KM70EFK) KHK (KN70KHK) DYJ (KO21DYJ…" at bounding box center [373, 82] width 133 height 16
click at [307, 90] on select "-- available vehicles -- UWZ (KM70UWZ) EFK (KM70EFK) KHK (KN70KHK) DYJ (KO21DYJ…" at bounding box center [373, 82] width 133 height 16
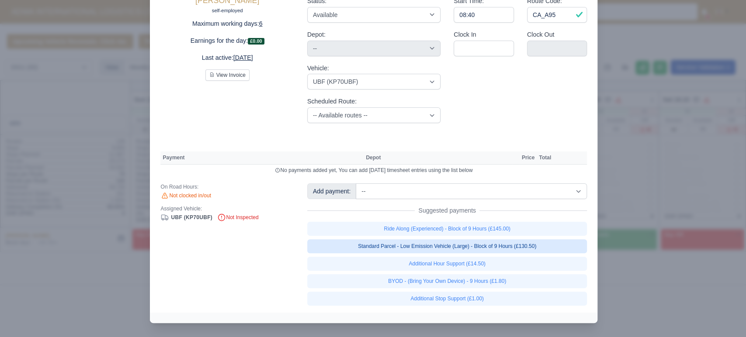
click at [507, 253] on link "Standard Parcel - Low Emission Vehicle (Large) - Block of 9 Hours (£130.50)" at bounding box center [447, 246] width 280 height 14
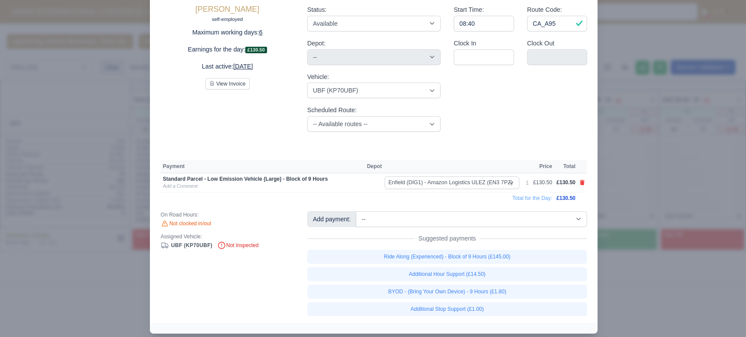
scroll to position [58, 0]
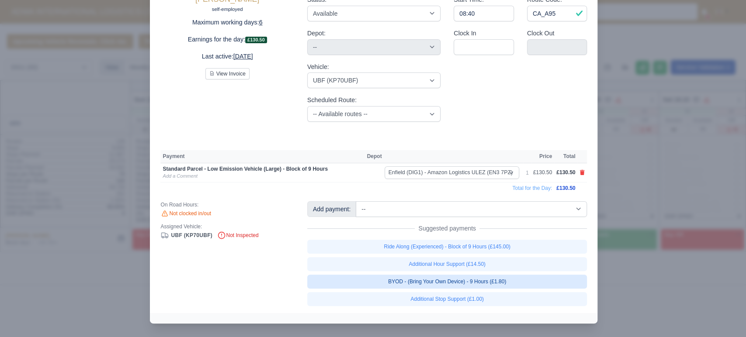
click at [499, 282] on link "BYOD - (Bring Your Own Device) - 9 Hours (£1.80)" at bounding box center [447, 282] width 280 height 14
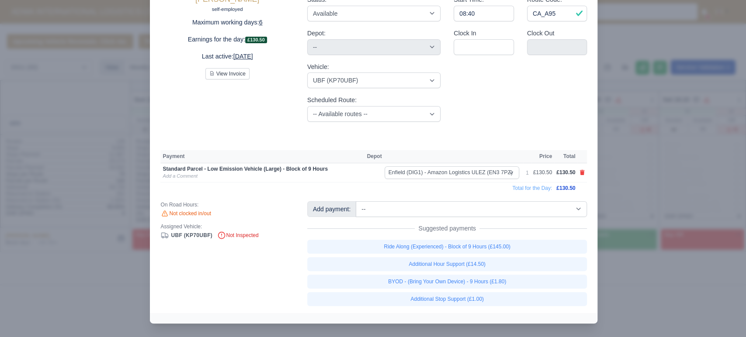
scroll to position [59, 0]
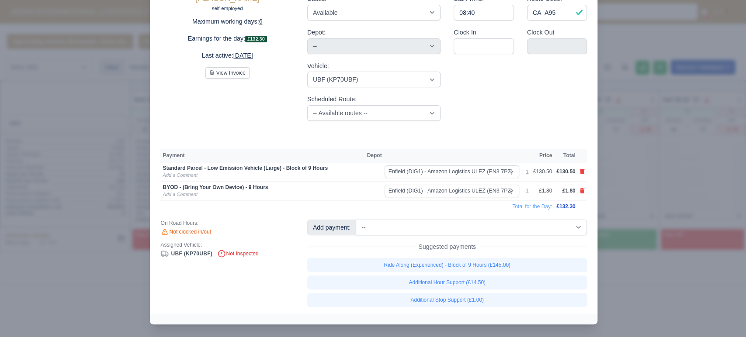
click at [85, 236] on div at bounding box center [373, 168] width 746 height 337
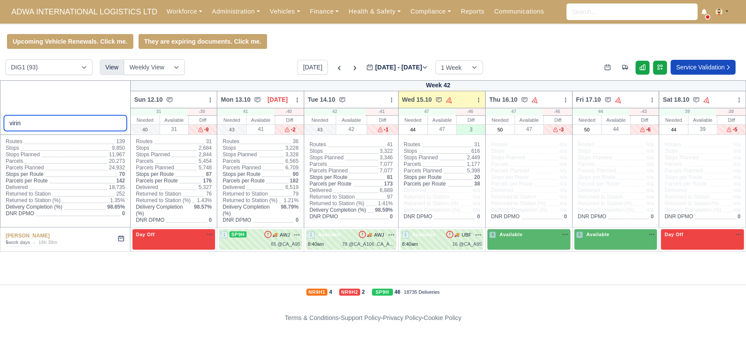
drag, startPoint x: 26, startPoint y: 122, endPoint x: 0, endPoint y: 114, distance: 27.5
click at [0, 114] on div "virin" at bounding box center [65, 107] width 131 height 55
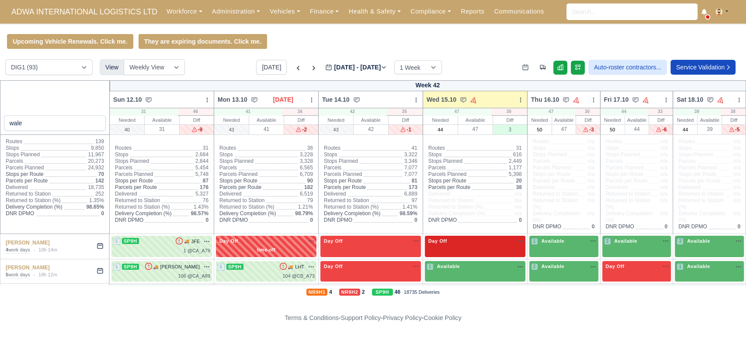
click at [430, 246] on div "Day Off Available" at bounding box center [475, 247] width 100 height 22
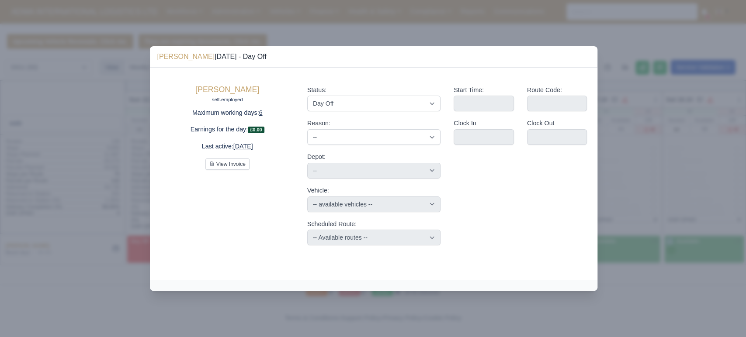
click at [341, 24] on div at bounding box center [373, 168] width 746 height 337
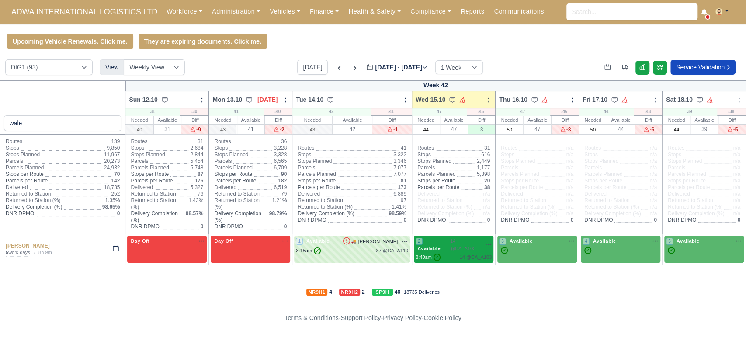
click at [450, 238] on span "14 @ CA_A103" at bounding box center [465, 245] width 31 height 14
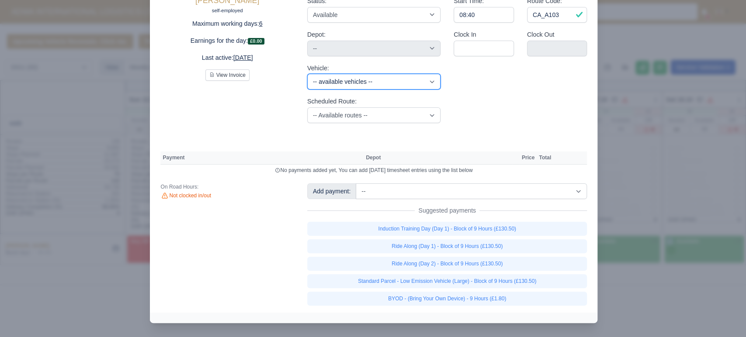
click at [333, 90] on select "-- available vehicles -- UWZ (KM70UWZ) EFK (KM70EFK) KHK (KN70KHK) DYJ (KO21DYJ…" at bounding box center [373, 82] width 133 height 16
click at [307, 90] on select "-- available vehicles -- UWZ (KM70UWZ) EFK (KM70EFK) KHK (KN70KHK) DYJ (KO21DYJ…" at bounding box center [373, 82] width 133 height 16
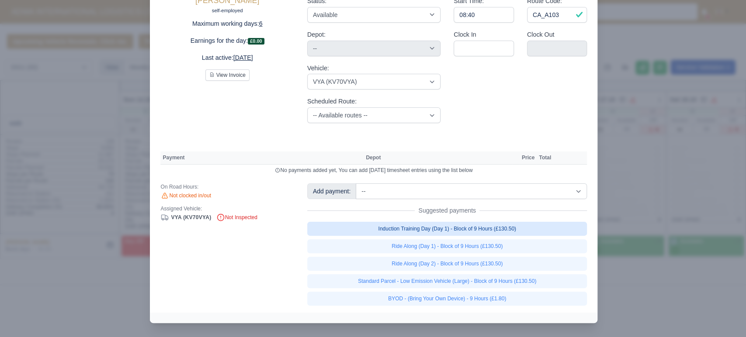
click at [467, 236] on link "Induction Training Day (Day 1) - Block of 9 Hours (£130.50)" at bounding box center [447, 229] width 280 height 14
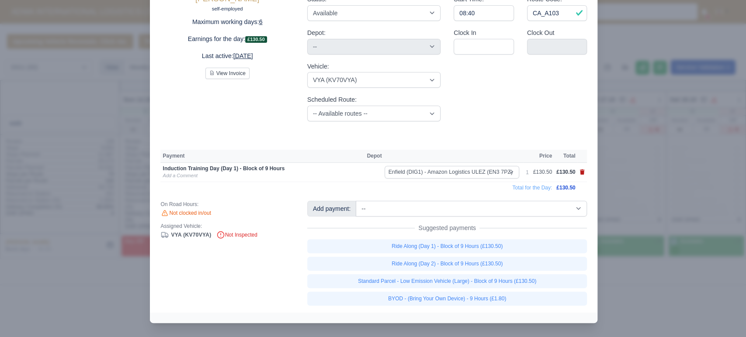
click at [584, 175] on icon at bounding box center [582, 172] width 5 height 5
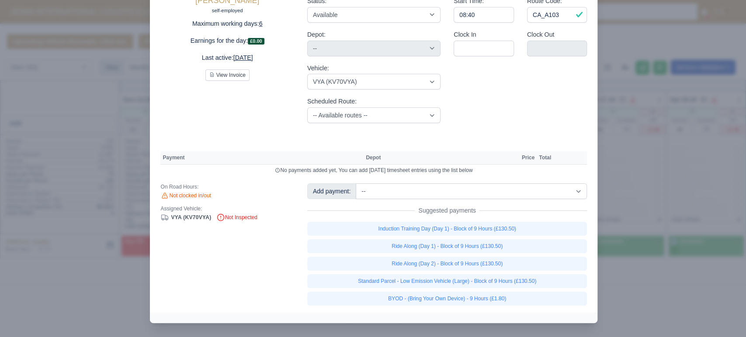
click at [504, 130] on div "Start Time: 08:40 Route Code: CA_A103 Clock In Clock Out" at bounding box center [520, 59] width 146 height 141
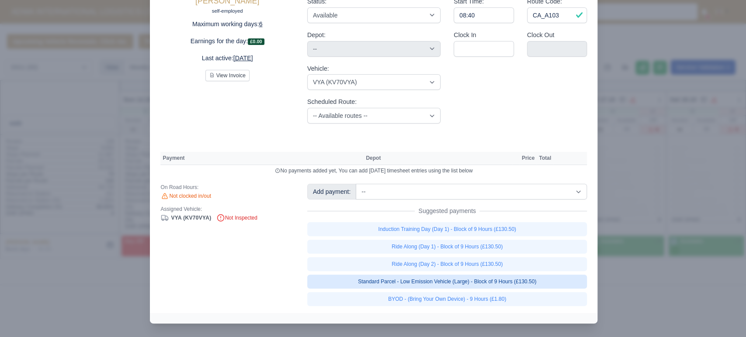
click at [416, 278] on link "Standard Parcel - Low Emission Vehicle (Large) - Block of 9 Hours (£130.50)" at bounding box center [447, 282] width 280 height 14
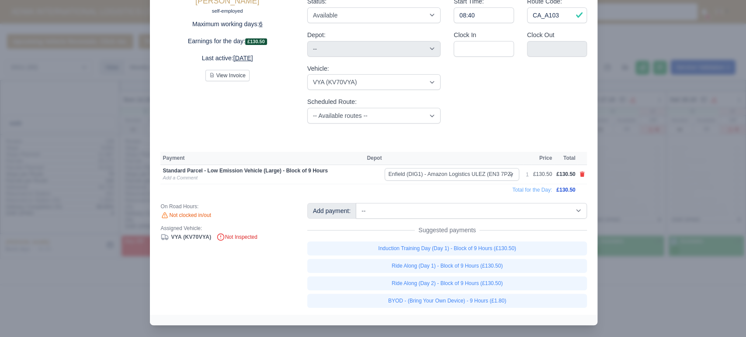
scroll to position [57, 0]
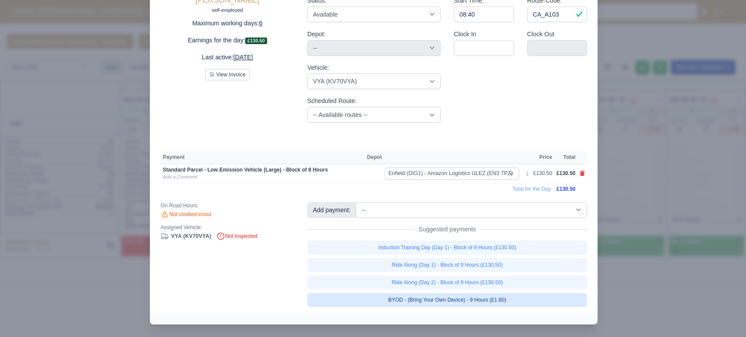
click at [422, 298] on link "BYOD - (Bring Your Own Device) - 9 Hours (£1.80)" at bounding box center [447, 300] width 280 height 14
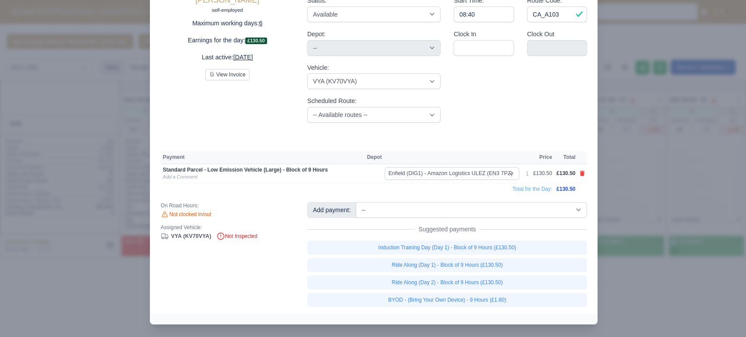
scroll to position [58, 0]
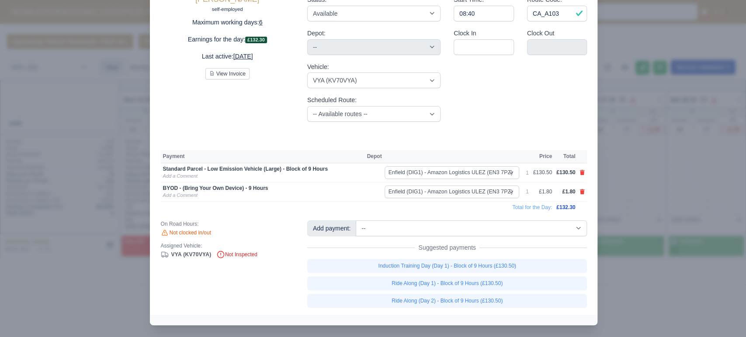
click at [132, 193] on div at bounding box center [373, 168] width 746 height 337
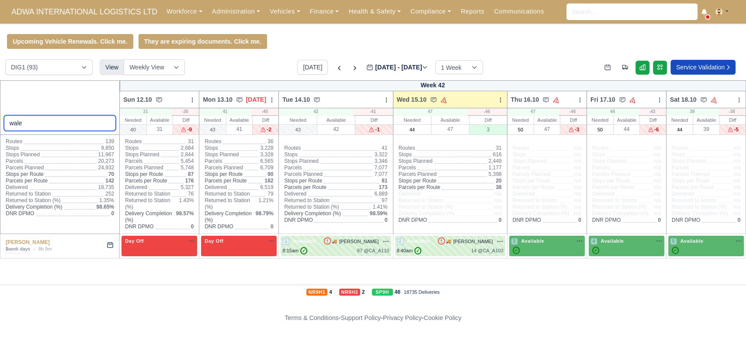
drag, startPoint x: 25, startPoint y: 121, endPoint x: 0, endPoint y: 114, distance: 26.1
click at [0, 114] on div "wale" at bounding box center [60, 107] width 120 height 55
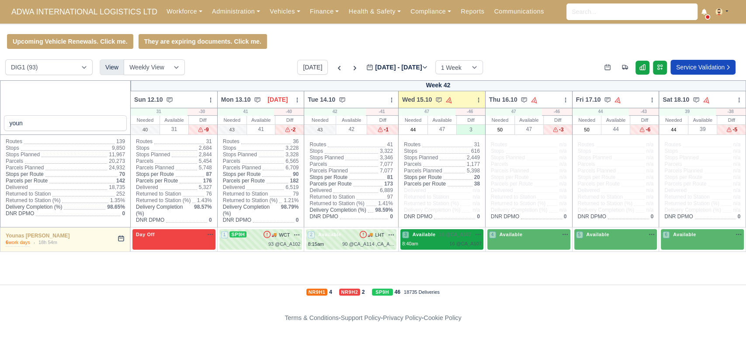
click at [434, 242] on div "8:40am 16 @ CA_A107" at bounding box center [442, 243] width 80 height 7
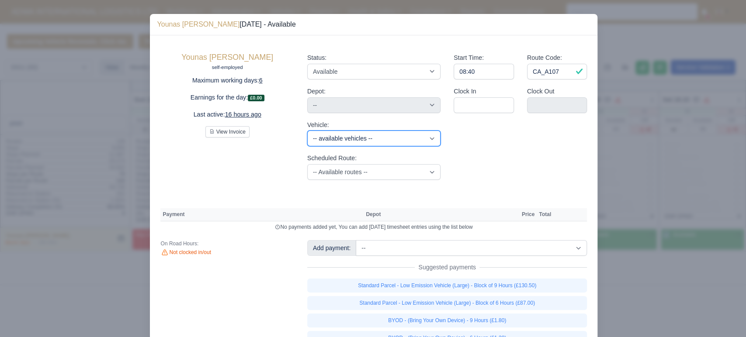
click at [339, 141] on select "-- available vehicles -- UWZ (KM70UWZ) EFK (KM70EFK) KHK (KN70KHK) DYJ (KO21DYJ…" at bounding box center [373, 139] width 133 height 16
click at [307, 131] on select "-- available vehicles -- UWZ (KM70UWZ) EFK (KM70EFK) KHK (KN70KHK) DYJ (KO21DYJ…" at bounding box center [373, 139] width 133 height 16
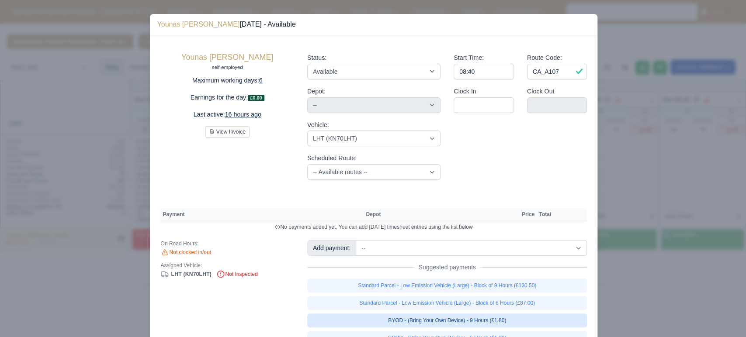
click at [476, 324] on link "BYOD - (Bring Your Own Device) - 9 Hours (£1.80)" at bounding box center [447, 321] width 280 height 14
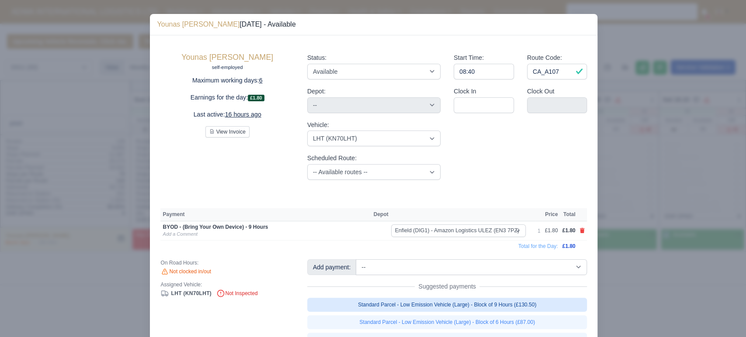
click at [492, 301] on link "Standard Parcel - Low Emission Vehicle (Large) - Block of 9 Hours (£130.50)" at bounding box center [447, 305] width 280 height 14
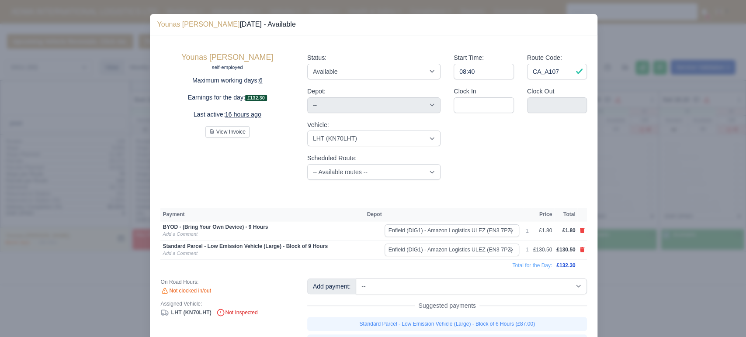
click at [58, 176] on div at bounding box center [373, 168] width 746 height 337
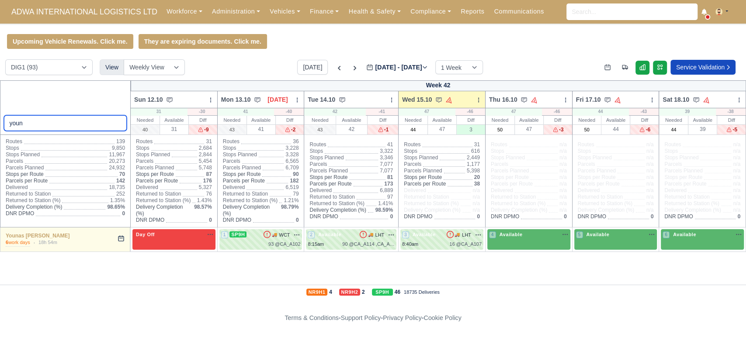
drag, startPoint x: 38, startPoint y: 125, endPoint x: 0, endPoint y: 125, distance: 38.0
click at [0, 125] on div "youn" at bounding box center [65, 107] width 131 height 55
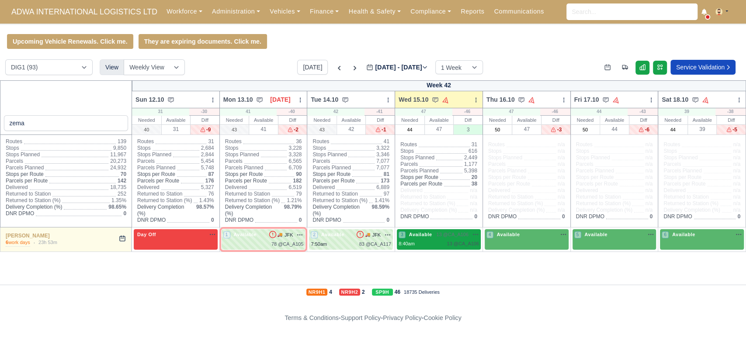
click at [454, 240] on div "13 @ CA_A106" at bounding box center [463, 243] width 32 height 7
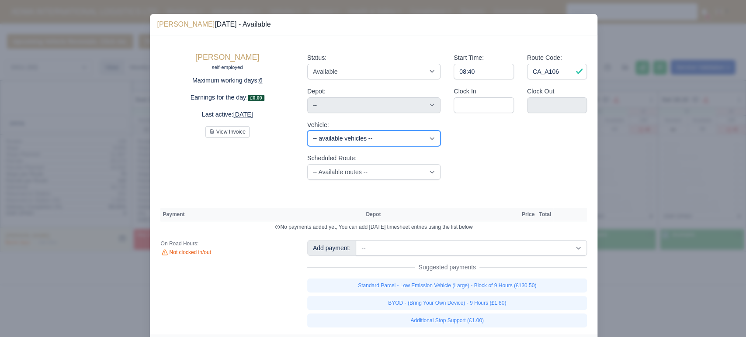
click at [385, 141] on select "-- available vehicles -- UWZ (KM70UWZ) EFK (KM70EFK) KHK (KN70KHK) DYJ (KO21DYJ…" at bounding box center [373, 139] width 133 height 16
click at [307, 131] on select "-- available vehicles -- UWZ (KM70UWZ) EFK (KM70EFK) KHK (KN70KHK) DYJ (KO21DYJ…" at bounding box center [373, 139] width 133 height 16
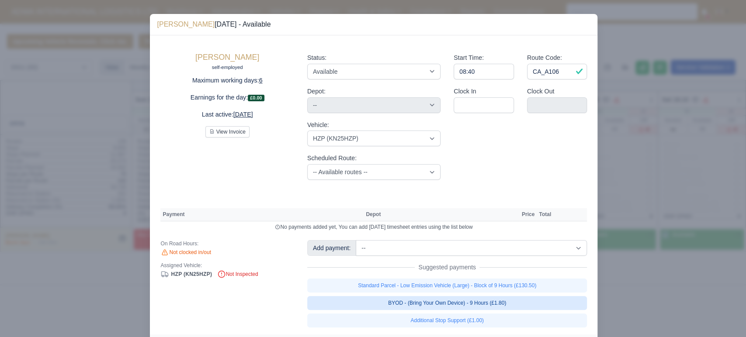
click at [477, 306] on link "BYOD - (Bring Your Own Device) - 9 Hours (£1.80)" at bounding box center [447, 303] width 280 height 14
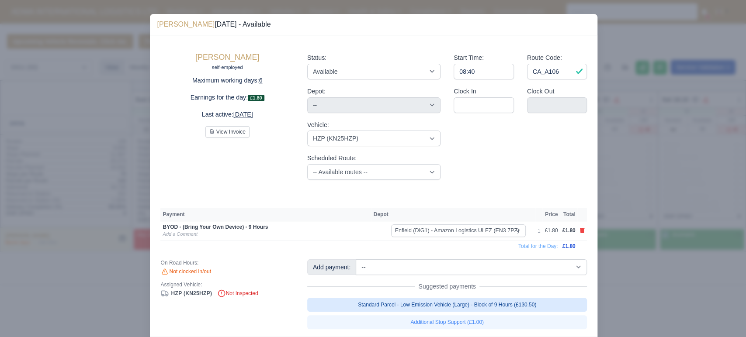
click at [474, 307] on link "Standard Parcel - Low Emission Vehicle (Large) - Block of 9 Hours (£130.50)" at bounding box center [447, 305] width 280 height 14
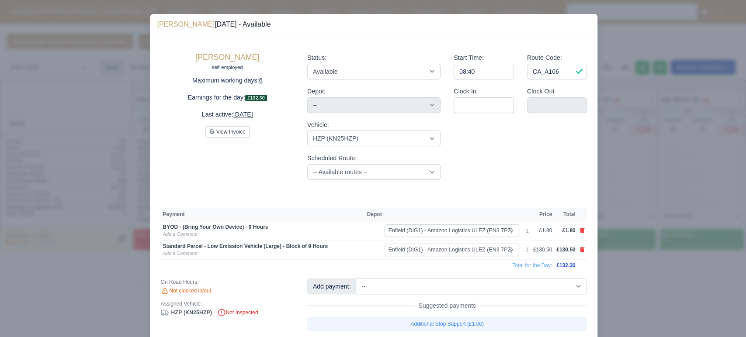
click at [112, 130] on div at bounding box center [373, 168] width 746 height 337
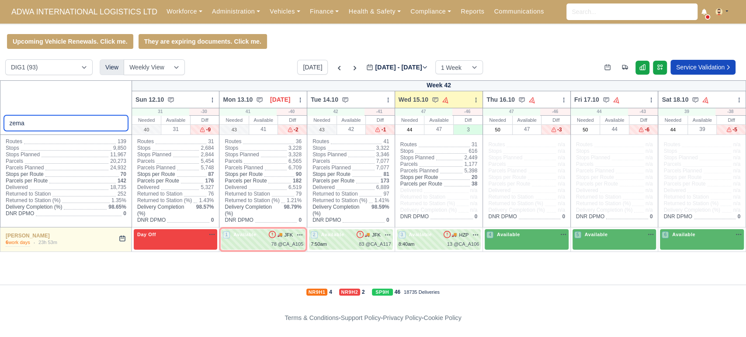
drag, startPoint x: 55, startPoint y: 123, endPoint x: 0, endPoint y: 115, distance: 56.1
click at [0, 115] on div "zema" at bounding box center [66, 107] width 132 height 55
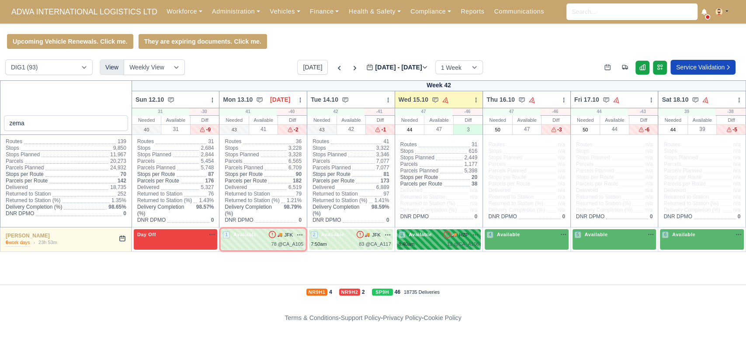
click at [456, 237] on span "🚚" at bounding box center [453, 235] width 5 height 7
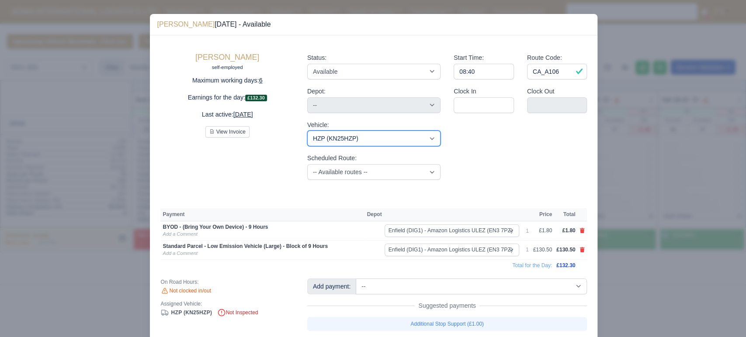
click at [365, 138] on select "-- available vehicles -- UWZ (KM70UWZ) EFK (KM70EFK) KHK (KN70KHK) DYJ (KO21DYJ…" at bounding box center [373, 139] width 133 height 16
click at [307, 131] on select "-- available vehicles -- UWZ (KM70UWZ) EFK (KM70EFK) KHK (KN70KHK) DYJ (KO21DYJ…" at bounding box center [373, 139] width 133 height 16
click at [109, 130] on div at bounding box center [373, 168] width 746 height 337
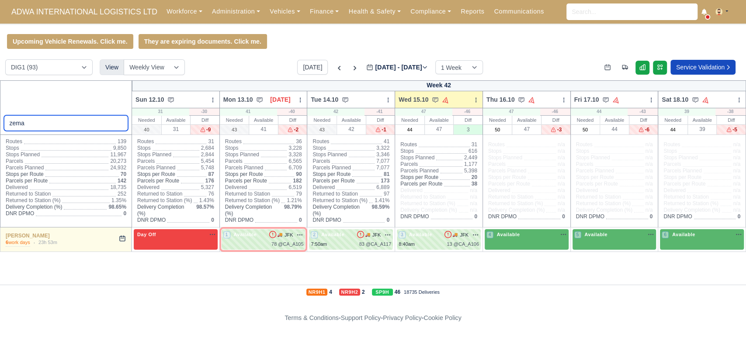
drag, startPoint x: 55, startPoint y: 120, endPoint x: 0, endPoint y: 116, distance: 54.8
click at [0, 116] on div "zema" at bounding box center [66, 107] width 132 height 55
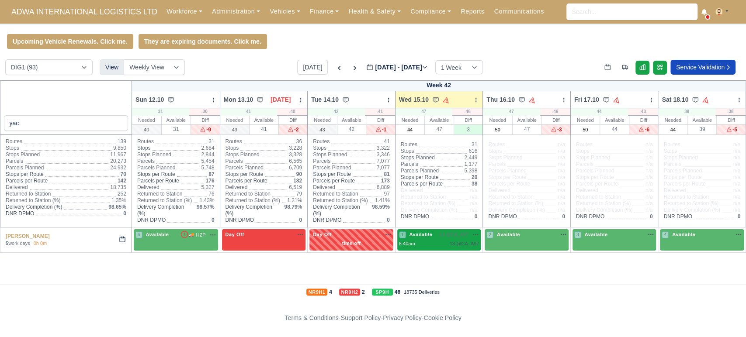
click at [430, 234] on span "Available" at bounding box center [420, 235] width 27 height 6
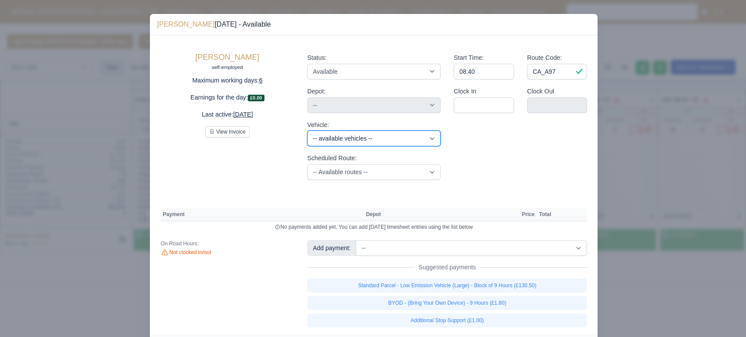
click at [368, 139] on select "-- available vehicles -- UWZ (KM70UWZ) EFK (KM70EFK) KHK (KN70KHK) DYJ (KO21DYJ…" at bounding box center [373, 139] width 133 height 16
click at [307, 131] on select "-- available vehicles -- UWZ (KM70UWZ) EFK (KM70EFK) KHK (KN70KHK) DYJ (KO21DYJ…" at bounding box center [373, 139] width 133 height 16
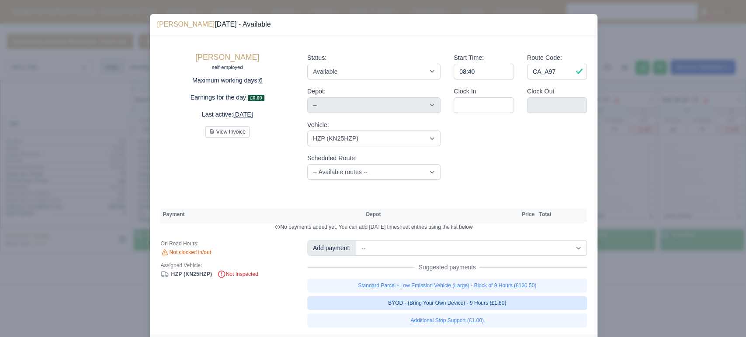
click at [488, 301] on link "BYOD - (Bring Your Own Device) - 9 Hours (£1.80)" at bounding box center [447, 303] width 280 height 14
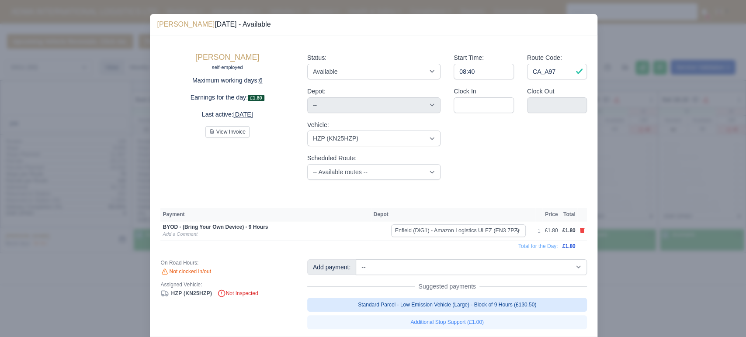
click at [461, 306] on link "Standard Parcel - Low Emission Vehicle (Large) - Block of 9 Hours (£130.50)" at bounding box center [447, 305] width 280 height 14
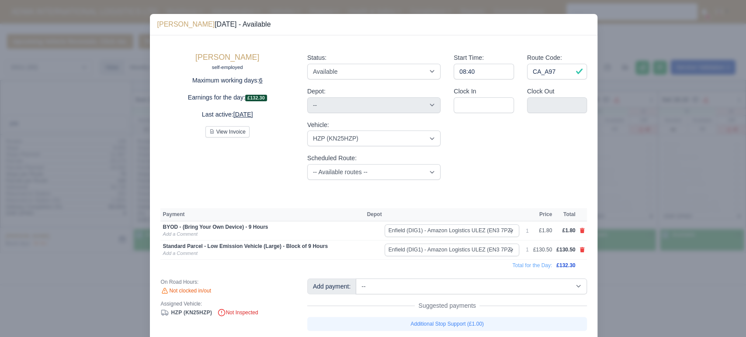
click at [73, 159] on div at bounding box center [373, 168] width 746 height 337
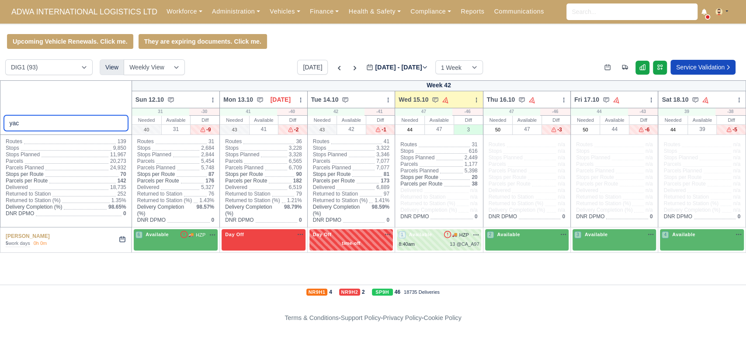
drag, startPoint x: 32, startPoint y: 124, endPoint x: 1, endPoint y: 120, distance: 31.7
click at [1, 120] on div "yac" at bounding box center [66, 107] width 132 height 55
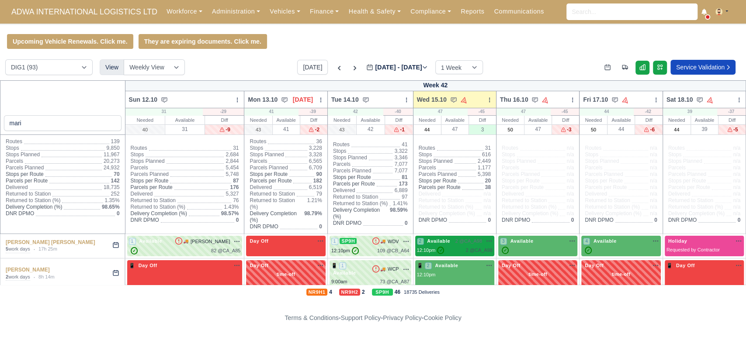
click at [435, 238] on div "2 Available 2 @ CA_A98" at bounding box center [455, 241] width 76 height 7
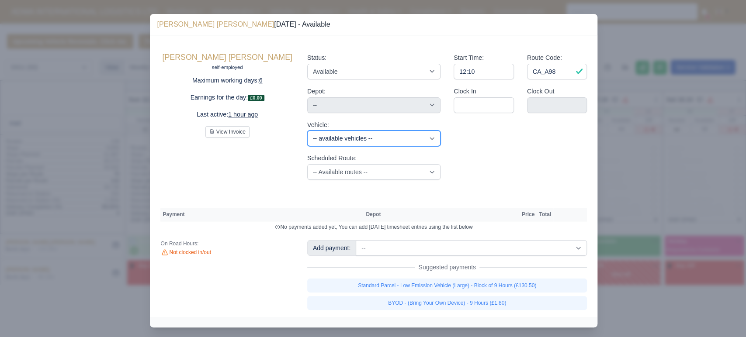
click at [389, 137] on select "-- available vehicles -- UWZ (KM70UWZ) EFK (KM70EFK) KHK (KN70KHK) DYJ (KO21DYJ…" at bounding box center [373, 139] width 133 height 16
click at [307, 131] on select "-- available vehicles -- UWZ (KM70UWZ) EFK (KM70EFK) KHK (KN70KHK) DYJ (KO21DYJ…" at bounding box center [373, 139] width 133 height 16
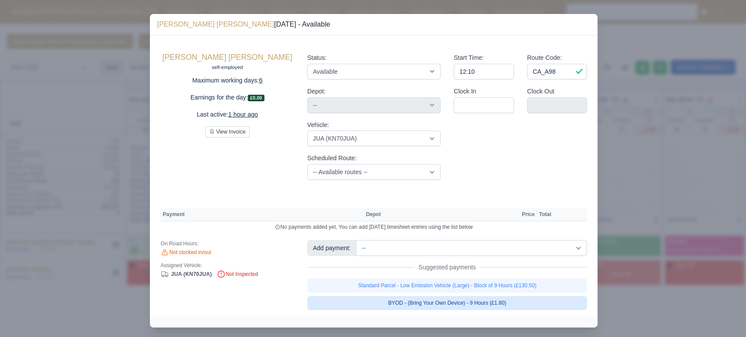
click at [487, 304] on link "BYOD - (Bring Your Own Device) - 9 Hours (£1.80)" at bounding box center [447, 303] width 280 height 14
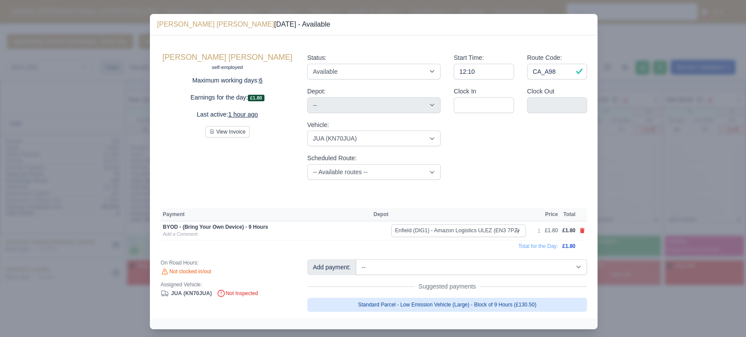
click at [438, 307] on link "Standard Parcel - Low Emission Vehicle (Large) - Block of 9 Hours (£130.50)" at bounding box center [447, 305] width 280 height 14
click at [427, 304] on link "Standard Parcel - Low Emission Vehicle (Large) - Block of 9 Hours (£130.50)" at bounding box center [447, 305] width 280 height 14
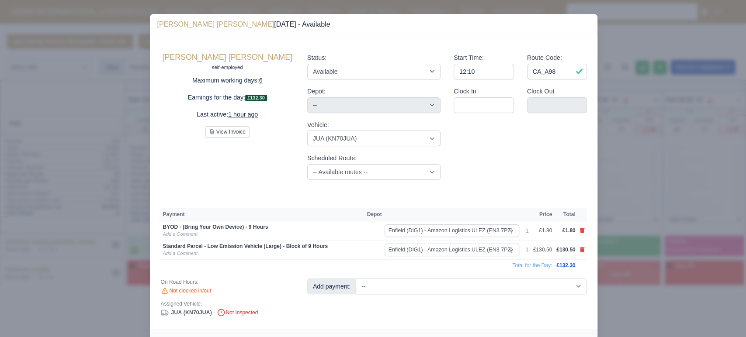
click at [41, 157] on div at bounding box center [373, 168] width 746 height 337
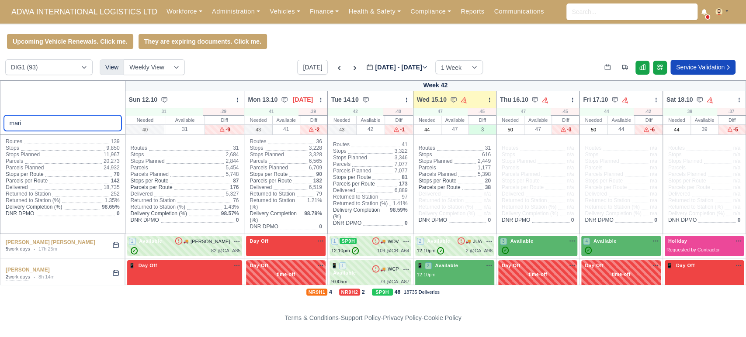
drag, startPoint x: 36, startPoint y: 121, endPoint x: 0, endPoint y: 111, distance: 37.4
click at [0, 111] on div "mari" at bounding box center [62, 107] width 125 height 55
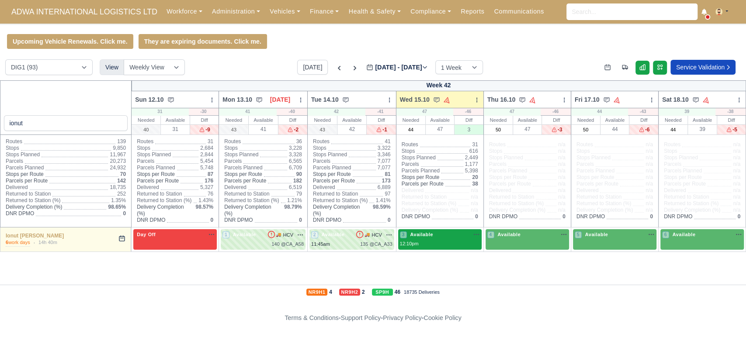
click at [441, 241] on div "12:10pm" at bounding box center [440, 243] width 80 height 7
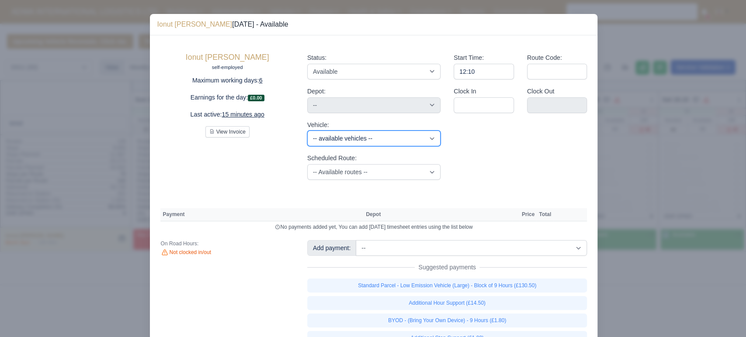
click at [361, 140] on select "-- available vehicles -- UWZ (KM70UWZ) EFK (KM70EFK) KHK (KN70KHK) DYJ (KO21DYJ…" at bounding box center [373, 139] width 133 height 16
click at [307, 131] on select "-- available vehicles -- UWZ (KM70UWZ) EFK (KM70EFK) KHK (KN70KHK) DYJ (KO21DYJ…" at bounding box center [373, 139] width 133 height 16
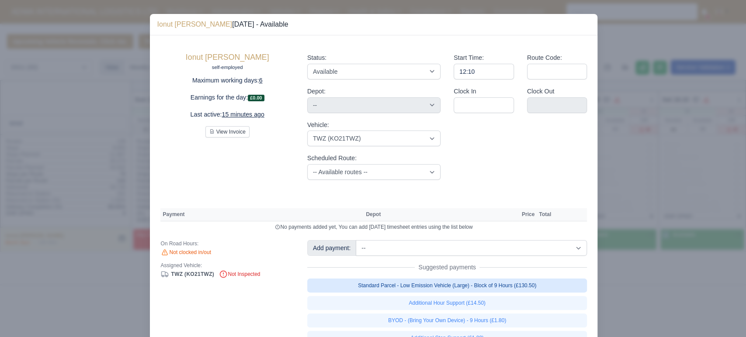
click at [498, 322] on link "BYOD - (Bring Your Own Device) - 9 Hours (£1.80)" at bounding box center [447, 321] width 280 height 14
click at [459, 286] on link "Standard Parcel - Low Emission Vehicle (Large) - Block of 9 Hours (£130.50)" at bounding box center [447, 286] width 280 height 14
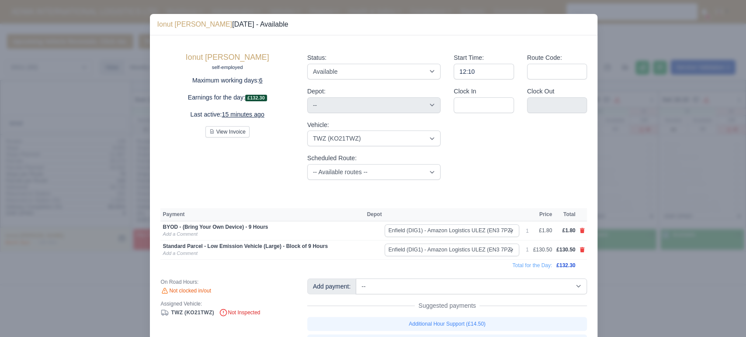
click at [92, 137] on div at bounding box center [373, 168] width 746 height 337
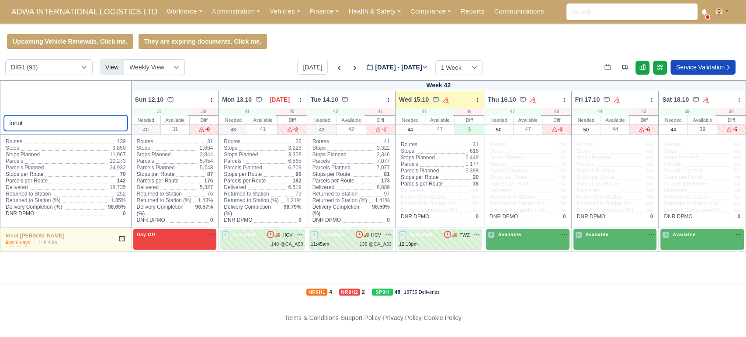
drag, startPoint x: 33, startPoint y: 124, endPoint x: 0, endPoint y: 112, distance: 35.2
click at [0, 112] on div "ionut" at bounding box center [66, 107] width 132 height 55
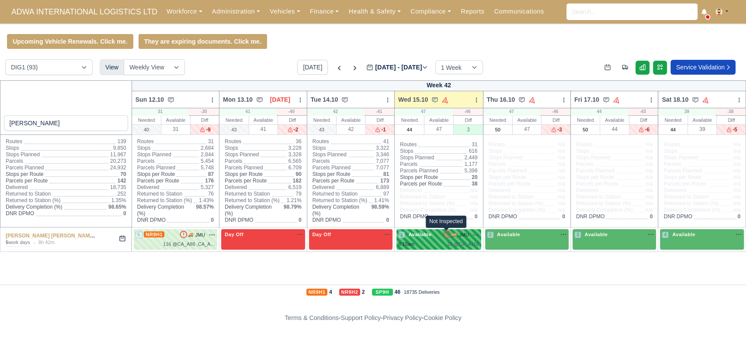
click at [445, 239] on icon at bounding box center [447, 234] width 9 height 9
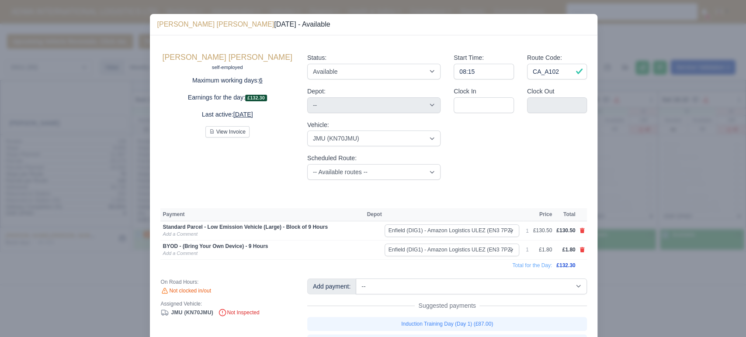
click at [21, 290] on div at bounding box center [373, 168] width 746 height 337
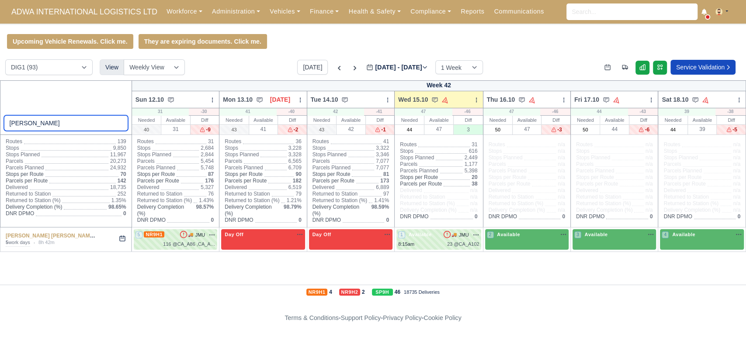
click at [37, 124] on input "hassan" at bounding box center [66, 123] width 124 height 16
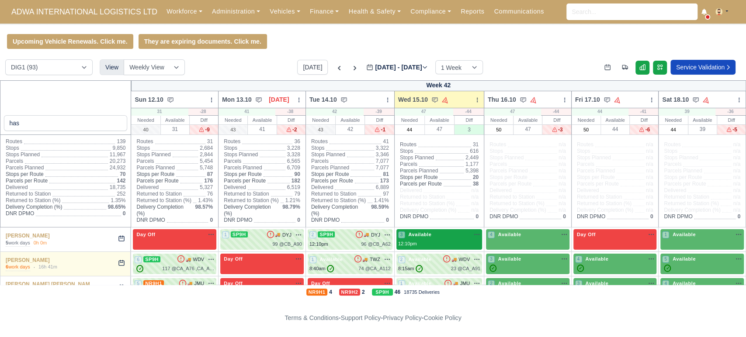
click at [424, 241] on div "12:10pm" at bounding box center [439, 243] width 82 height 7
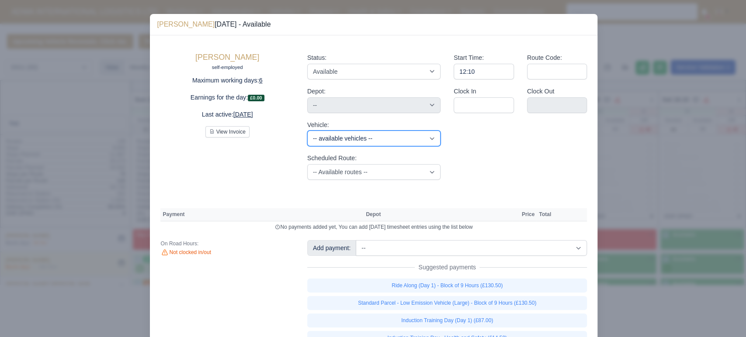
click at [356, 139] on select "-- available vehicles -- UWZ (KM70UWZ) EFK (KM70EFK) KHK (KN70KHK) DYJ (KO21DYJ…" at bounding box center [373, 139] width 133 height 16
click at [307, 131] on select "-- available vehicles -- UWZ (KM70UWZ) EFK (KM70EFK) KHK (KN70KHK) DYJ (KO21DYJ…" at bounding box center [373, 139] width 133 height 16
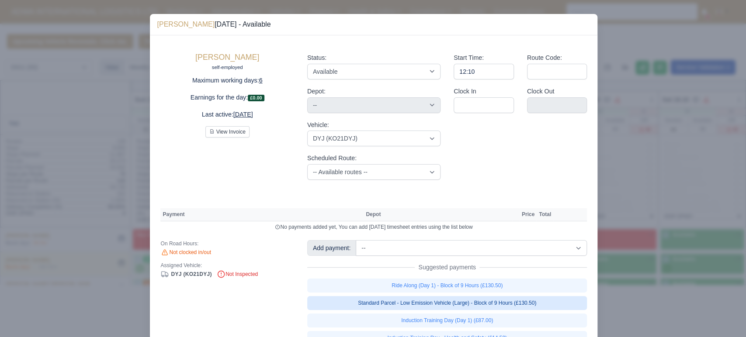
click at [444, 305] on link "Standard Parcel - Low Emission Vehicle (Large) - Block of 9 Hours (£130.50)" at bounding box center [447, 303] width 280 height 14
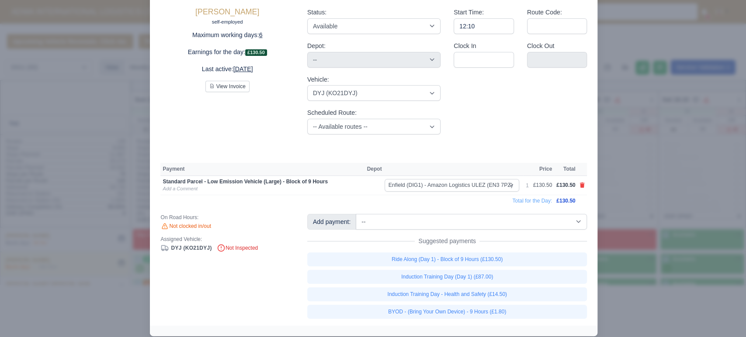
scroll to position [54, 0]
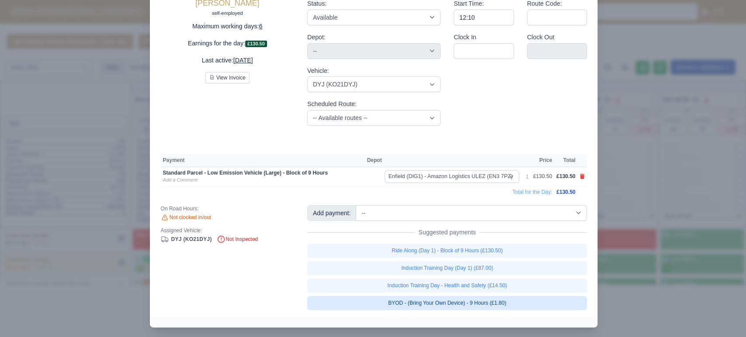
click at [464, 303] on link "BYOD - (Bring Your Own Device) - 9 Hours (£1.80)" at bounding box center [447, 303] width 280 height 14
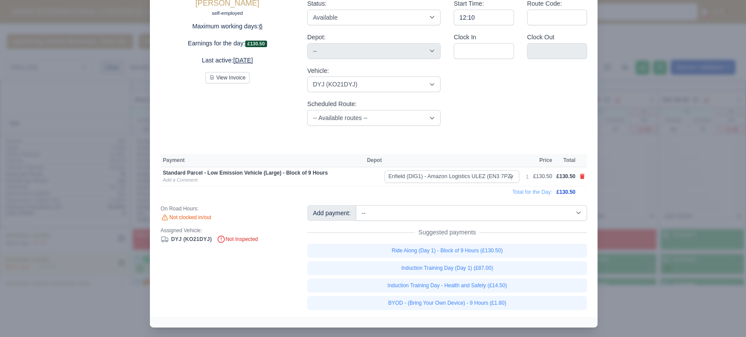
scroll to position [55, 0]
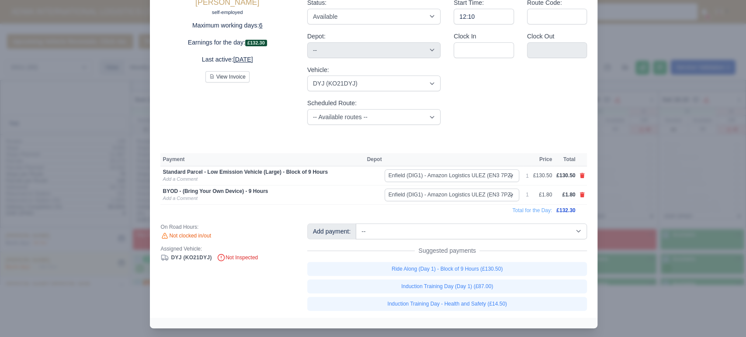
click at [66, 166] on div at bounding box center [373, 168] width 746 height 337
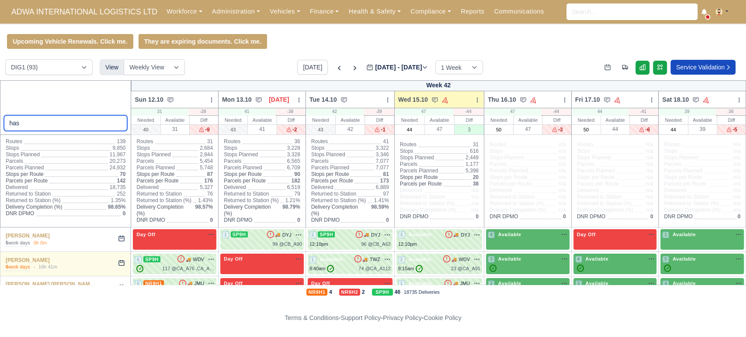
drag, startPoint x: 35, startPoint y: 123, endPoint x: 0, endPoint y: 120, distance: 35.5
click at [0, 120] on div "has" at bounding box center [66, 107] width 132 height 55
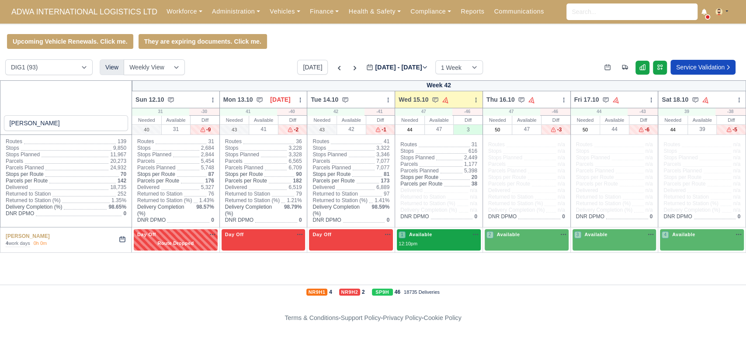
click at [448, 236] on div "1 Available na" at bounding box center [438, 234] width 80 height 7
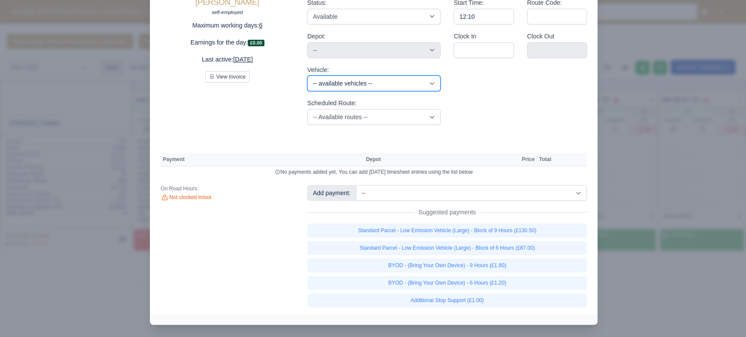
click at [319, 91] on select "-- available vehicles -- UWZ (KM70UWZ) EFK (KM70EFK) KHK (KN70KHK) EHK (KO21EHK…" at bounding box center [373, 84] width 133 height 16
click at [307, 91] on select "-- available vehicles -- UWZ (KM70UWZ) EFK (KM70EFK) KHK (KN70KHK) EHK (KO21EHK…" at bounding box center [373, 84] width 133 height 16
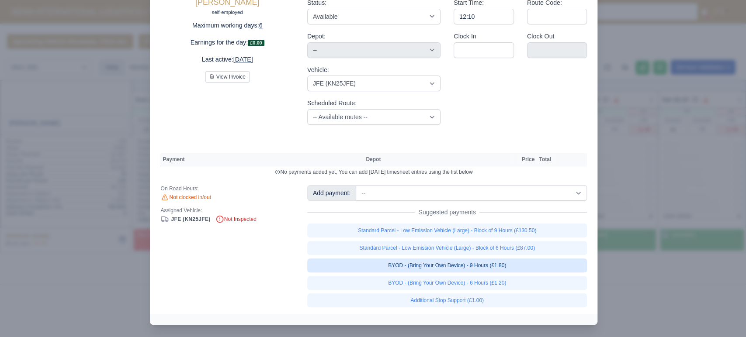
click at [429, 273] on link "BYOD - (Bring Your Own Device) - 9 Hours (£1.80)" at bounding box center [447, 266] width 280 height 14
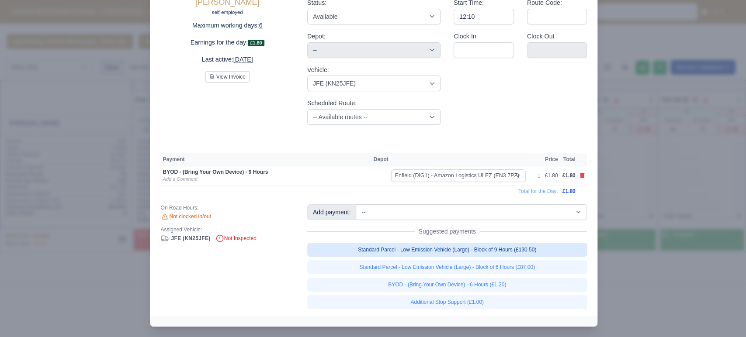
click at [426, 257] on link "Standard Parcel - Low Emission Vehicle (Large) - Block of 9 Hours (£130.50)" at bounding box center [447, 250] width 280 height 14
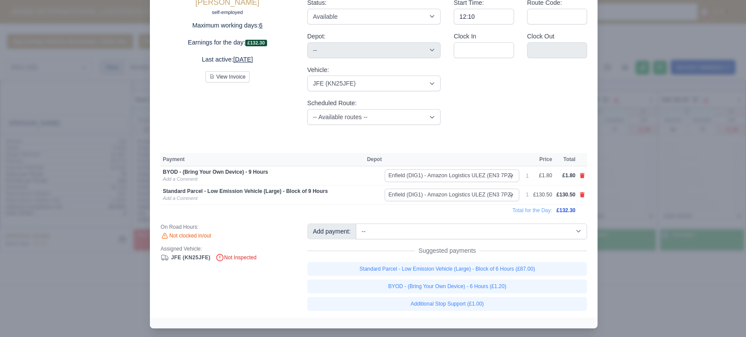
click at [106, 163] on div at bounding box center [373, 168] width 746 height 337
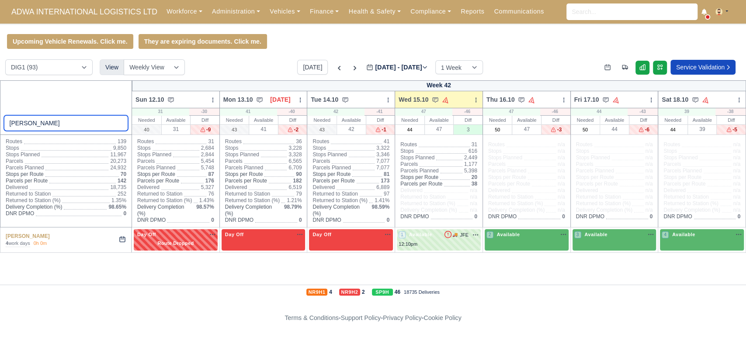
drag, startPoint x: 59, startPoint y: 121, endPoint x: 0, endPoint y: 107, distance: 60.0
click at [0, 107] on div "leonard" at bounding box center [66, 107] width 132 height 55
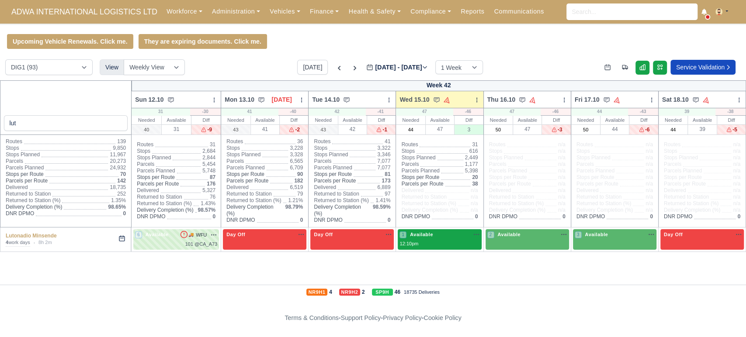
click at [423, 239] on div "1 Available na" at bounding box center [439, 239] width 80 height 17
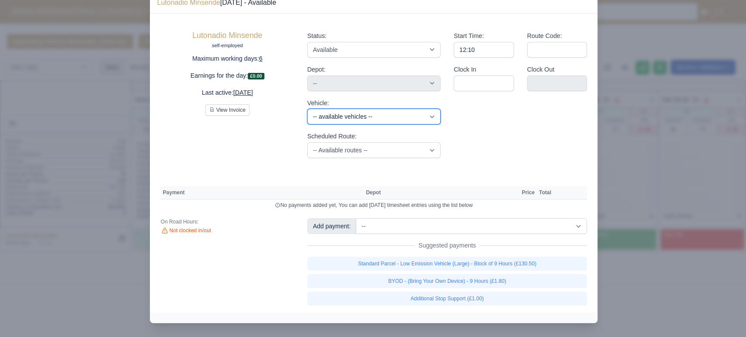
click at [365, 125] on select "-- available vehicles -- UWZ (KM70UWZ) EFK (KM70EFK) KHK (KN70KHK) EHK (KO21EHK…" at bounding box center [373, 117] width 133 height 16
click at [307, 125] on select "-- available vehicles -- UWZ (KM70UWZ) EFK (KM70EFK) KHK (KN70KHK) EHK (KO21EHK…" at bounding box center [373, 117] width 133 height 16
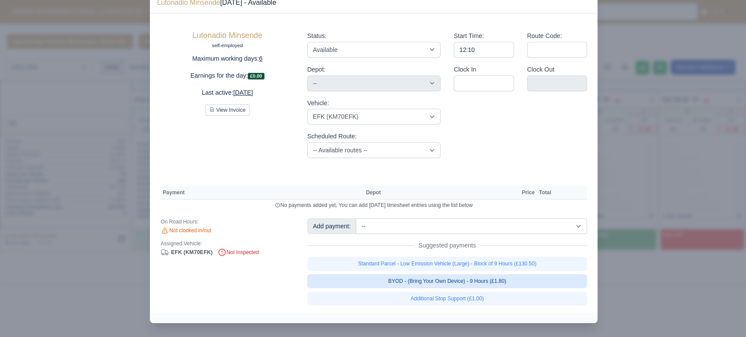
click at [438, 288] on link "BYOD - (Bring Your Own Device) - 9 Hours (£1.80)" at bounding box center [447, 281] width 280 height 14
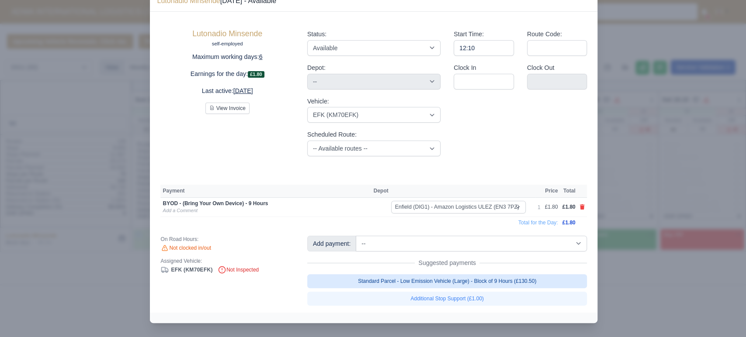
click at [413, 288] on link "Standard Parcel - Low Emission Vehicle (Large) - Block of 9 Hours (£130.50)" at bounding box center [447, 281] width 280 height 14
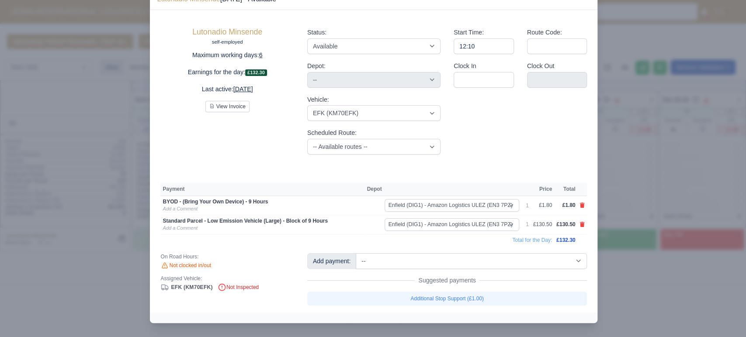
click at [85, 135] on div at bounding box center [373, 168] width 746 height 337
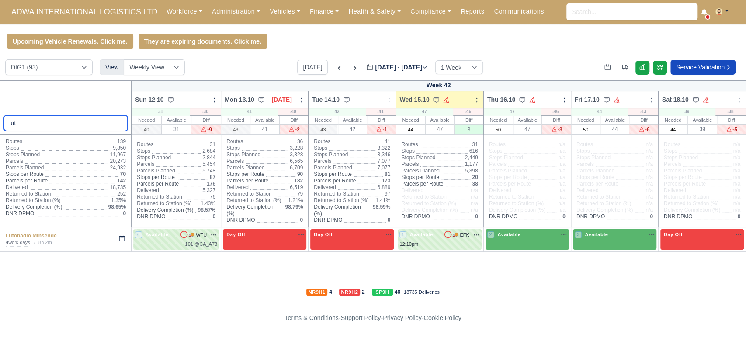
drag, startPoint x: 69, startPoint y: 121, endPoint x: 0, endPoint y: 105, distance: 70.5
click at [0, 105] on div "lut" at bounding box center [66, 107] width 132 height 55
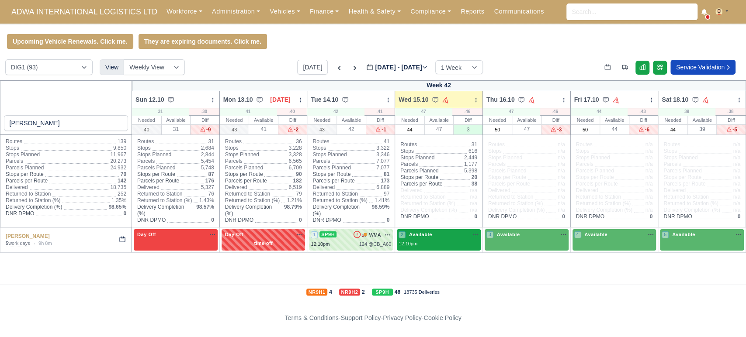
click at [423, 244] on div "12:10pm" at bounding box center [438, 243] width 80 height 7
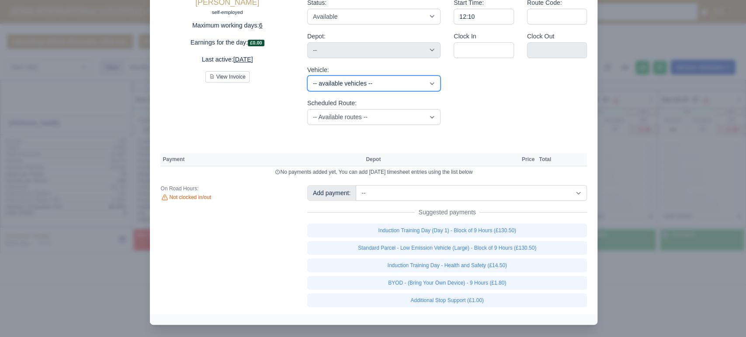
click at [325, 91] on select "-- available vehicles -- UWZ (KM70UWZ) KHK (KN70KHK) EHK (KO21EHK) GWP (KR70GWP…" at bounding box center [373, 84] width 133 height 16
click at [307, 91] on select "-- available vehicles -- UWZ (KM70UWZ) KHK (KN70KHK) EHK (KO21EHK) GWP (KR70GWP…" at bounding box center [373, 84] width 133 height 16
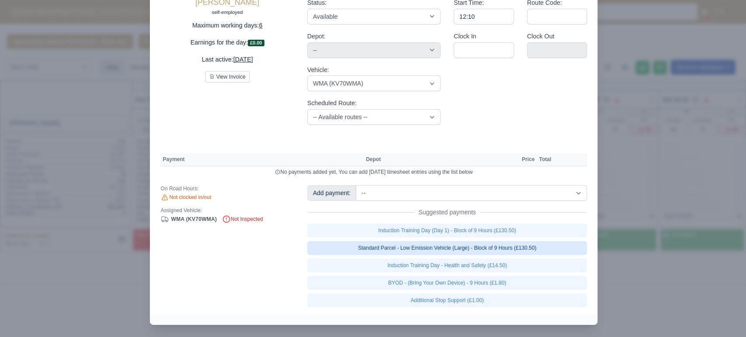
click at [473, 255] on link "Standard Parcel - Low Emission Vehicle (Large) - Block of 9 Hours (£130.50)" at bounding box center [447, 248] width 280 height 14
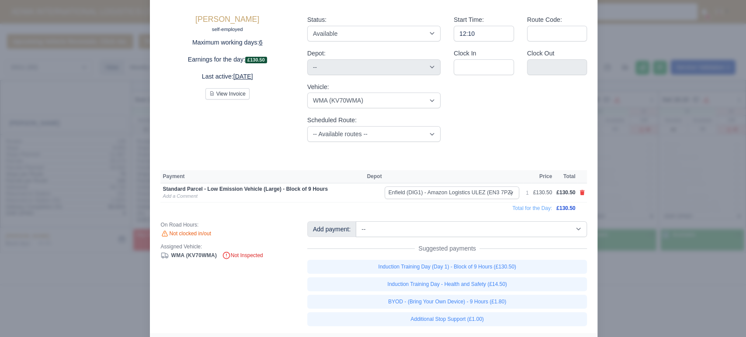
scroll to position [54, 0]
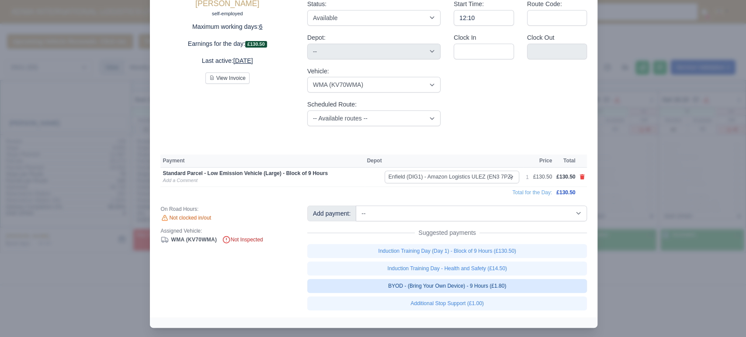
click at [483, 286] on link "BYOD - (Bring Your Own Device) - 9 Hours (£1.80)" at bounding box center [447, 286] width 280 height 14
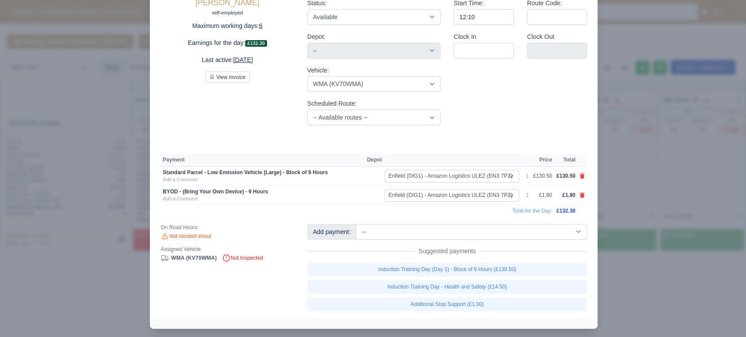
click at [106, 151] on div at bounding box center [373, 168] width 746 height 337
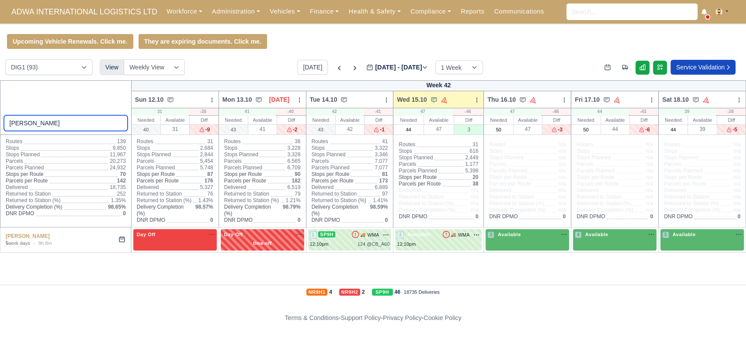
drag, startPoint x: 56, startPoint y: 127, endPoint x: 0, endPoint y: 102, distance: 61.0
click at [0, 102] on div "mehmet" at bounding box center [66, 107] width 132 height 55
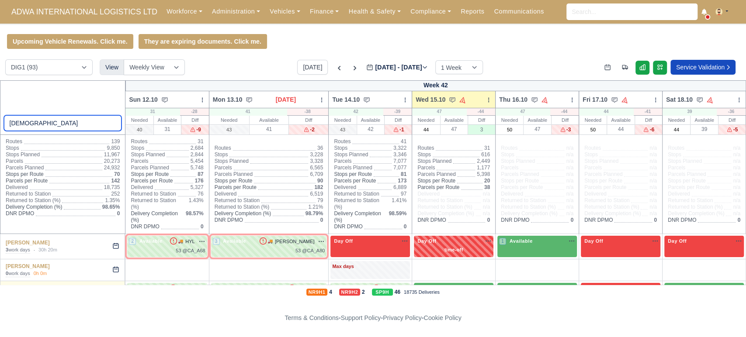
scroll to position [14, 0]
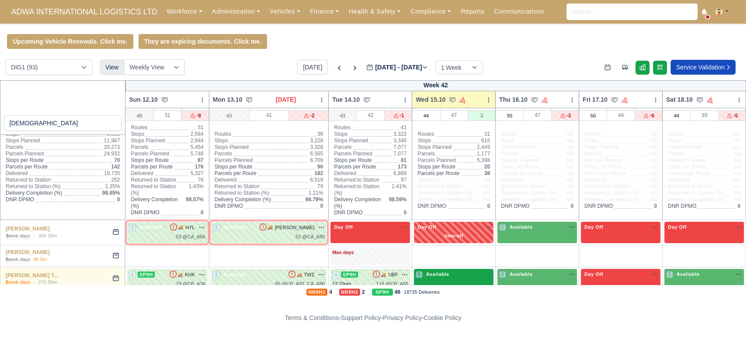
click at [431, 273] on div "5 Available na" at bounding box center [454, 275] width 76 height 9
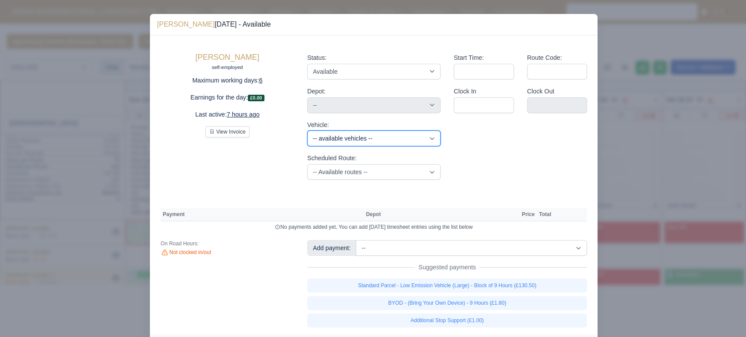
click at [383, 143] on select "-- available vehicles -- UWZ (KM70UWZ) KHK (KN70KHK) EHK (KO21EHK) GWP (KR70GWP…" at bounding box center [373, 139] width 133 height 16
click at [307, 131] on select "-- available vehicles -- UWZ (KM70UWZ) KHK (KN70KHK) EHK (KO21EHK) GWP (KR70GWP…" at bounding box center [373, 139] width 133 height 16
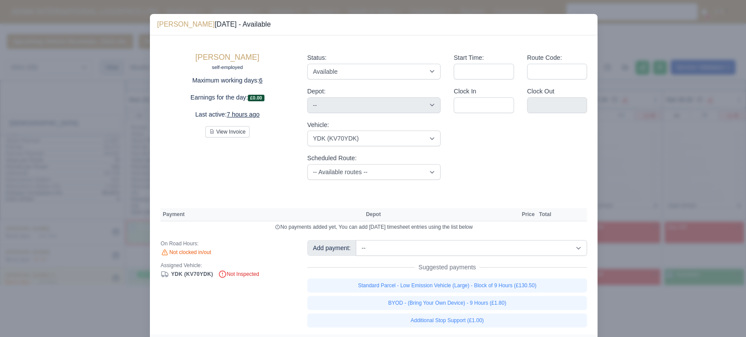
click at [471, 302] on link "BYOD - (Bring Your Own Device) - 9 Hours (£1.80)" at bounding box center [447, 303] width 280 height 14
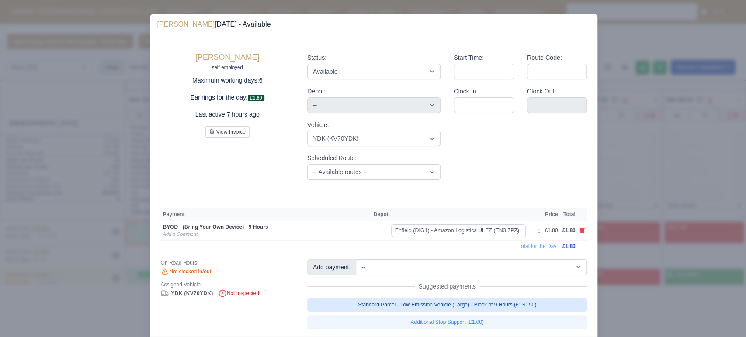
click at [450, 306] on link "Standard Parcel - Low Emission Vehicle (Large) - Block of 9 Hours (£130.50)" at bounding box center [447, 305] width 280 height 14
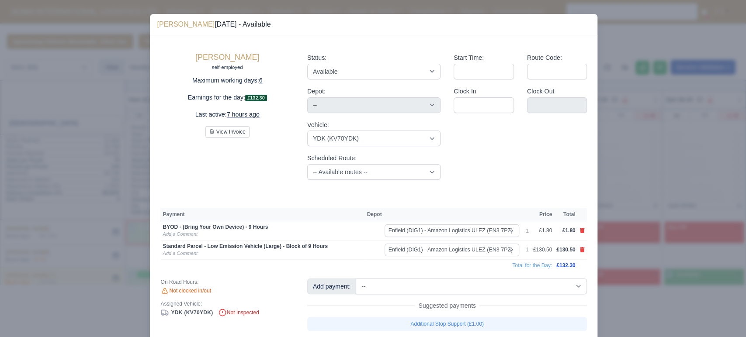
click at [50, 40] on div at bounding box center [373, 168] width 746 height 337
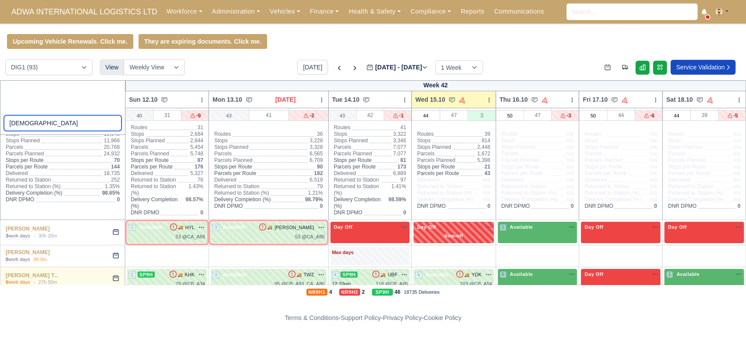
drag, startPoint x: 39, startPoint y: 121, endPoint x: 0, endPoint y: 121, distance: 39.3
click at [0, 121] on div "muhamm" at bounding box center [63, 107] width 126 height 55
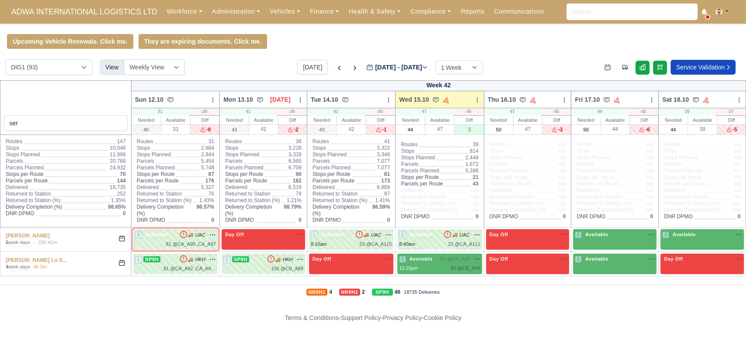
click at [450, 265] on div "80 @ CB_A46" at bounding box center [464, 268] width 29 height 7
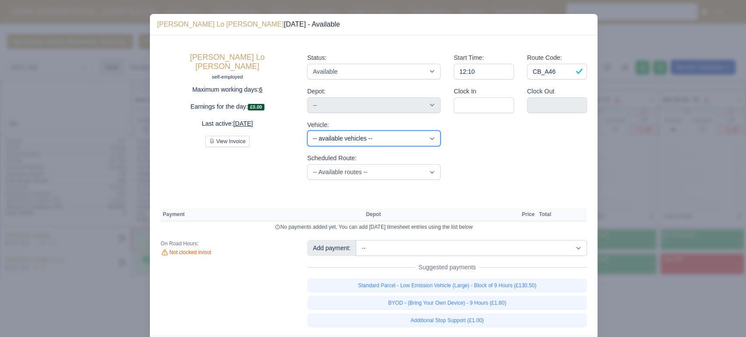
click at [363, 142] on select "-- available vehicles -- UWZ (KM70UWZ) KHK (KN70KHK) EHK (KO21EHK) GWP (KR70GWP…" at bounding box center [373, 139] width 133 height 16
click at [307, 131] on select "-- available vehicles -- UWZ (KM70UWZ) KHK (KN70KHK) EHK (KO21EHK) GWP (KR70GWP…" at bounding box center [373, 139] width 133 height 16
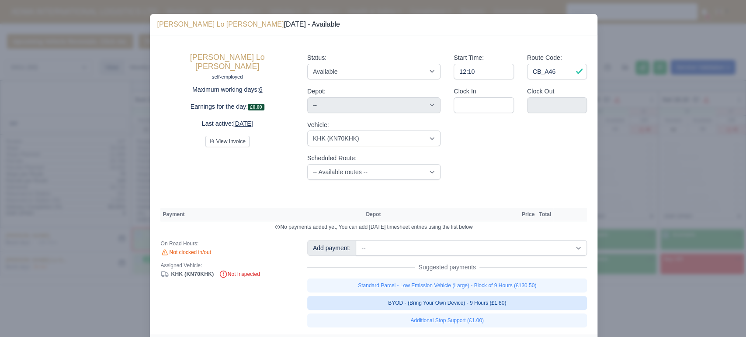
click at [458, 305] on link "BYOD - (Bring Your Own Device) - 9 Hours (£1.80)" at bounding box center [447, 303] width 280 height 14
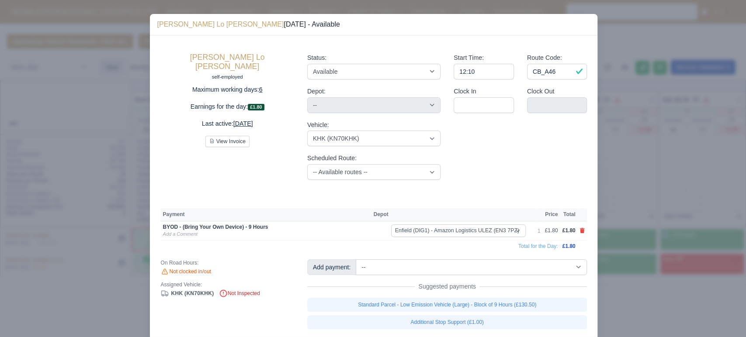
click at [432, 305] on link "Standard Parcel - Low Emission Vehicle (Large) - Block of 9 Hours (£130.50)" at bounding box center [447, 305] width 280 height 14
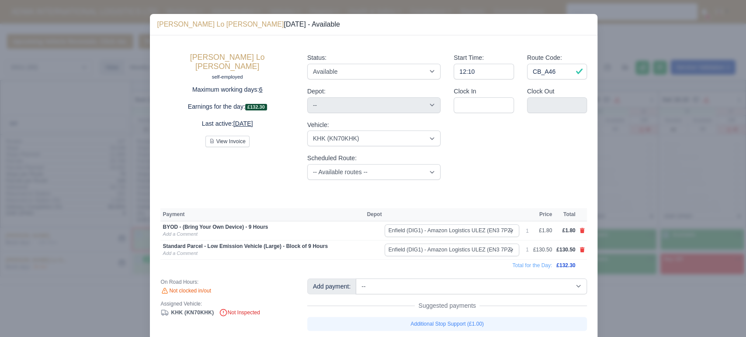
click at [108, 206] on div at bounding box center [373, 168] width 746 height 337
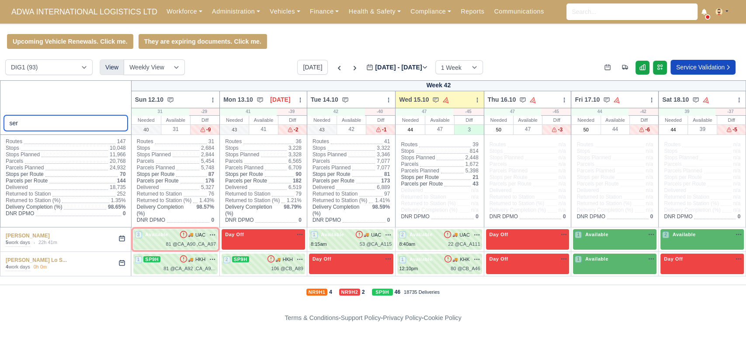
drag, startPoint x: 31, startPoint y: 125, endPoint x: 0, endPoint y: 130, distance: 31.4
click at [0, 130] on div "ser" at bounding box center [66, 107] width 132 height 55
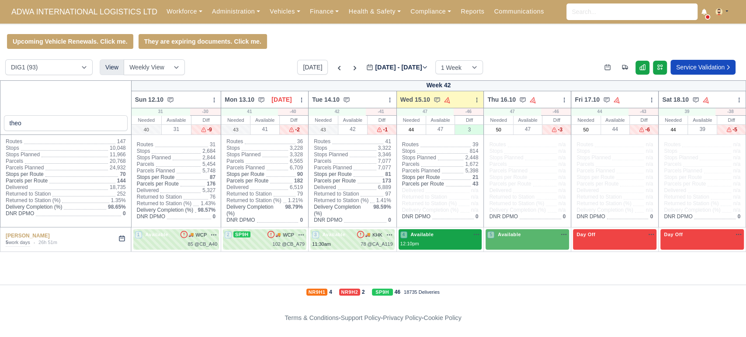
click at [453, 240] on div "12:10pm" at bounding box center [440, 243] width 80 height 7
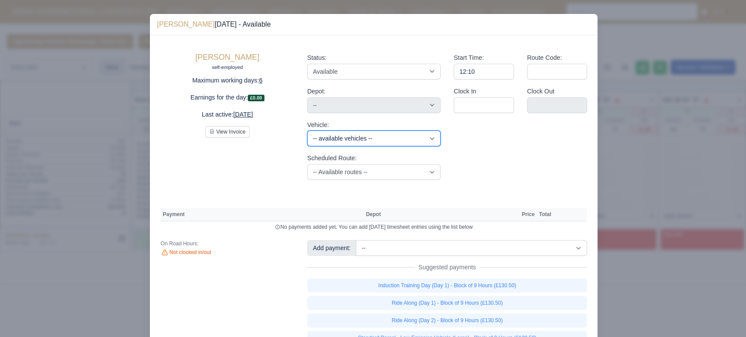
click at [372, 140] on select "-- available vehicles -- UWZ (KM70UWZ) EHK (KO21EHK) GWP (KR70GWP) WCK (KV70WCK…" at bounding box center [373, 139] width 133 height 16
click at [307, 131] on select "-- available vehicles -- UWZ (KM70UWZ) EHK (KO21EHK) GWP (KR70GWP) WCK (KV70WCK…" at bounding box center [373, 139] width 133 height 16
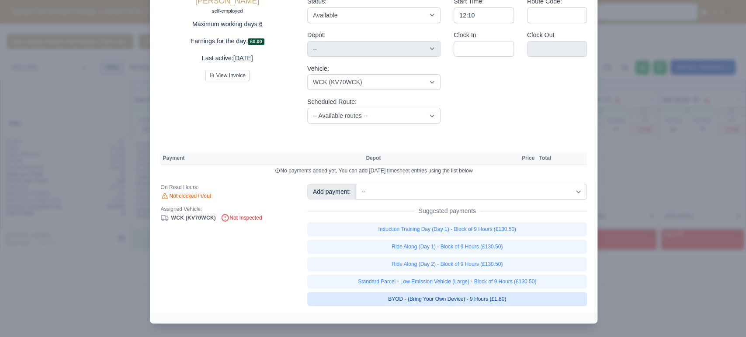
click at [455, 301] on link "BYOD - (Bring Your Own Device) - 9 Hours (£1.80)" at bounding box center [447, 299] width 280 height 14
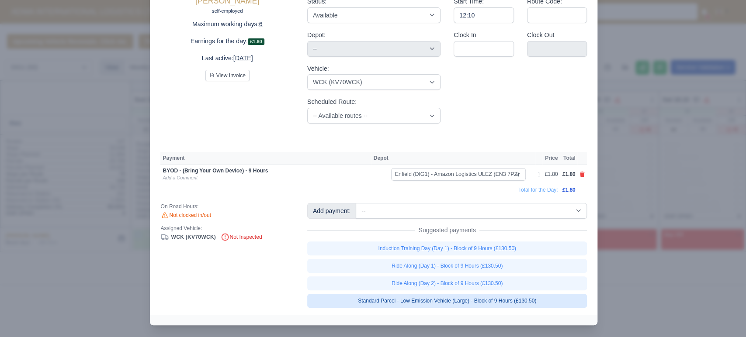
scroll to position [57, 0]
click at [443, 298] on link "Standard Parcel - Low Emission Vehicle (Large) - Block of 9 Hours (£130.50)" at bounding box center [447, 300] width 280 height 14
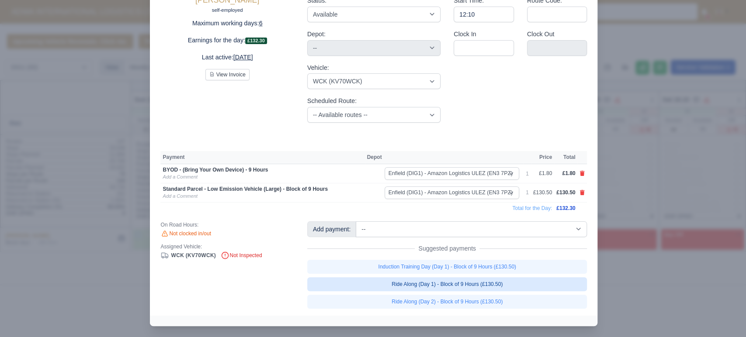
scroll to position [58, 0]
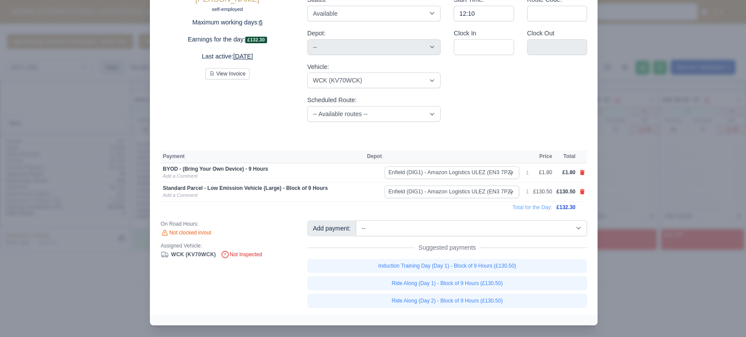
click at [111, 167] on div at bounding box center [373, 168] width 746 height 337
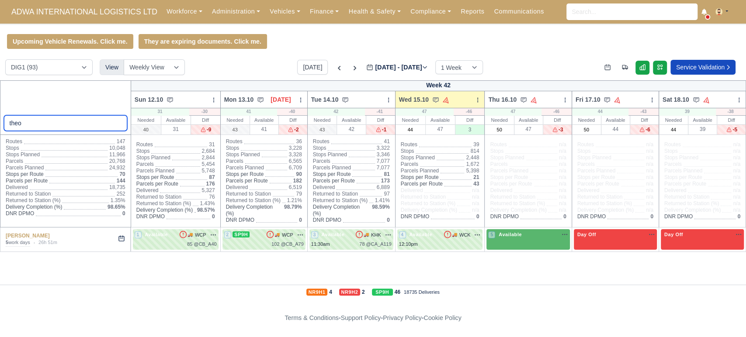
drag, startPoint x: 60, startPoint y: 121, endPoint x: 0, endPoint y: 118, distance: 60.4
click at [0, 118] on div "theo" at bounding box center [65, 107] width 131 height 55
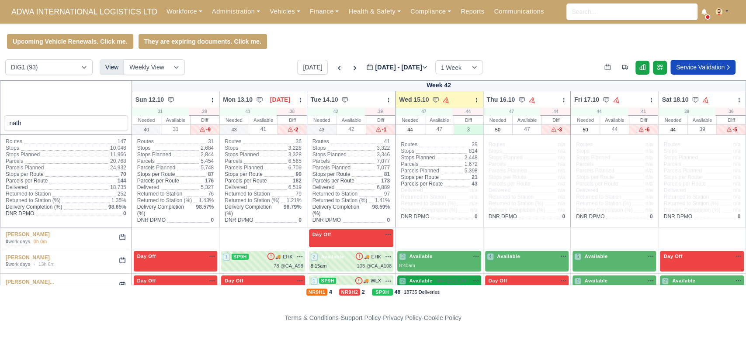
click at [464, 279] on span "104 @ CB_A47" at bounding box center [453, 280] width 32 height 7
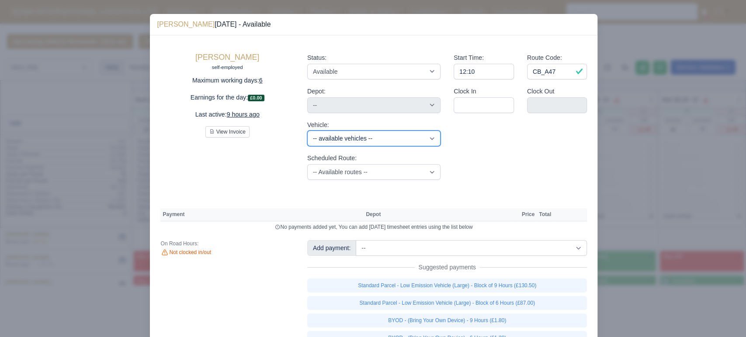
click at [328, 136] on select "-- available vehicles -- UWZ (KM70UWZ) EHK (KO21EHK) GWP (KR70GWP) WLX (KV70WLX…" at bounding box center [373, 139] width 133 height 16
click at [307, 131] on select "-- available vehicles -- UWZ (KM70UWZ) EHK (KO21EHK) GWP (KR70GWP) WLX (KV70WLX…" at bounding box center [373, 139] width 133 height 16
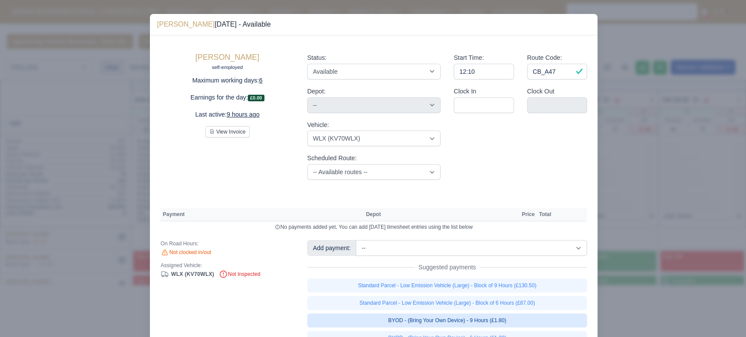
click at [425, 319] on link "BYOD - (Bring Your Own Device) - 9 Hours (£1.80)" at bounding box center [447, 321] width 280 height 14
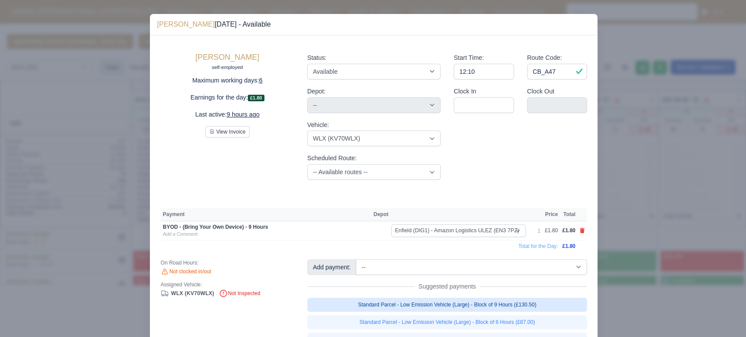
click at [431, 302] on link "Standard Parcel - Low Emission Vehicle (Large) - Block of 9 Hours (£130.50)" at bounding box center [447, 305] width 280 height 14
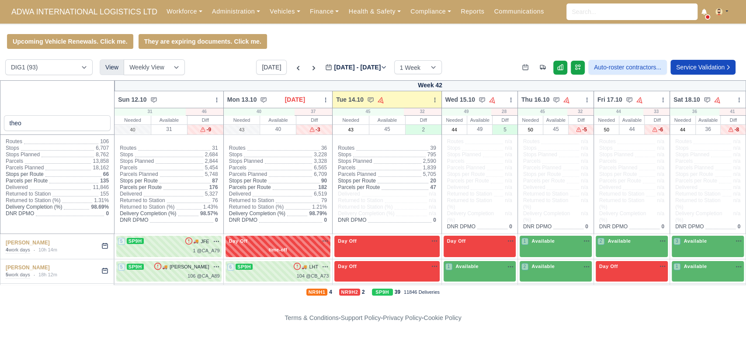
type input "theo"
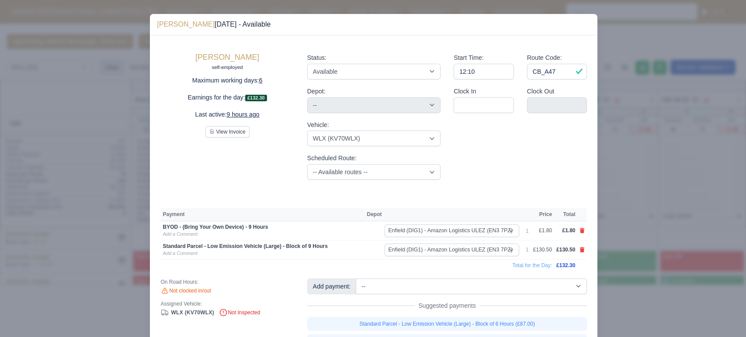
select select "29"
